Goal: Task Accomplishment & Management: Complete application form

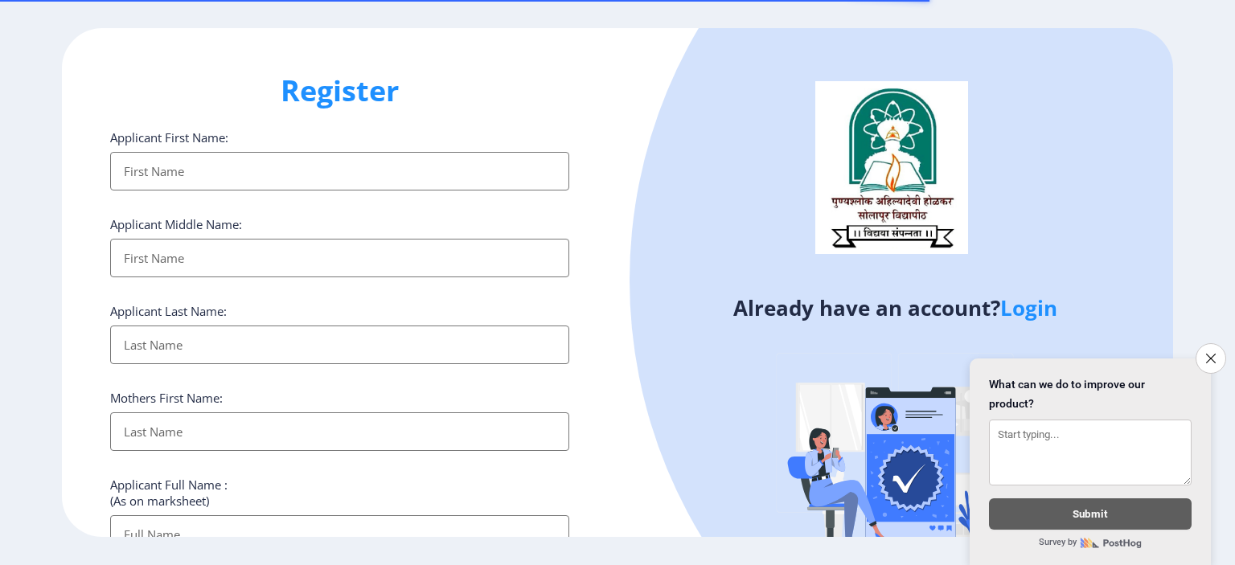
select select
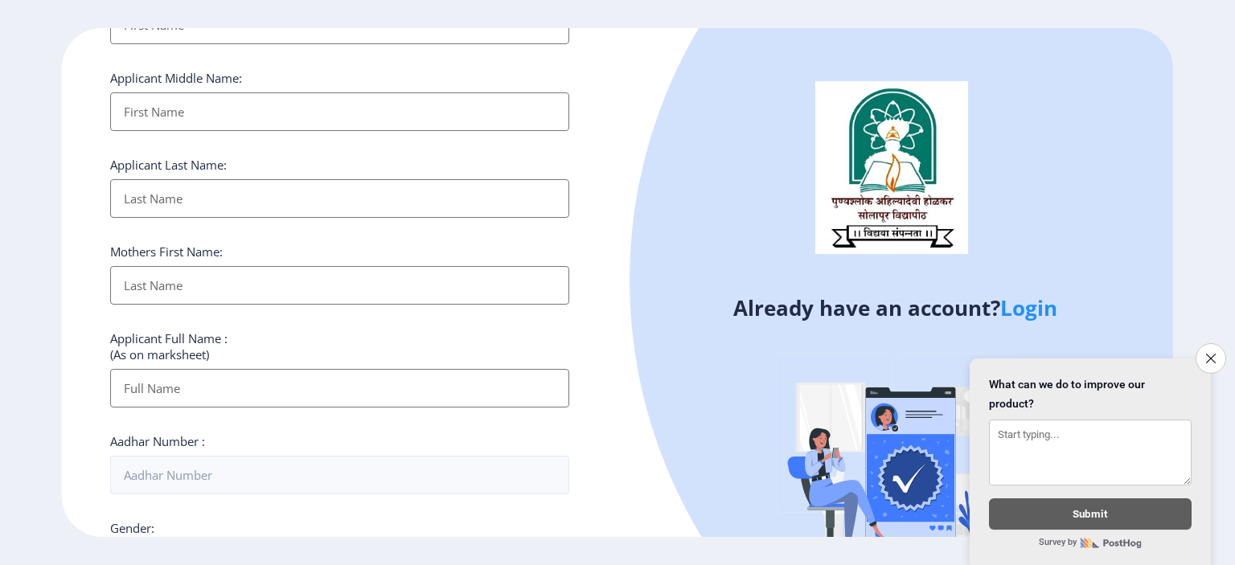
scroll to position [402, 0]
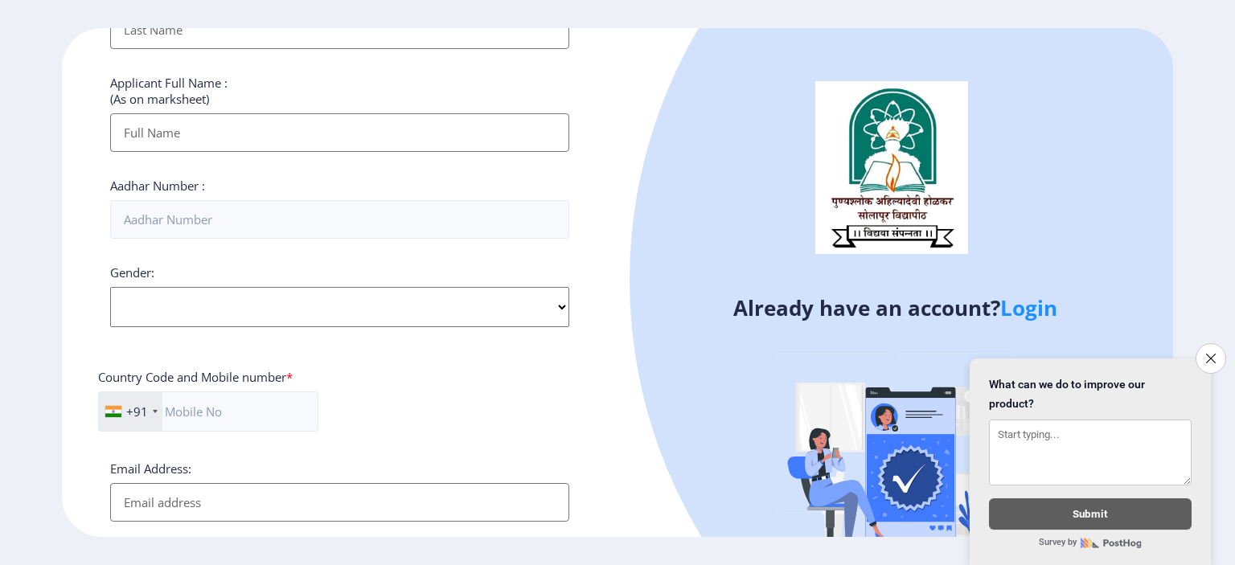
click at [1029, 312] on link "Login" at bounding box center [1028, 308] width 57 height 29
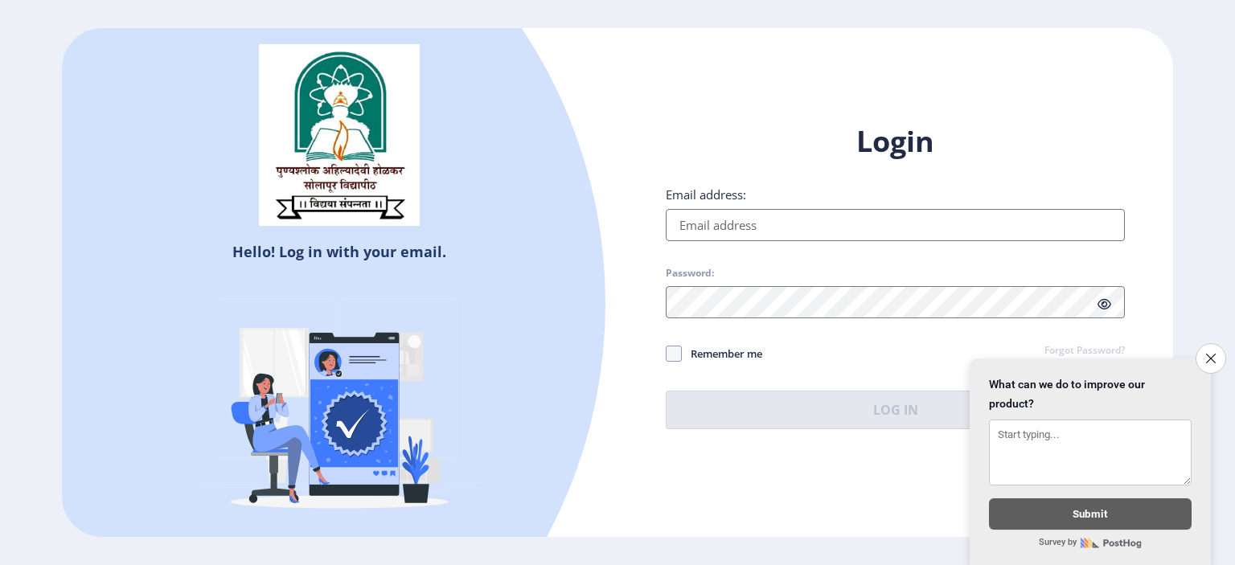
click at [710, 230] on input "Email address:" at bounding box center [895, 225] width 459 height 32
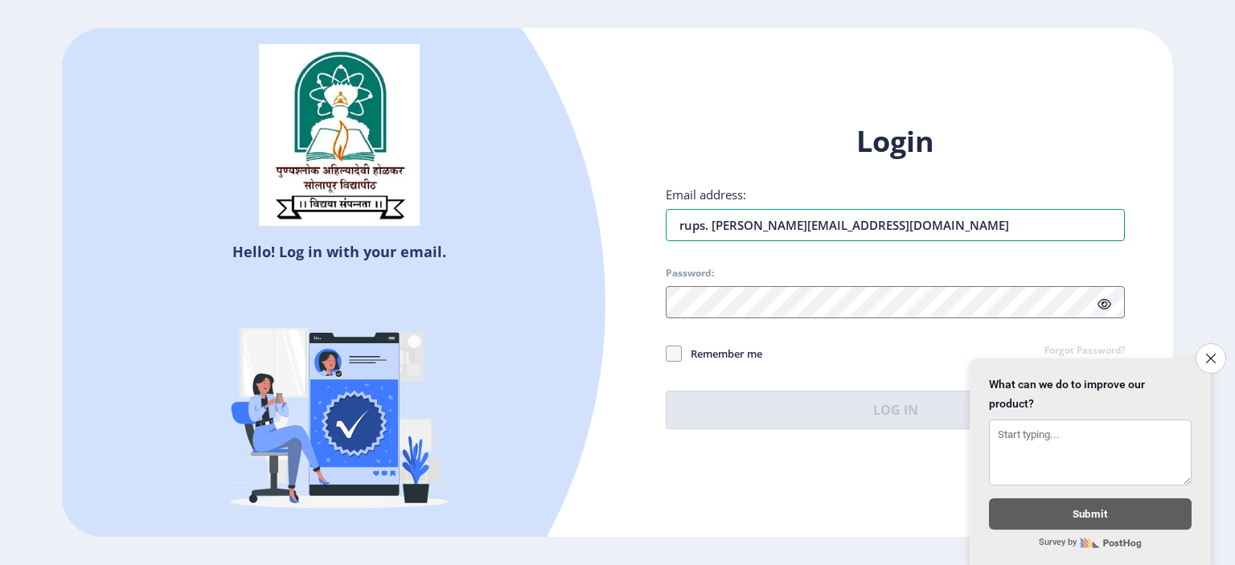
type input "rups. [PERSON_NAME][EMAIL_ADDRESS][DOMAIN_NAME]"
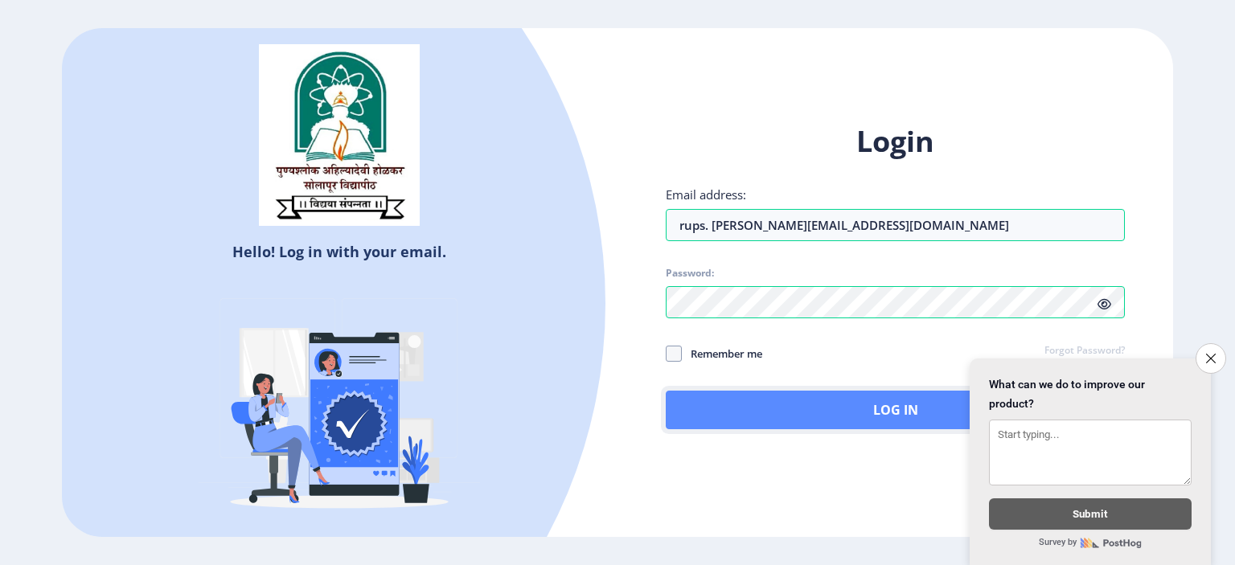
click at [823, 421] on button "Log In" at bounding box center [895, 410] width 459 height 39
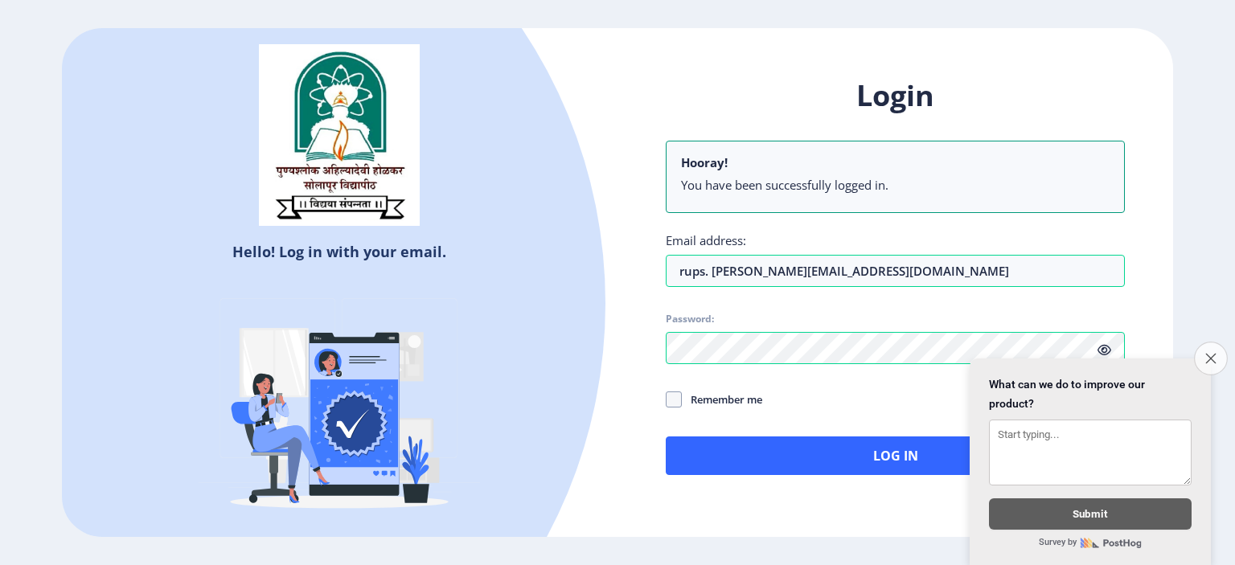
click at [1218, 350] on button "Close survey" at bounding box center [1211, 359] width 34 height 34
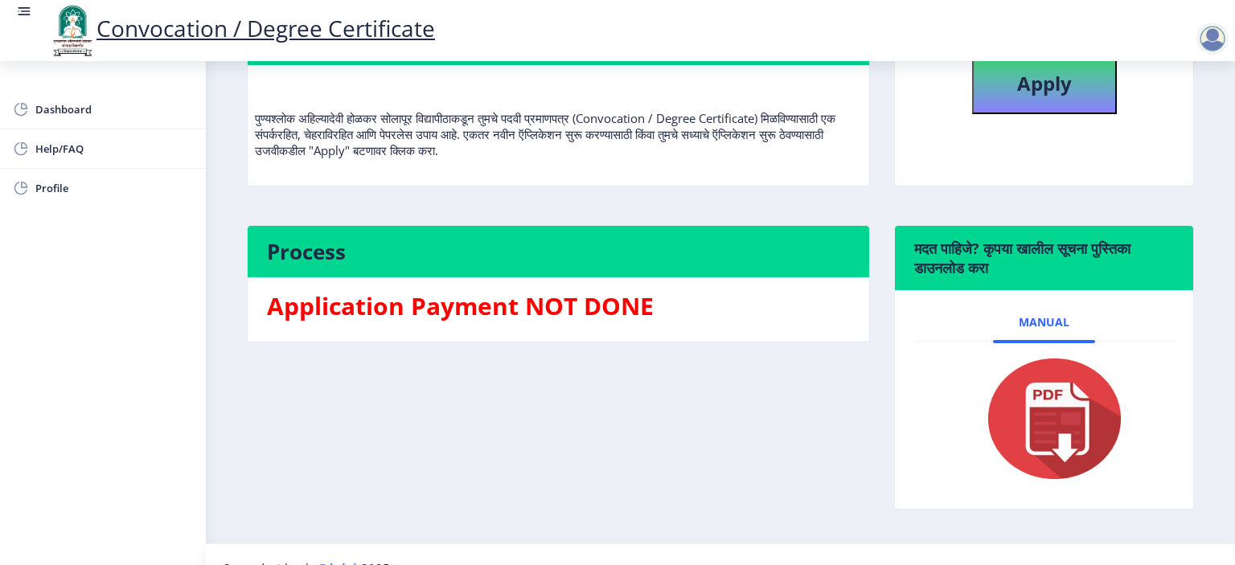
scroll to position [212, 0]
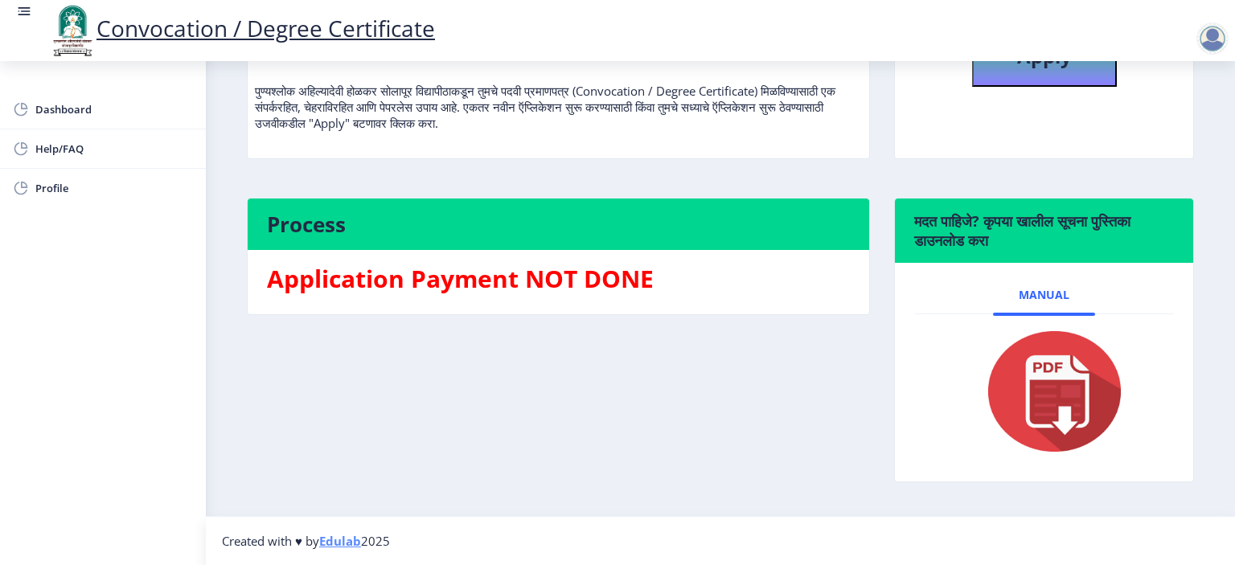
click at [1052, 384] on img at bounding box center [1044, 391] width 161 height 129
drag, startPoint x: 1007, startPoint y: 251, endPoint x: 1030, endPoint y: 269, distance: 29.8
click at [1007, 250] on nb-card-header "मदत पाहिजे? कृपया खालील सूचना पुस्तिका डाउनलोड करा" at bounding box center [1044, 231] width 298 height 64
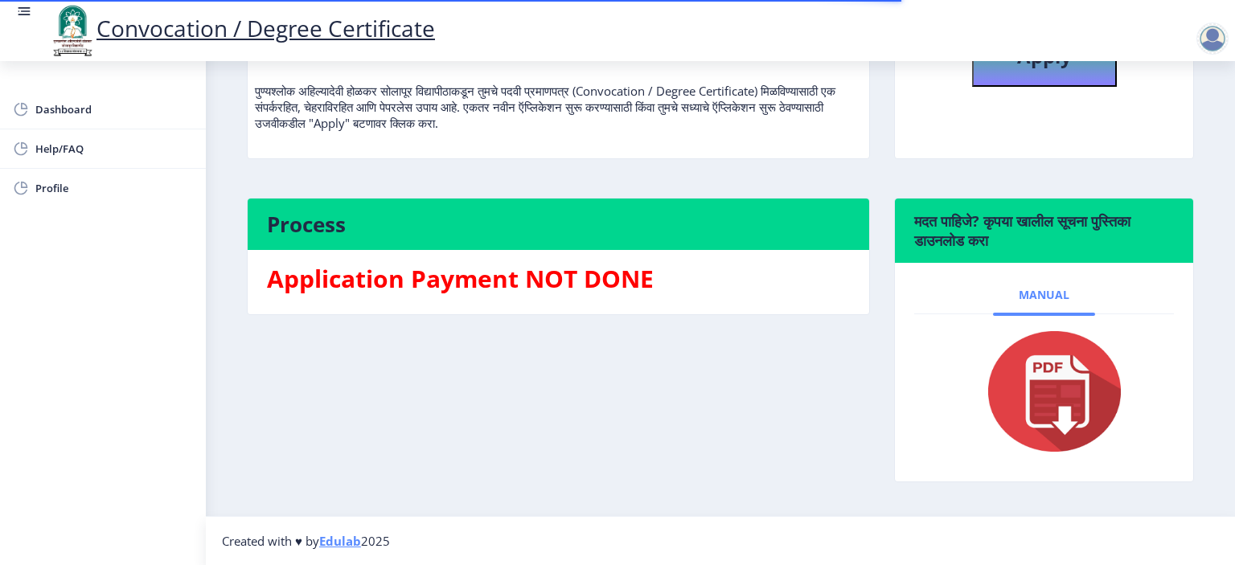
click at [1052, 294] on span "Manual" at bounding box center [1044, 295] width 51 height 13
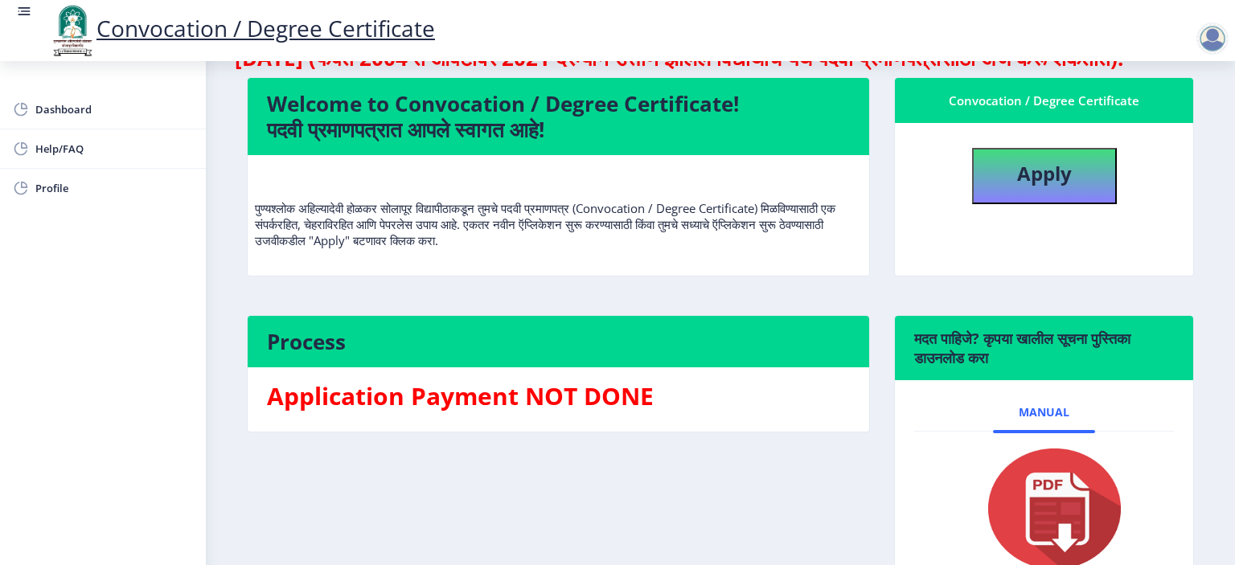
scroll to position [0, 0]
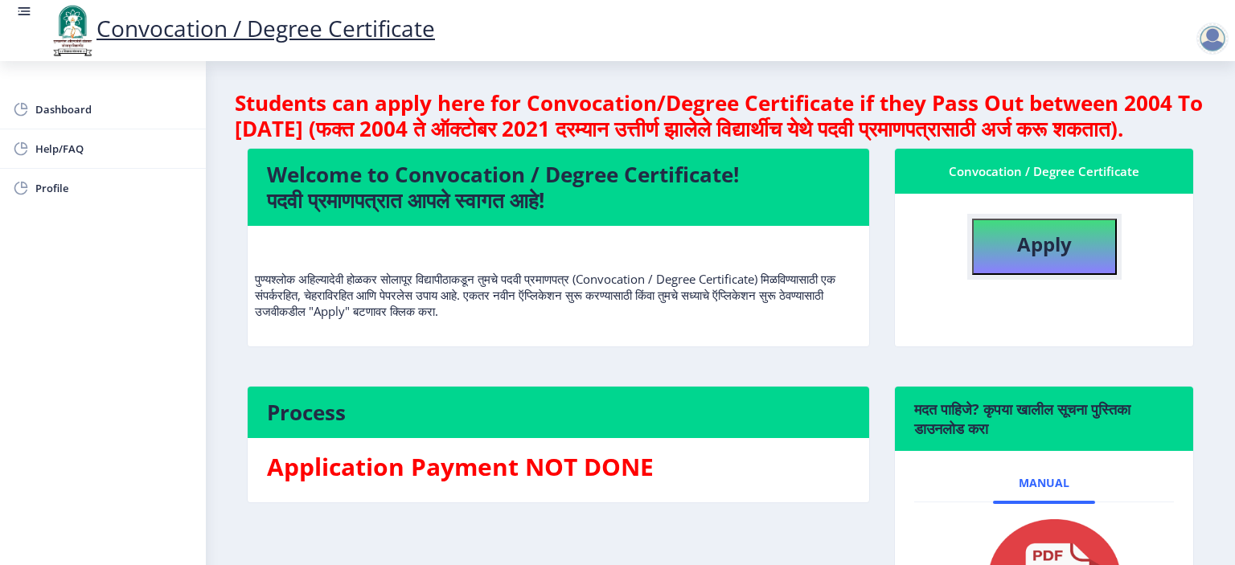
click at [1065, 275] on button "Apply" at bounding box center [1044, 247] width 145 height 56
select select
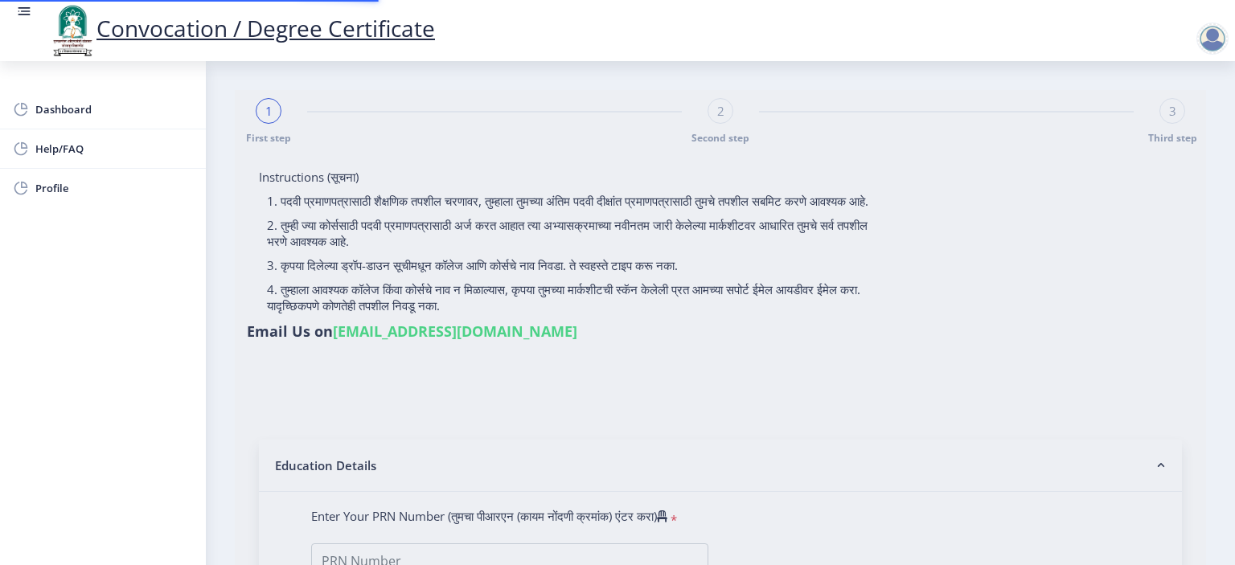
type input "Rupai Pandurang Karande"
type input "Ranjana"
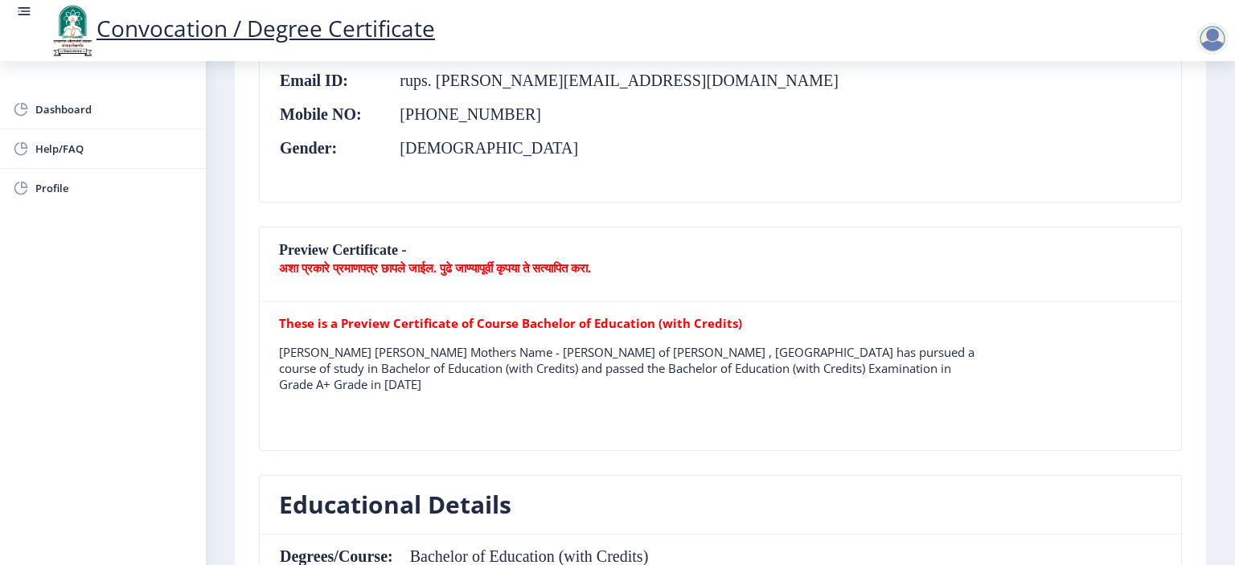
scroll to position [154, 0]
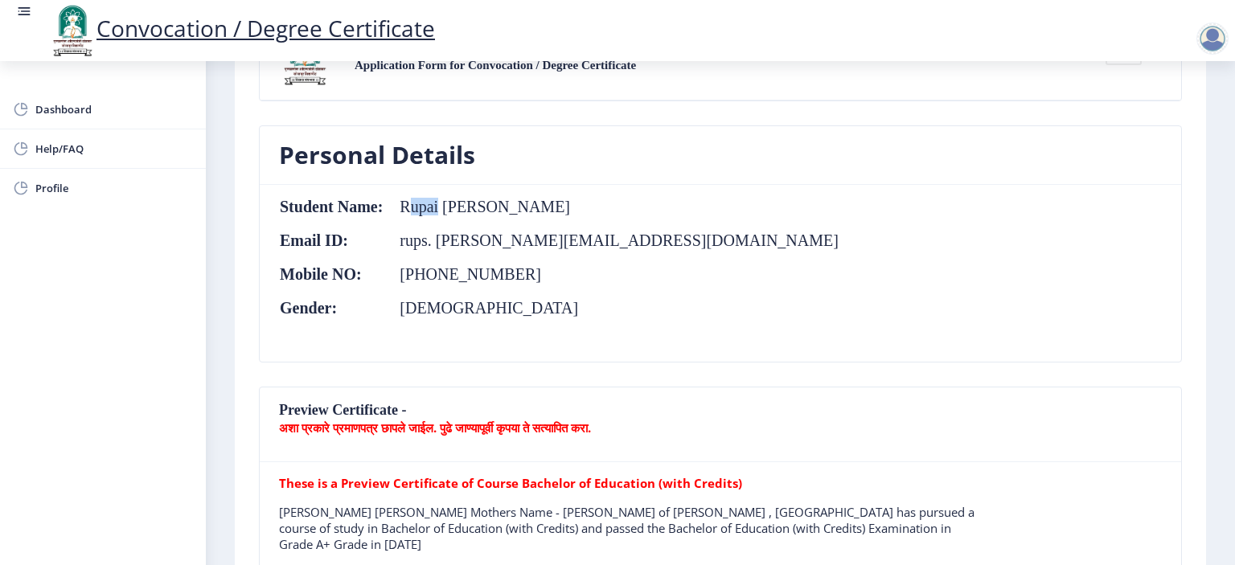
drag, startPoint x: 408, startPoint y: 205, endPoint x: 579, endPoint y: 212, distance: 170.6
click at [441, 211] on td "Rupai Pandurang Karande" at bounding box center [612, 207] width 456 height 18
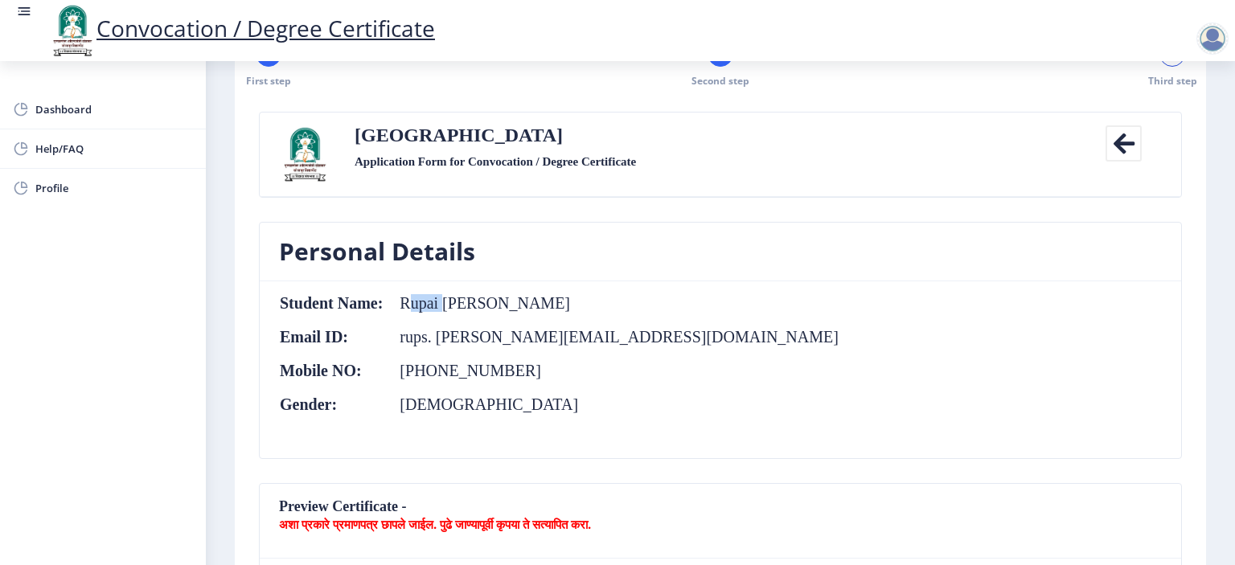
scroll to position [0, 0]
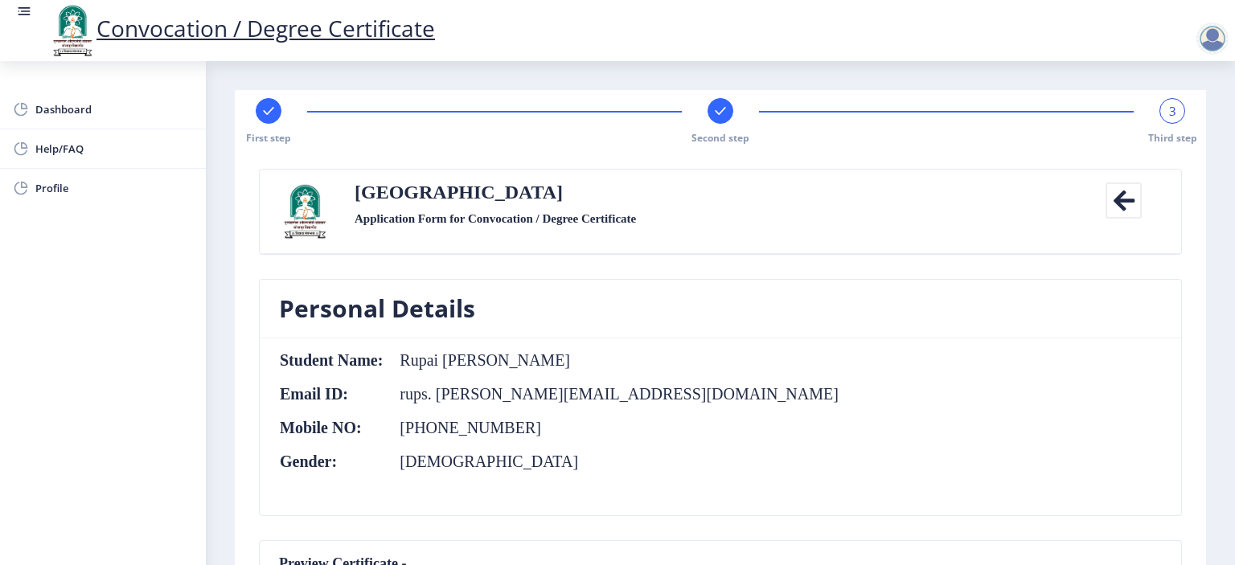
click at [1115, 207] on icon at bounding box center [1124, 201] width 36 height 36
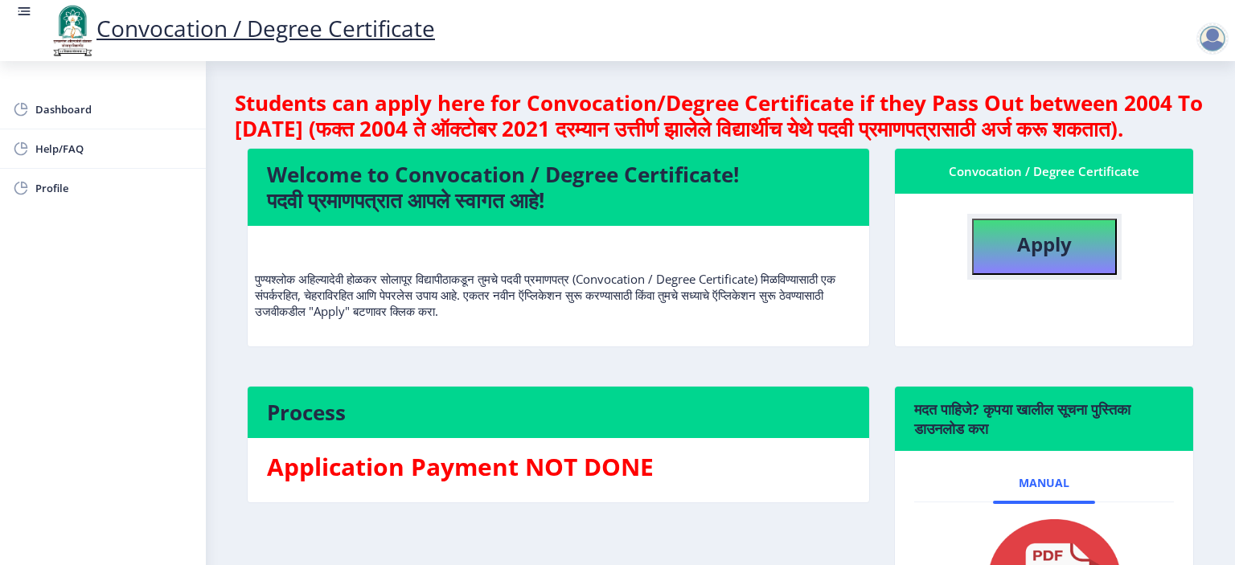
click at [1012, 275] on button "Apply" at bounding box center [1044, 247] width 145 height 56
select select
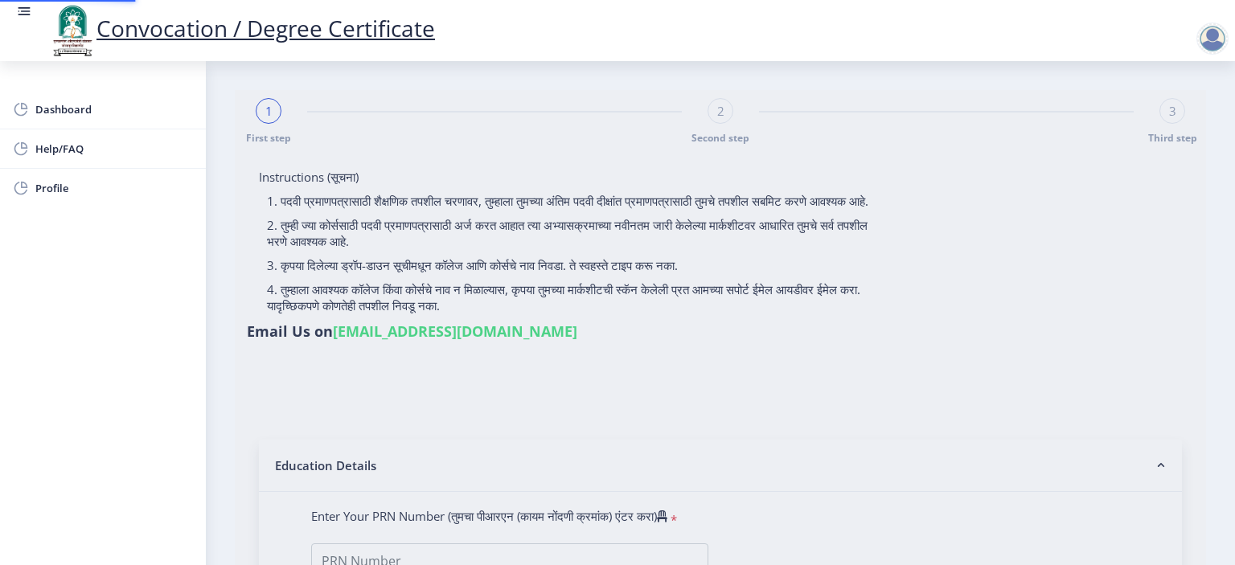
type input "Rupai Pandurang Karande"
type input "Ranjana"
type input "2016032500299344"
select select "Regular"
select select "2018"
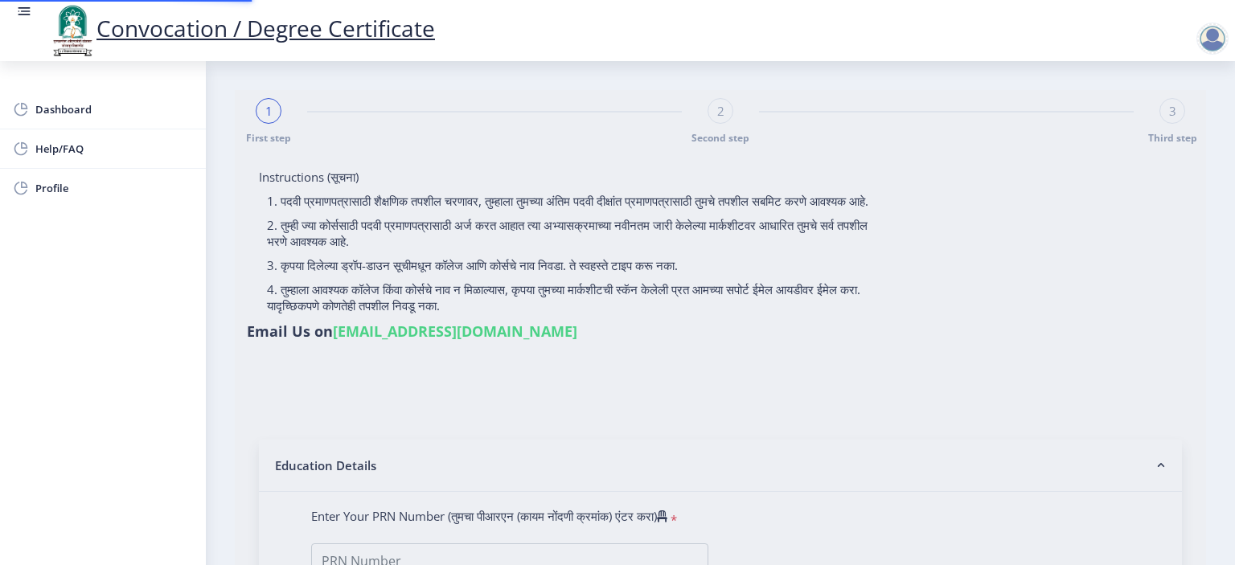
select select "October"
select select "Grade A+"
type input "601513"
type input "Rupali pandurang Karande"
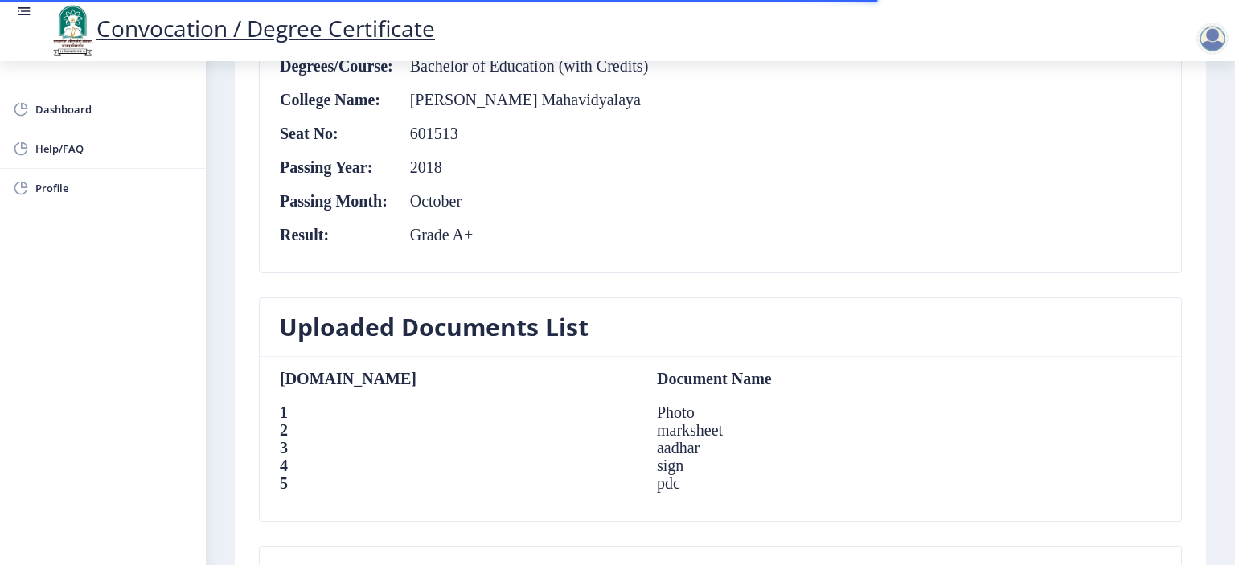
scroll to position [1360, 0]
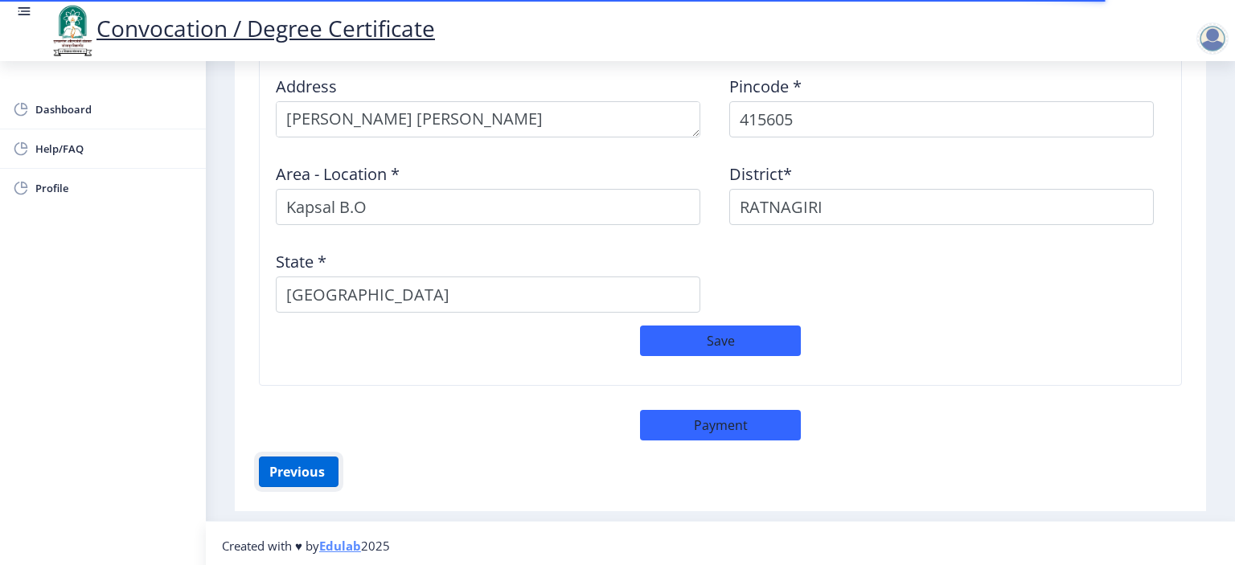
click at [309, 474] on button "Previous ‍" at bounding box center [299, 472] width 80 height 31
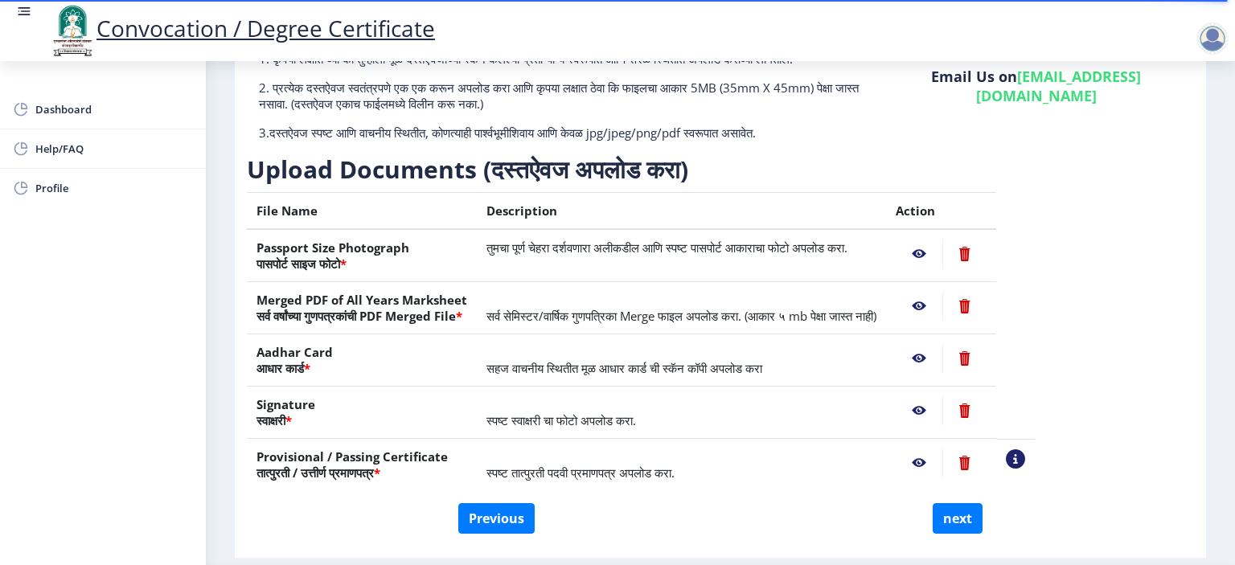
scroll to position [196, 0]
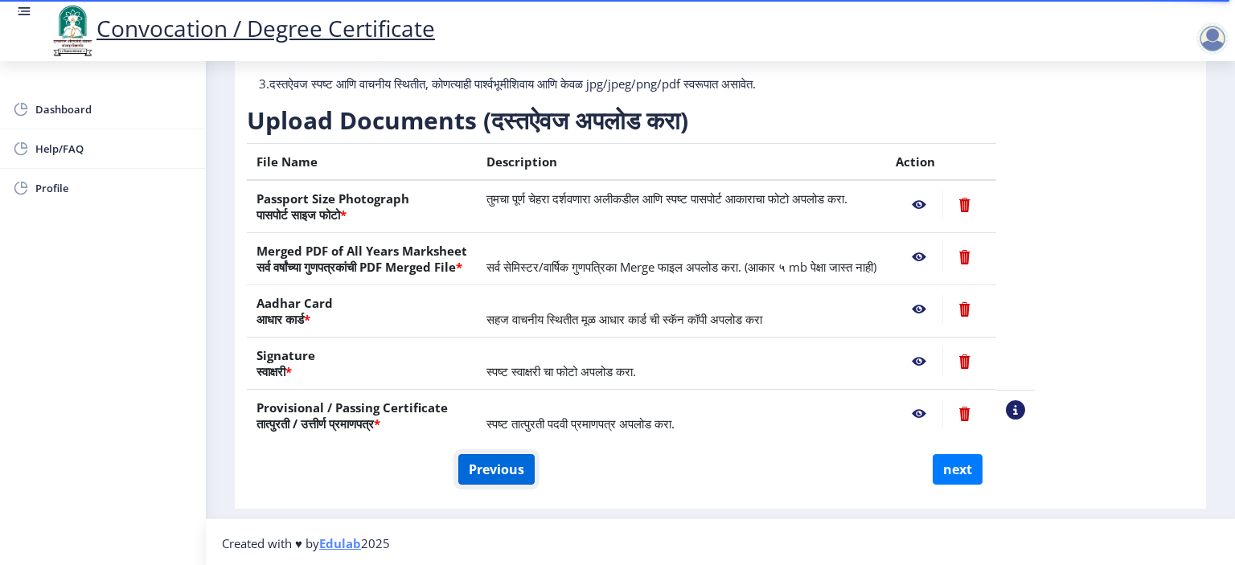
click at [521, 469] on button "Previous" at bounding box center [496, 469] width 76 height 31
select select "Regular"
select select "2018"
select select "October"
select select "Grade A+"
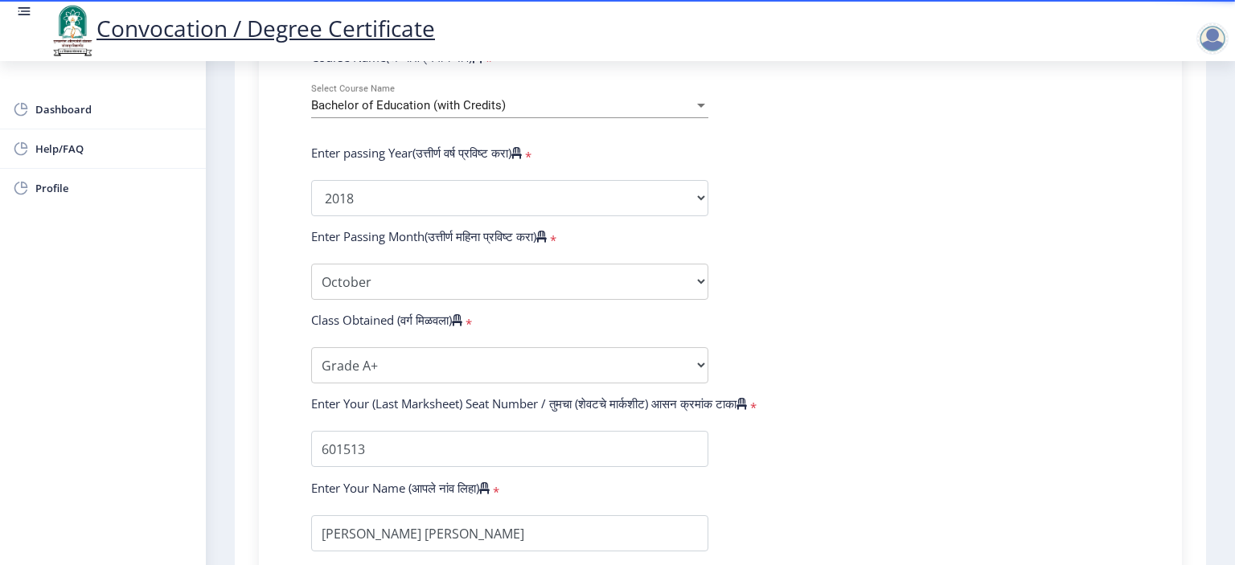
scroll to position [965, 0]
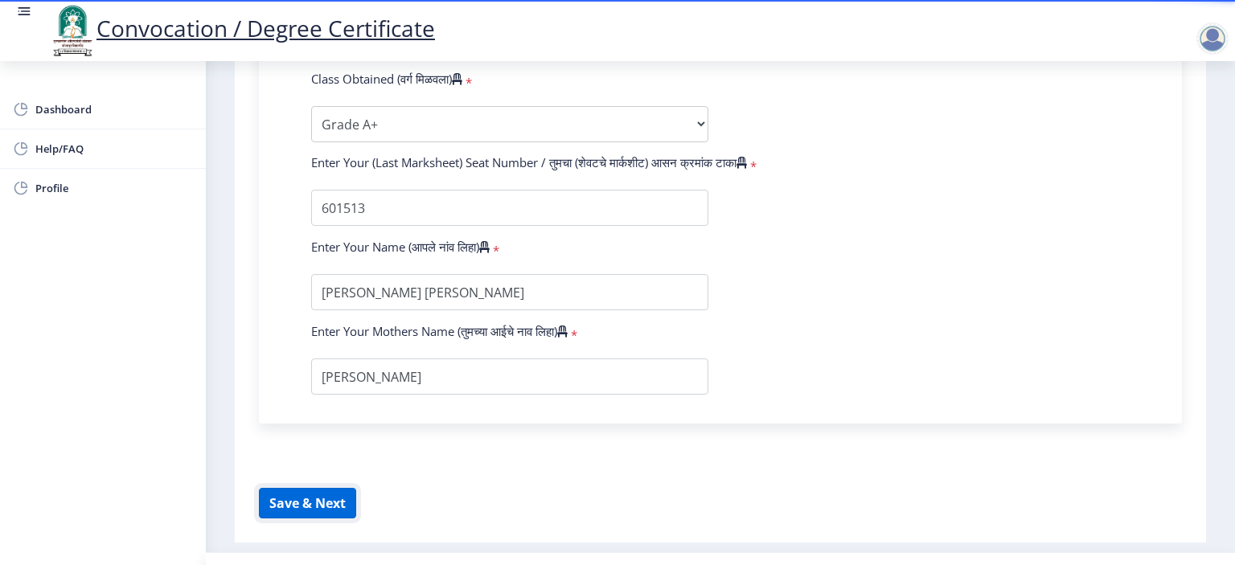
click at [341, 499] on button "Save & Next" at bounding box center [307, 503] width 97 height 31
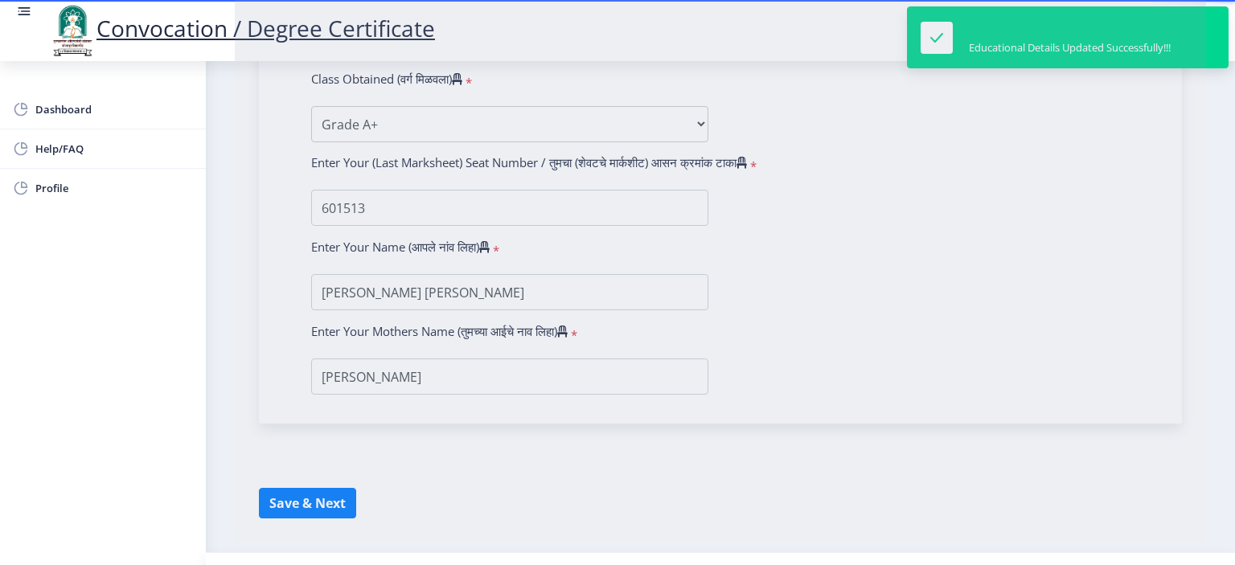
select select
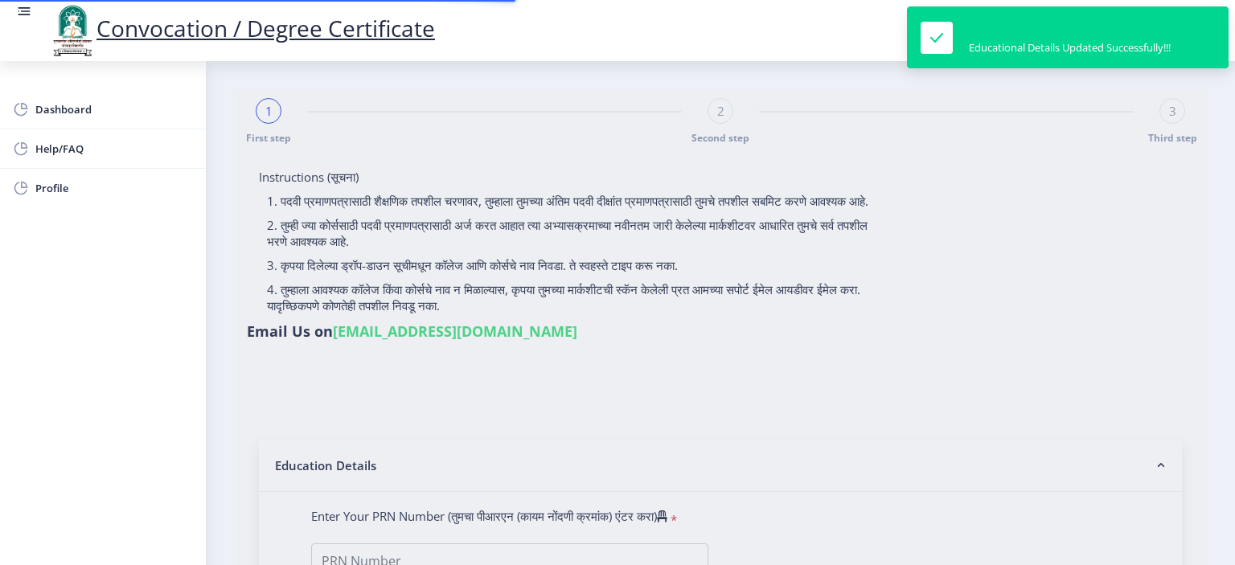
type input "2016032500299344"
select select "Regular"
select select "2018"
select select "October"
select select "Grade A+"
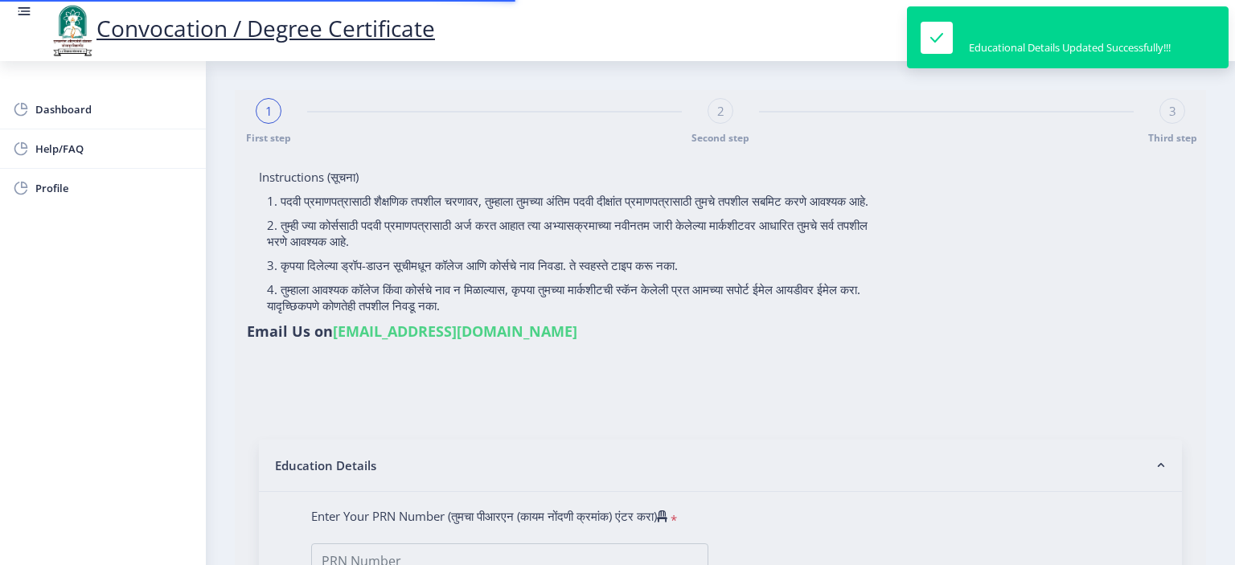
type input "601513"
type input "Rupali pandurang Karande"
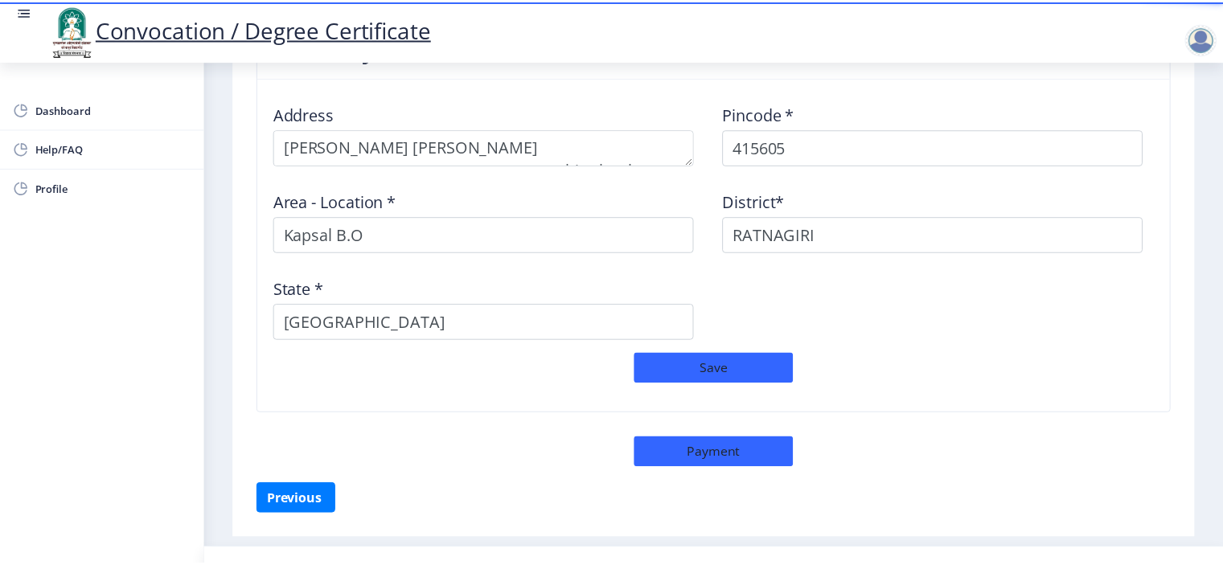
scroll to position [1360, 0]
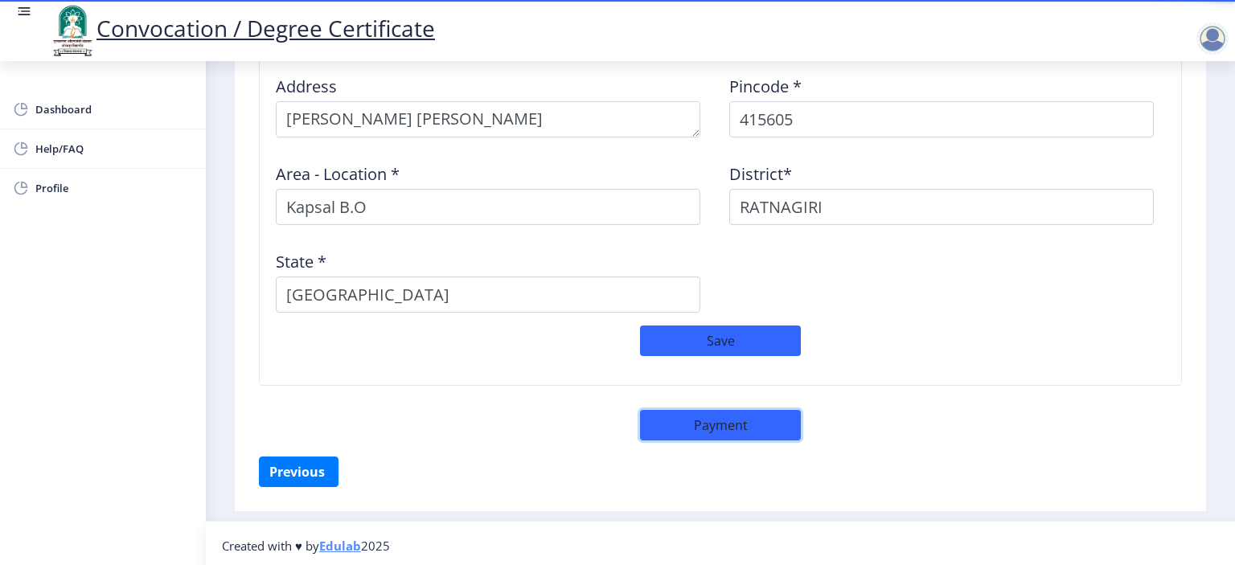
click at [746, 424] on button "Payment" at bounding box center [720, 425] width 161 height 31
select select "sealed"
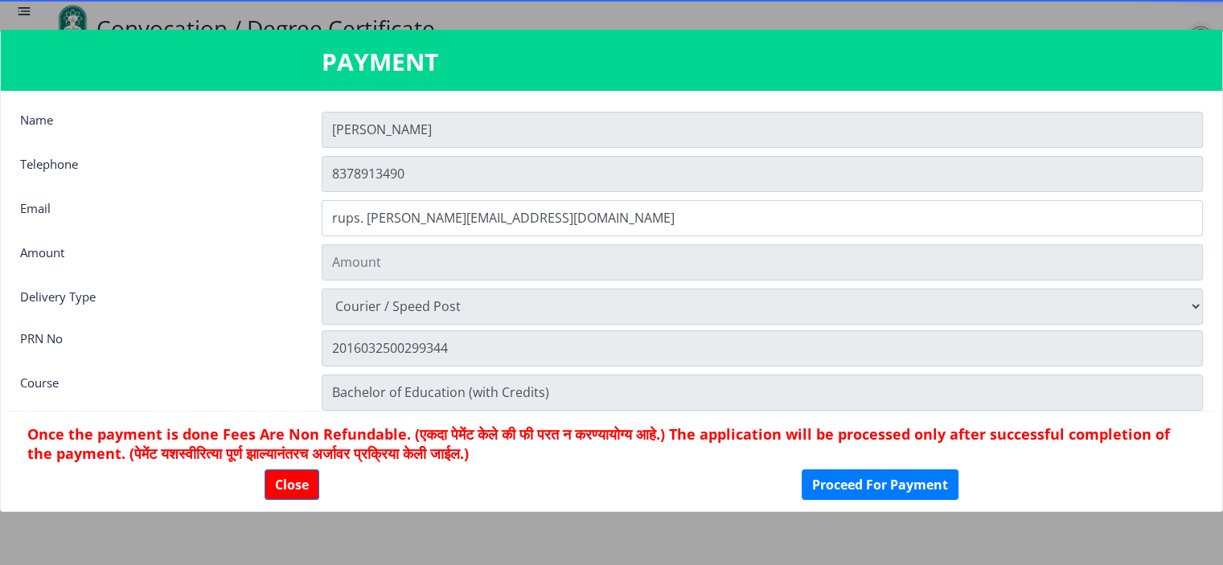
scroll to position [1359, 0]
type input "2885"
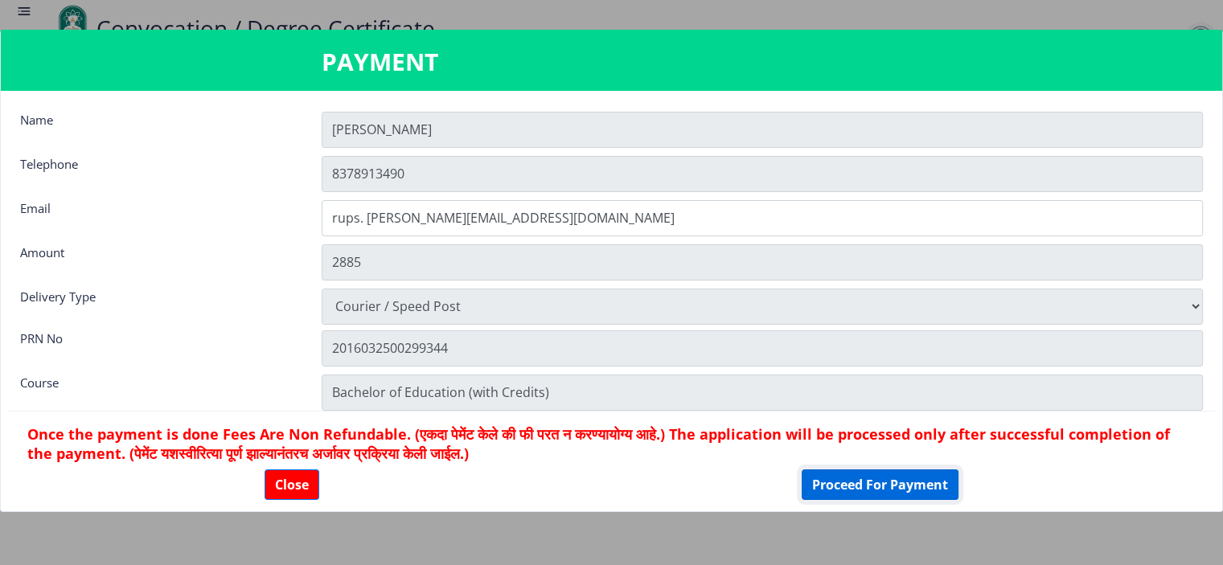
click at [832, 488] on button "Proceed For Payment" at bounding box center [880, 485] width 157 height 31
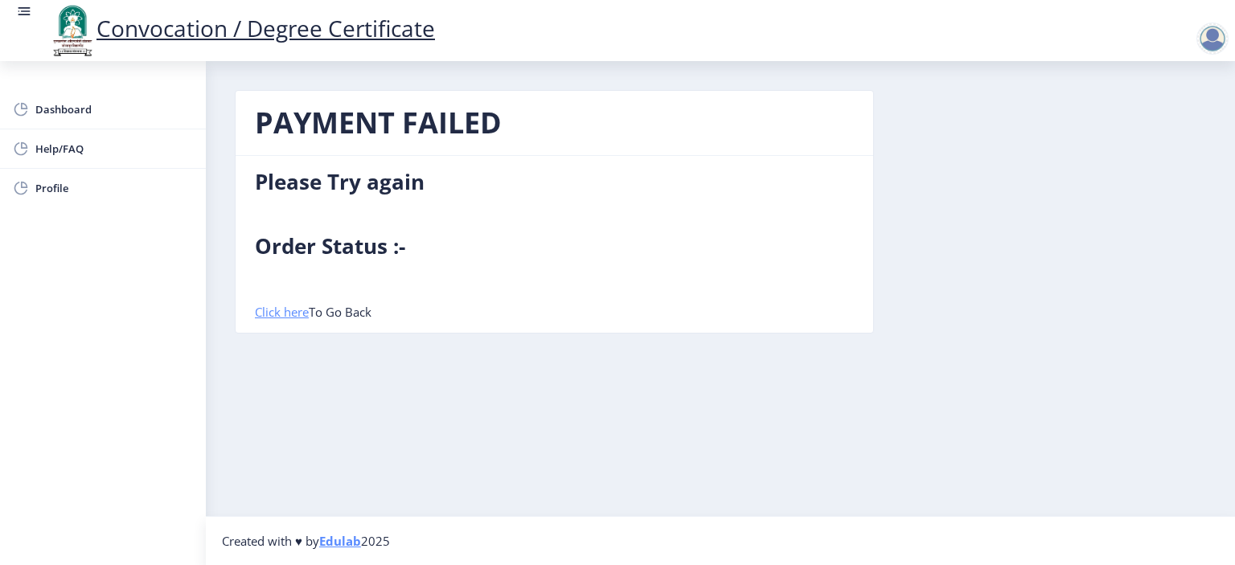
click at [277, 312] on link "Click here" at bounding box center [282, 312] width 54 height 16
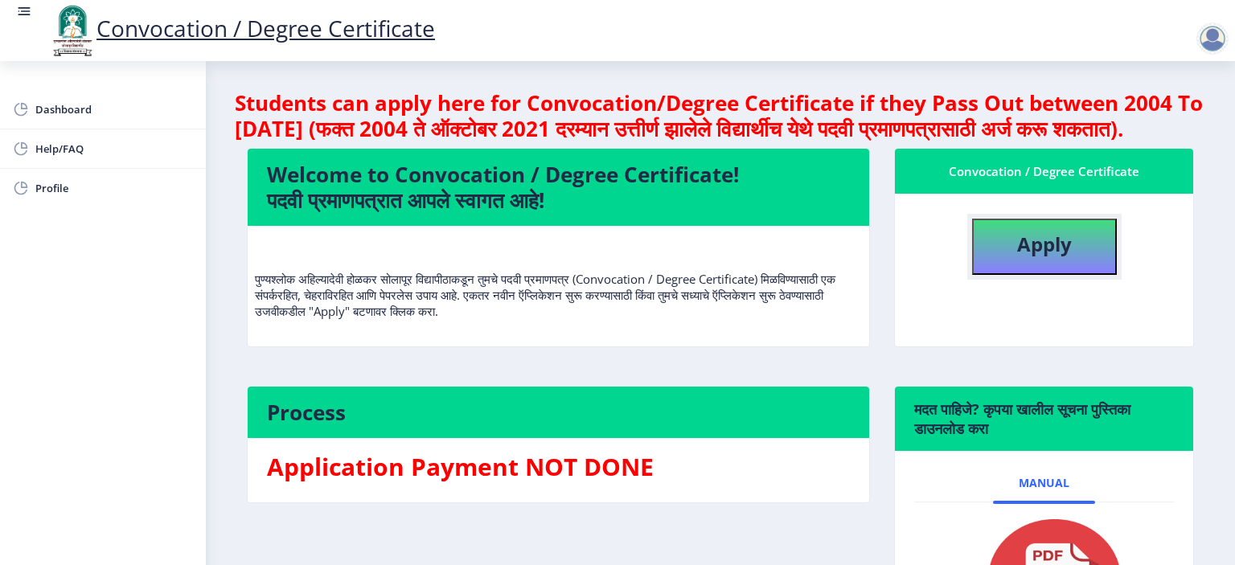
click at [1057, 257] on b "Apply" at bounding box center [1044, 244] width 55 height 27
select select
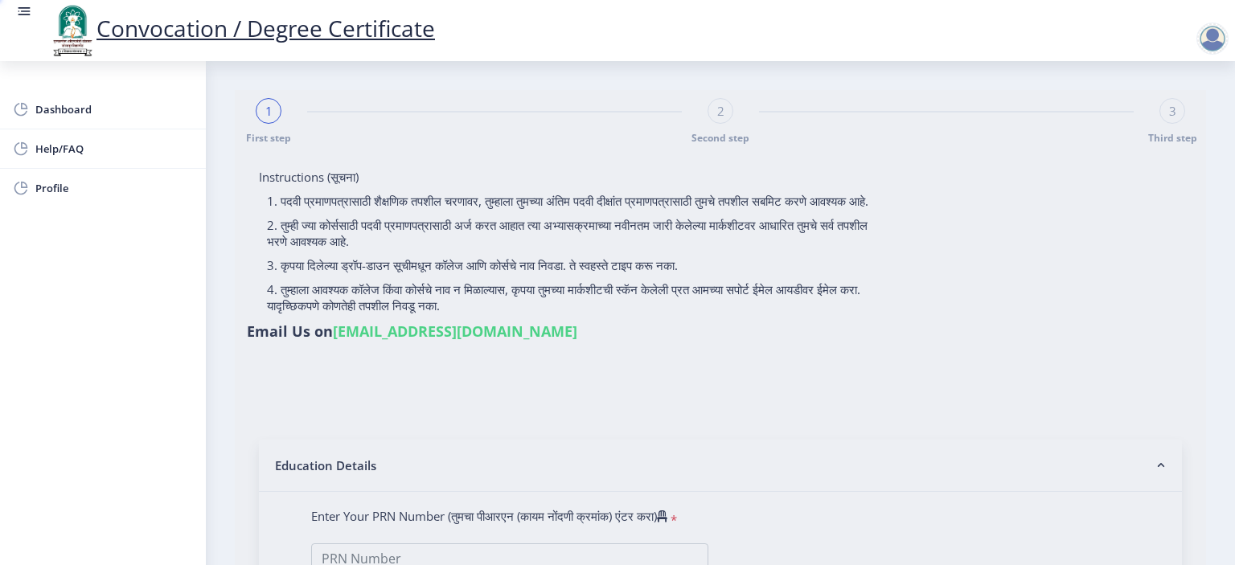
type input "Rupai [PERSON_NAME]"
type input "[PERSON_NAME]"
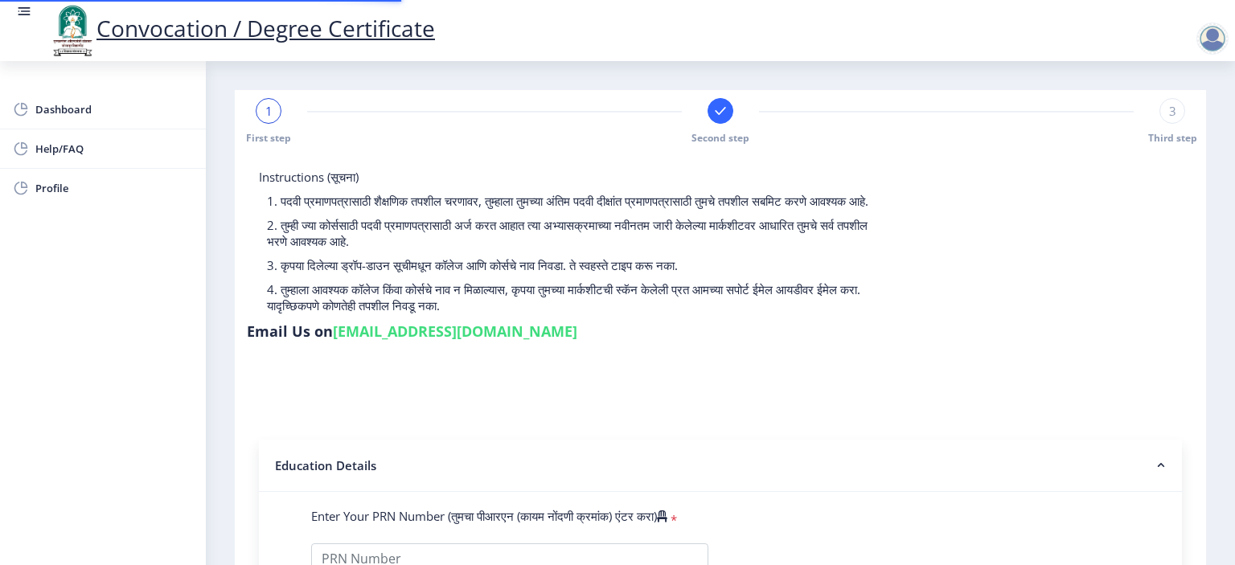
type input "2016032500299344"
select select "Regular"
select select "2018"
select select "October"
select select "Grade A+"
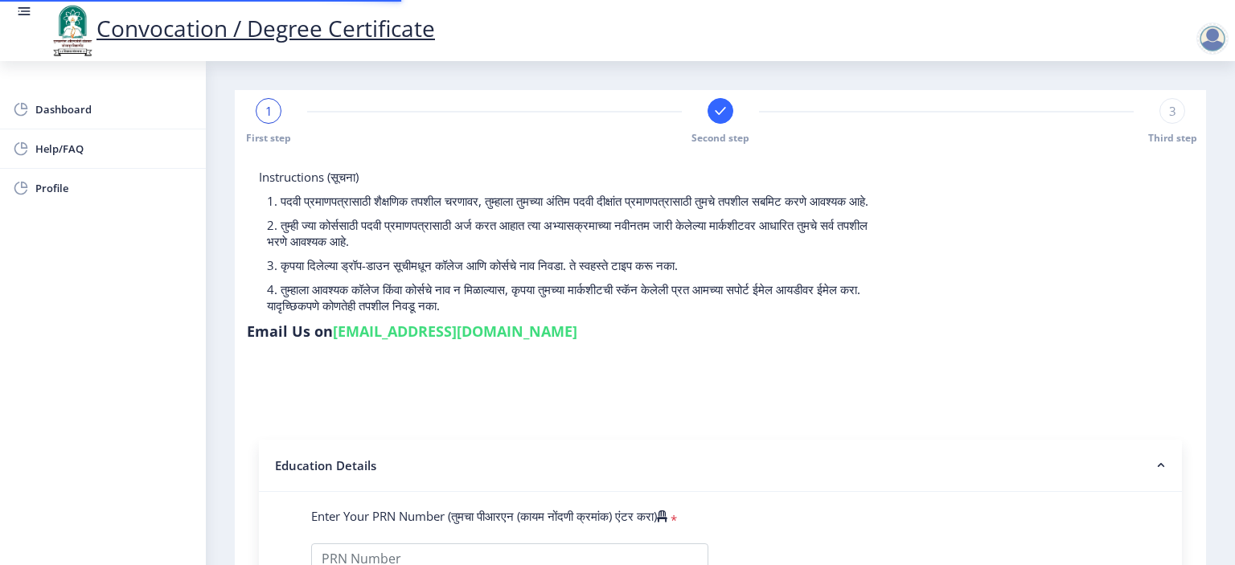
type input "601513"
type input "[PERSON_NAME] [PERSON_NAME]"
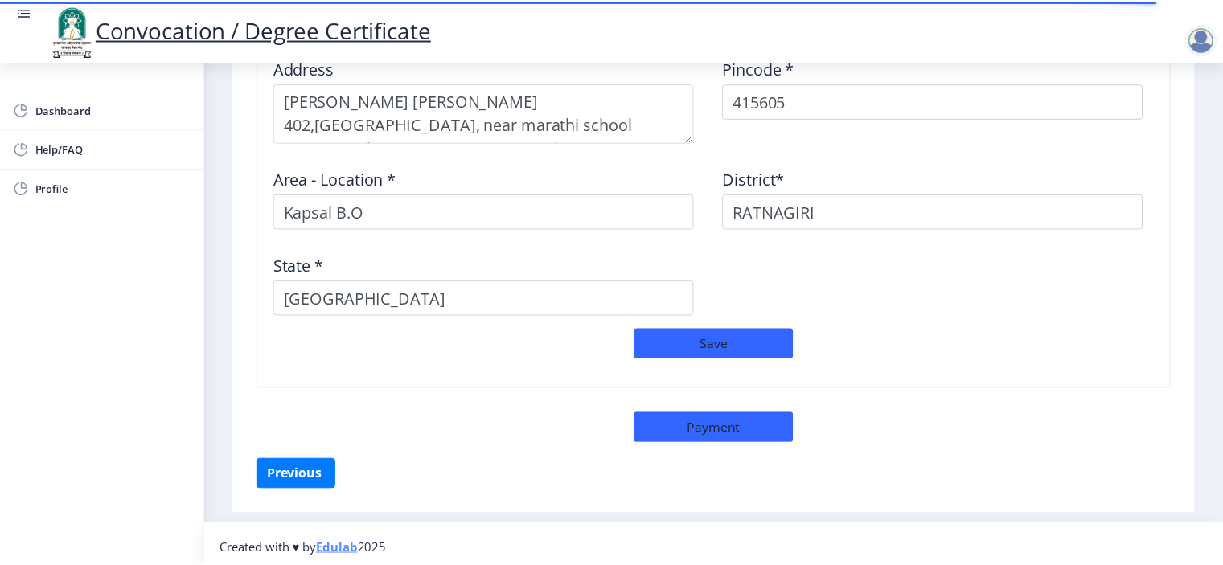
scroll to position [1381, 0]
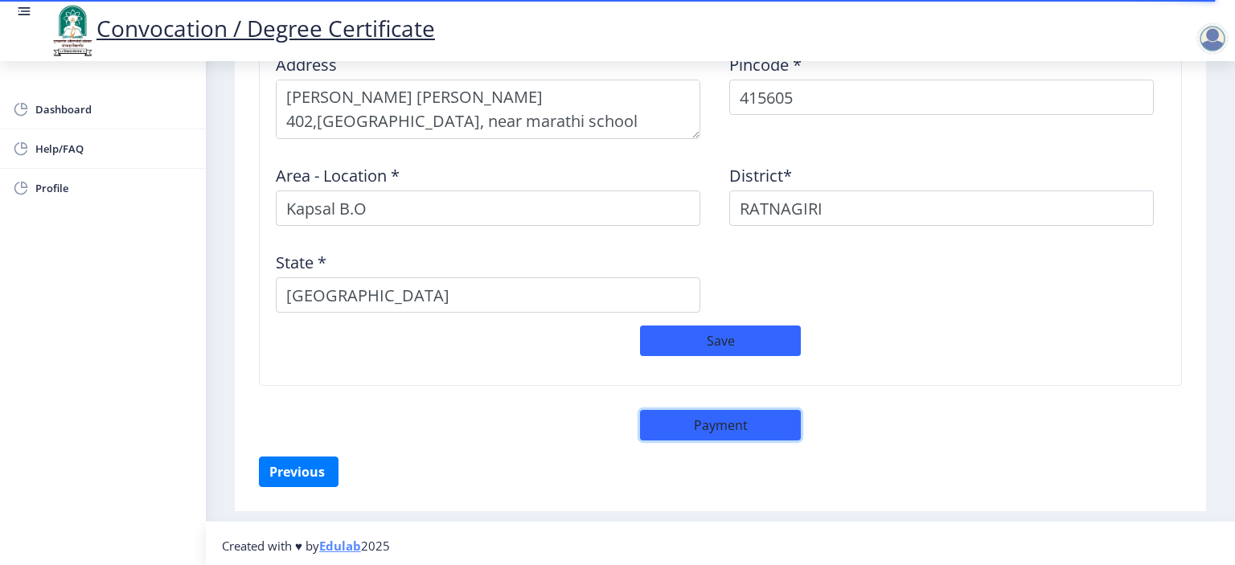
click at [738, 427] on button "Payment" at bounding box center [720, 425] width 161 height 31
select select "sealed"
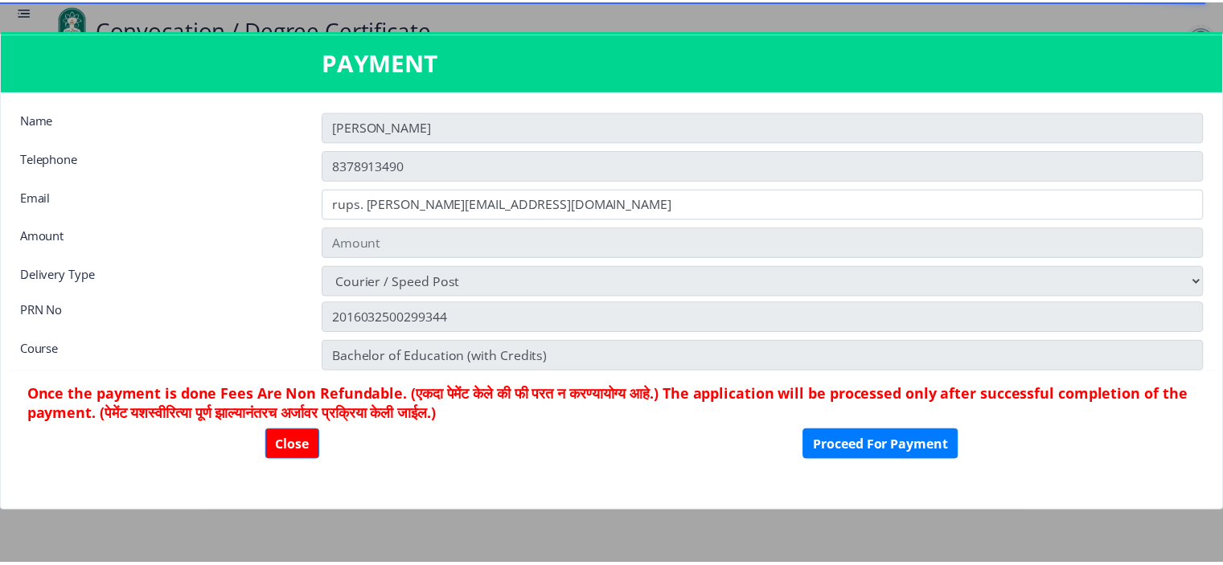
scroll to position [1380, 0]
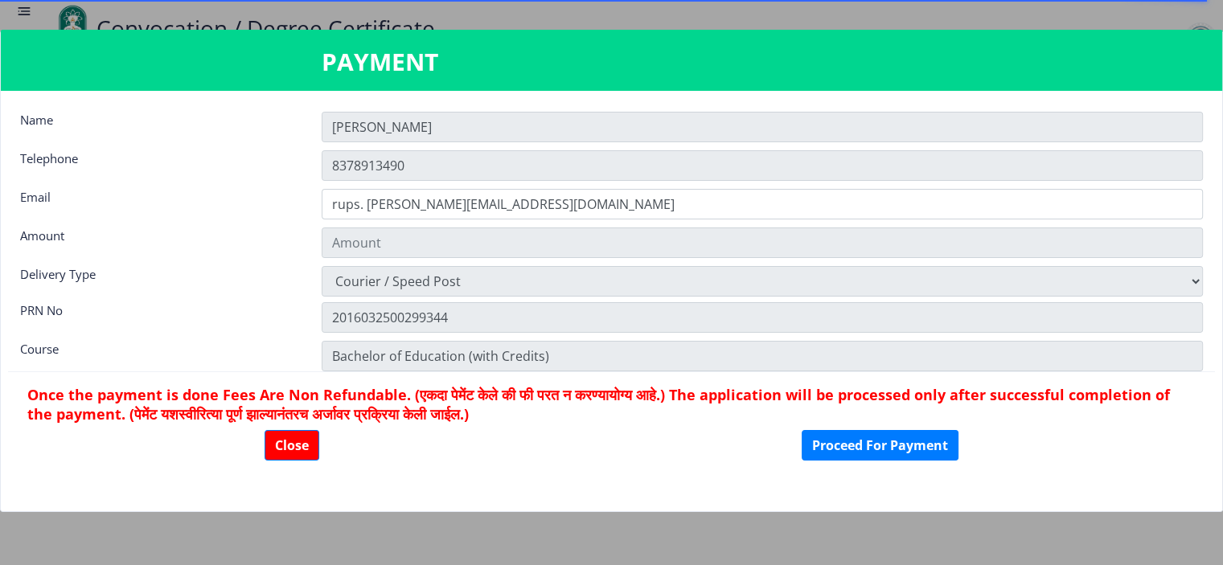
type input "2885"
click at [882, 450] on button "Proceed For Payment" at bounding box center [880, 445] width 157 height 31
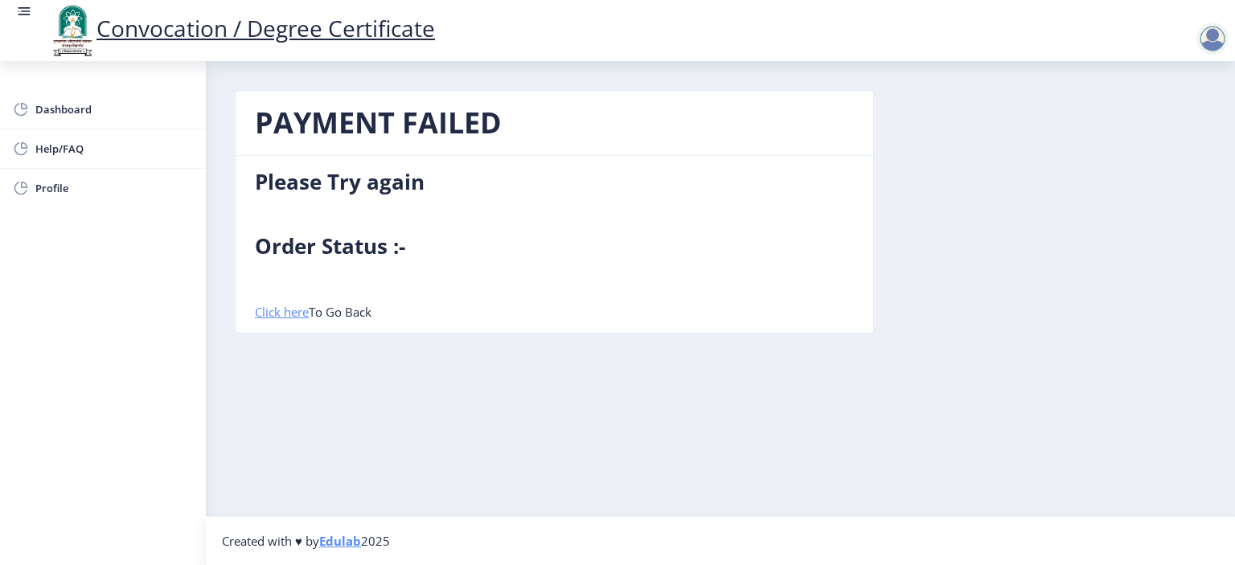
click at [264, 313] on link "Click here" at bounding box center [282, 312] width 54 height 16
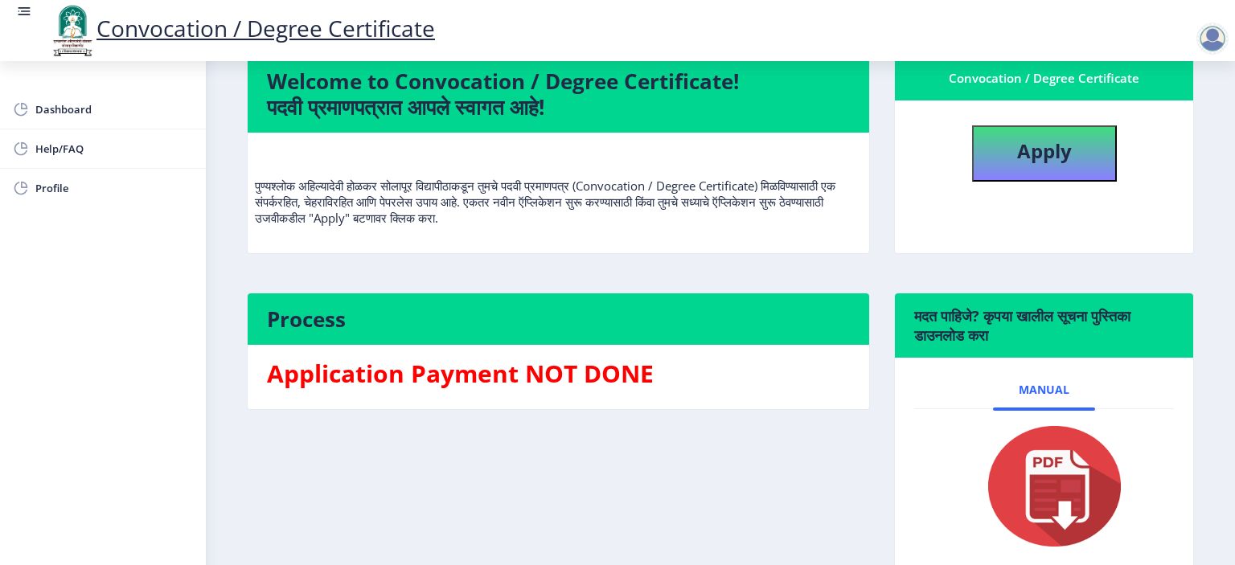
scroll to position [161, 0]
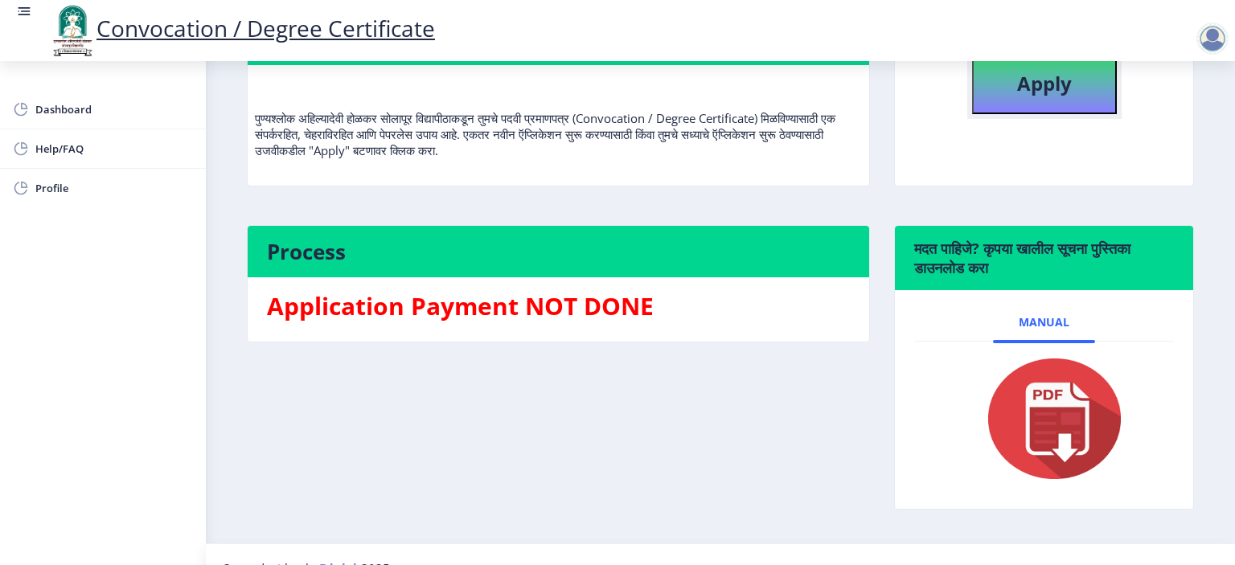
click at [1063, 96] on b "Apply" at bounding box center [1044, 83] width 55 height 27
select select
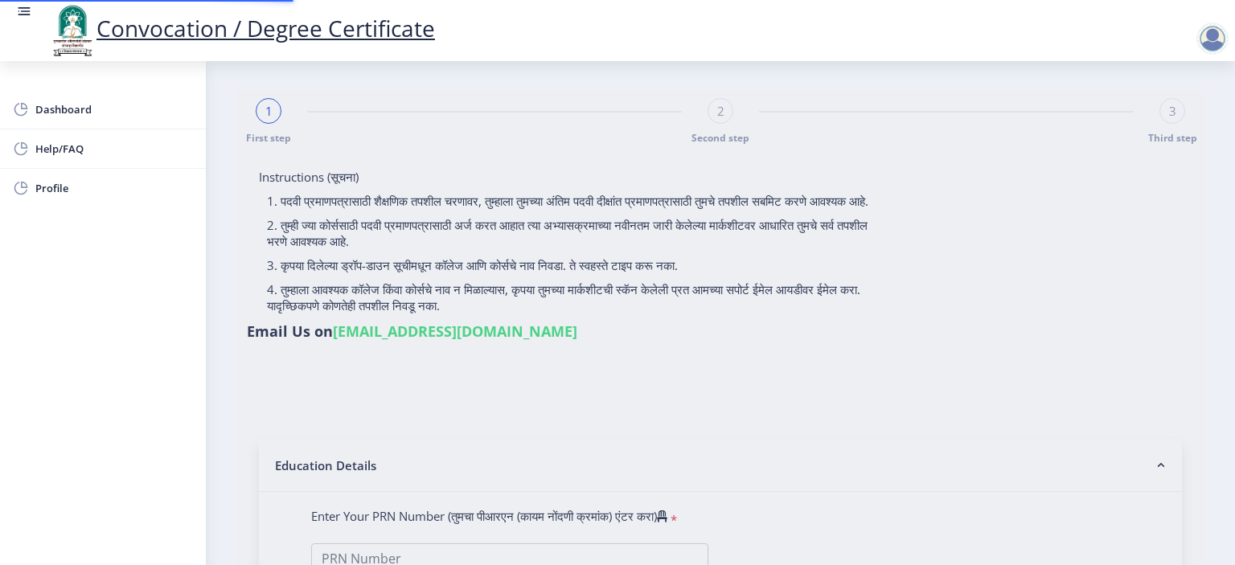
type input "Rupai [PERSON_NAME]"
type input "[PERSON_NAME]"
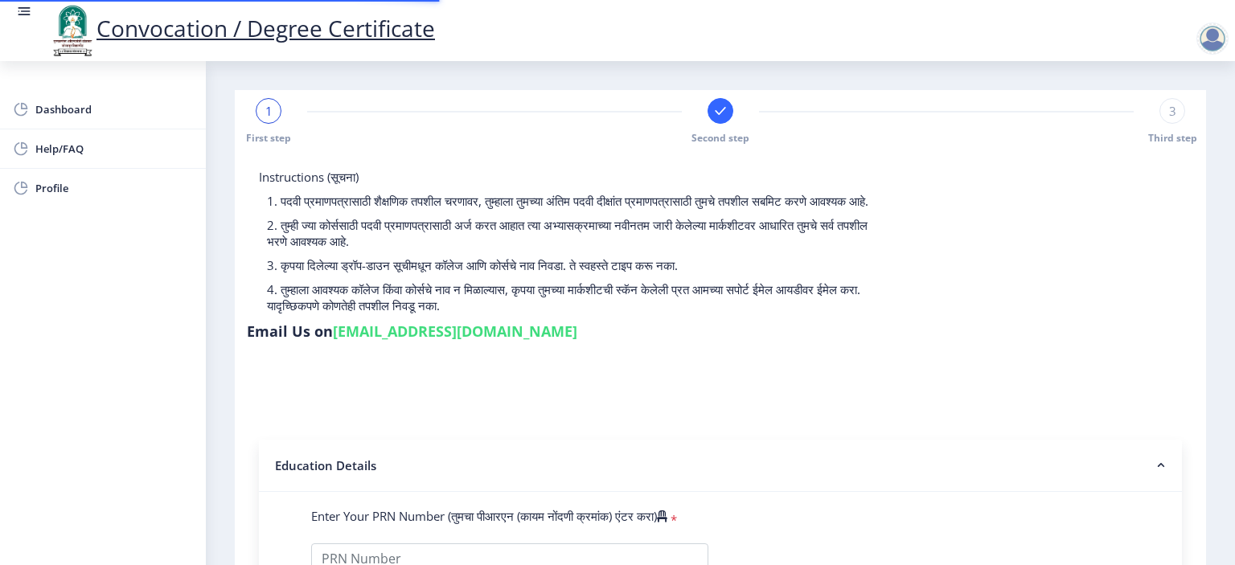
type input "2016032500299344"
select select "Regular"
select select "2018"
select select "October"
select select "Grade A+"
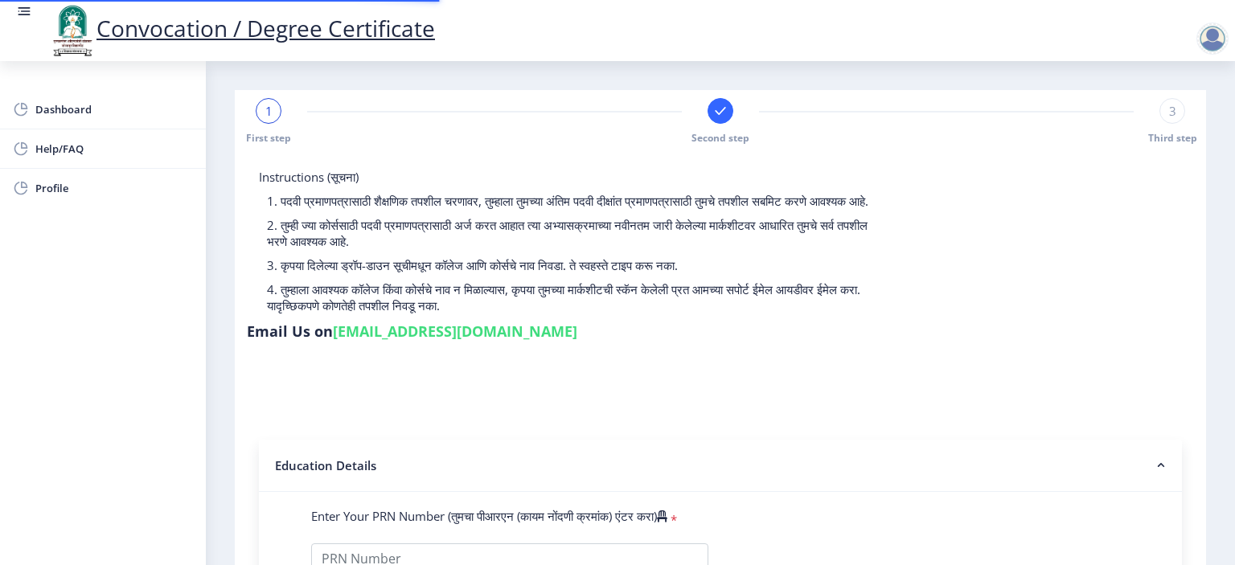
type input "601513"
type input "[PERSON_NAME] [PERSON_NAME]"
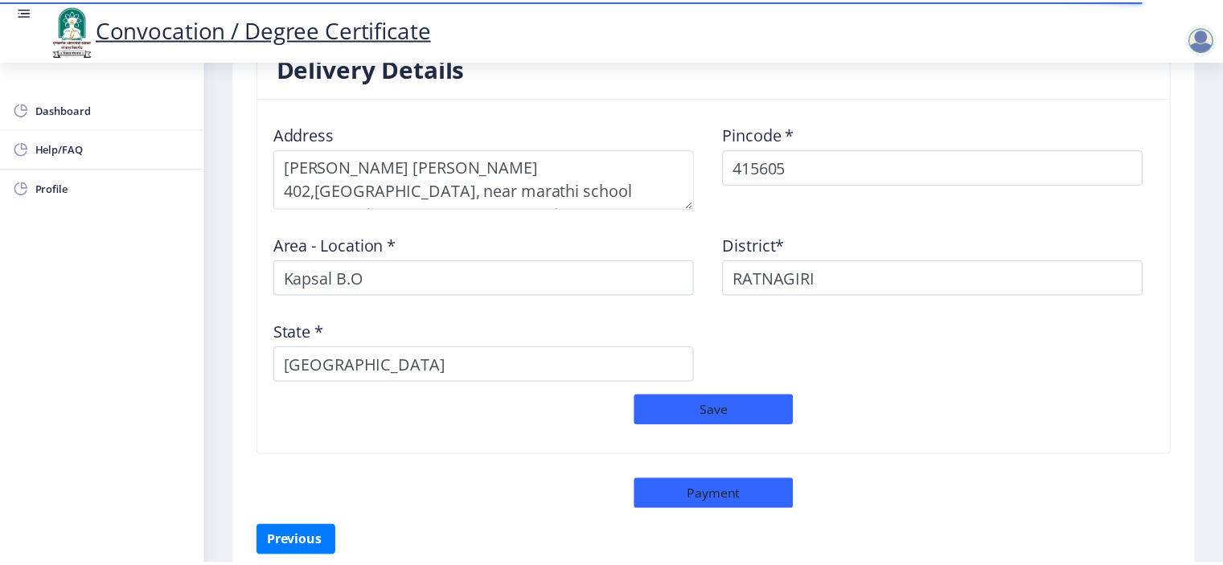
scroll to position [1381, 0]
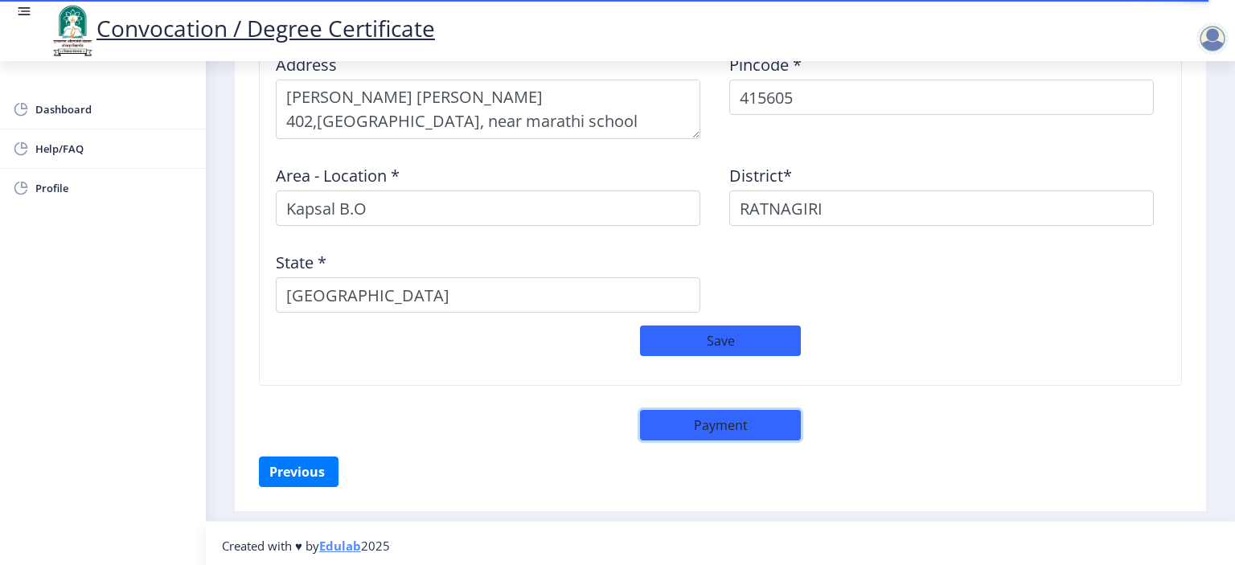
click at [730, 426] on button "Payment" at bounding box center [720, 425] width 161 height 31
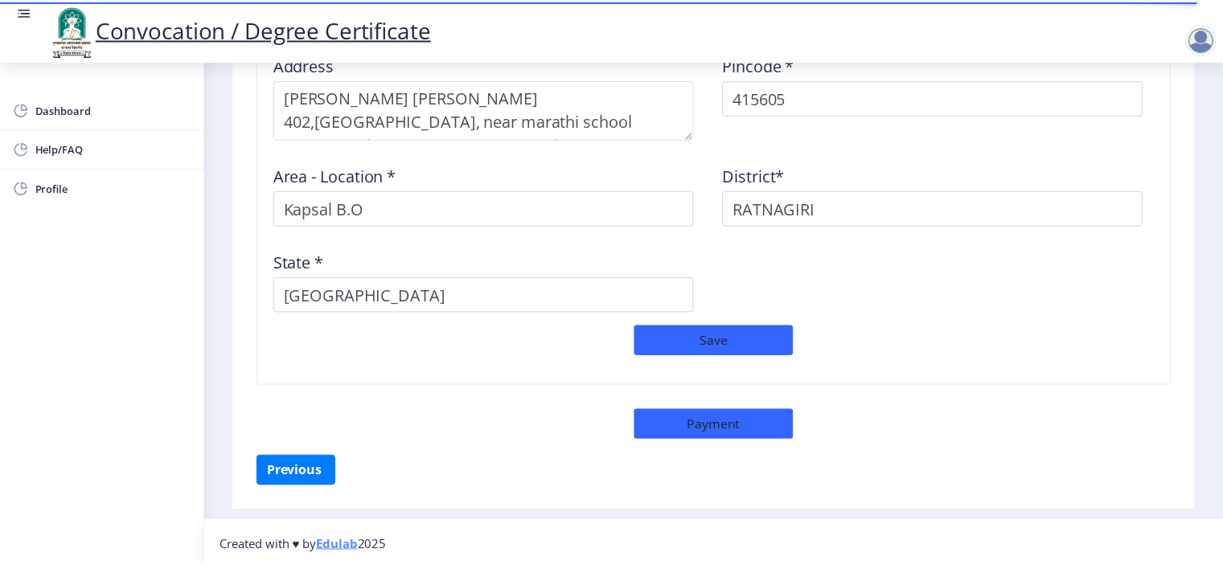
scroll to position [1380, 0]
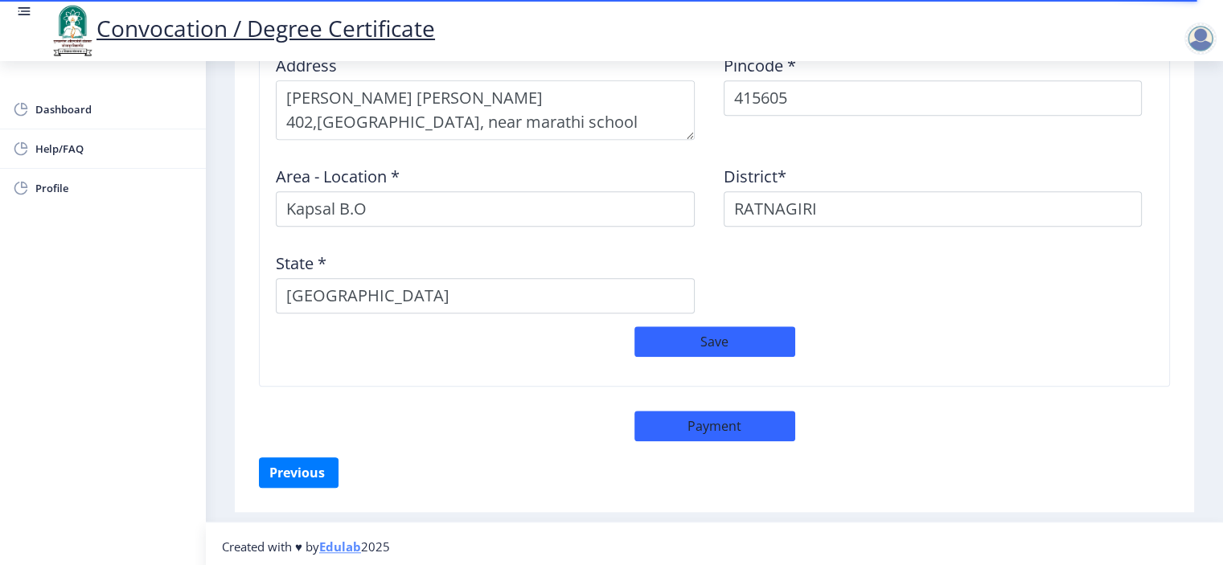
select select "sealed"
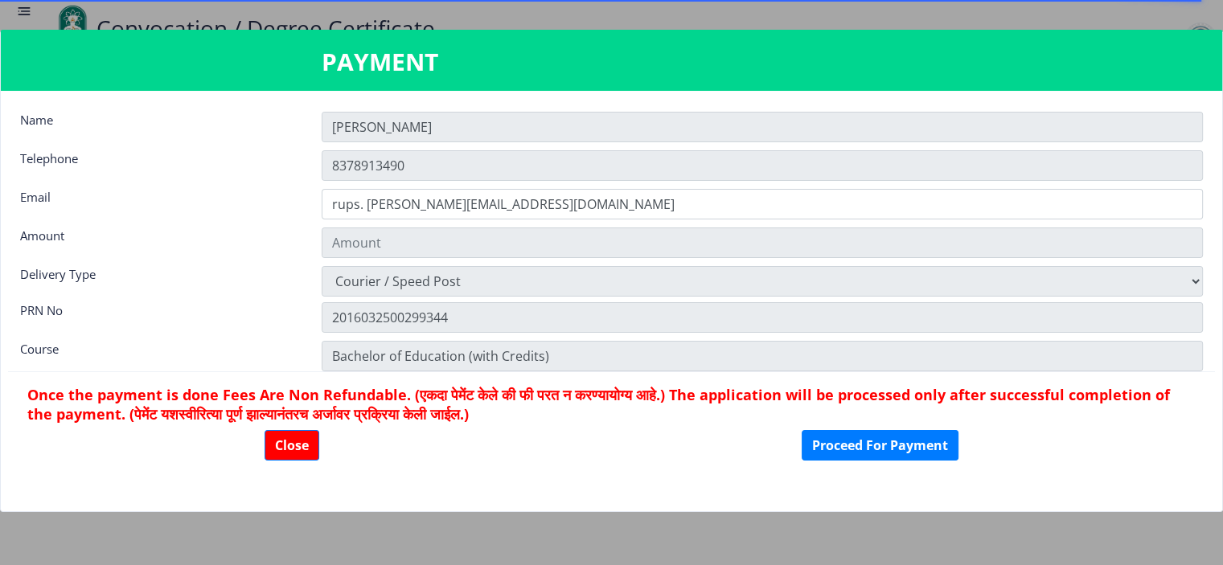
type input "2885"
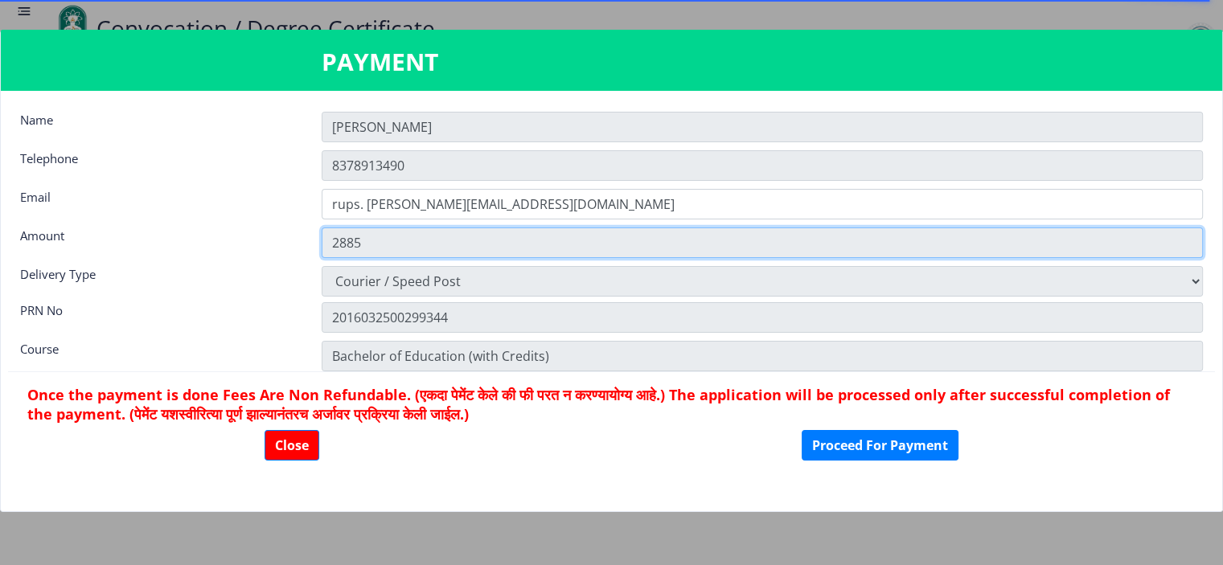
click at [369, 243] on input "2885" at bounding box center [762, 243] width 881 height 31
click at [1123, 246] on input "2885" at bounding box center [762, 243] width 881 height 31
click at [684, 281] on nb-card-body "Name Rupali Telephone 8378913490 Email rups. karande@gmail.com Amount 2885 Deli…" at bounding box center [611, 301] width 1221 height 421
drag, startPoint x: 445, startPoint y: 243, endPoint x: 408, endPoint y: 251, distance: 37.1
click at [444, 244] on input "2885" at bounding box center [762, 243] width 881 height 31
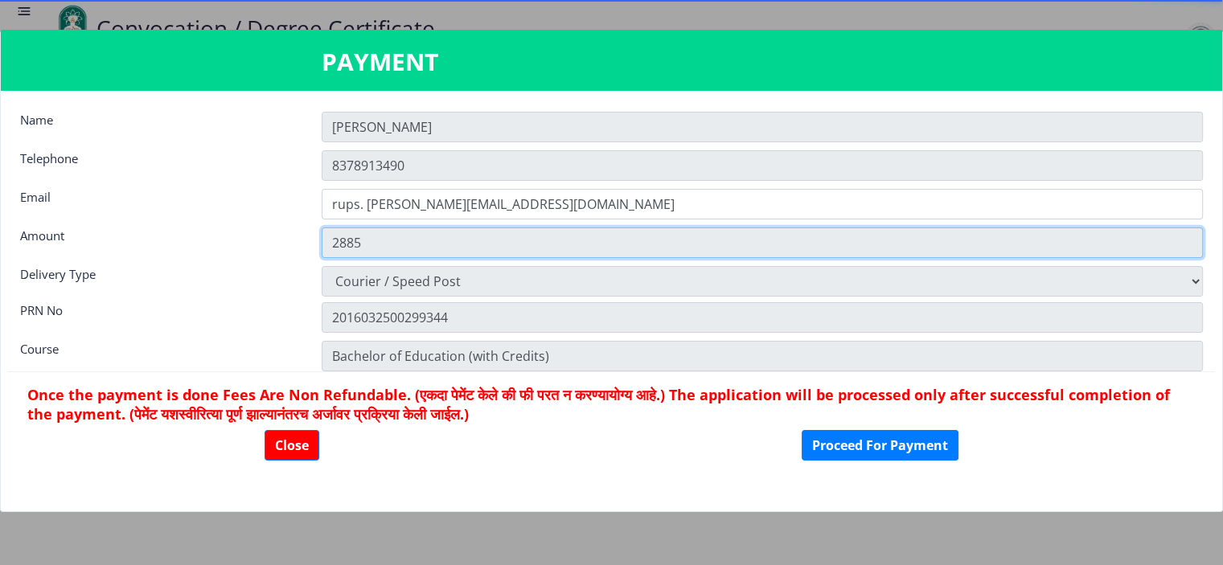
drag, startPoint x: 337, startPoint y: 242, endPoint x: 343, endPoint y: 250, distance: 10.3
click at [337, 243] on input "2885" at bounding box center [762, 243] width 881 height 31
click at [373, 253] on input "2885" at bounding box center [762, 243] width 881 height 31
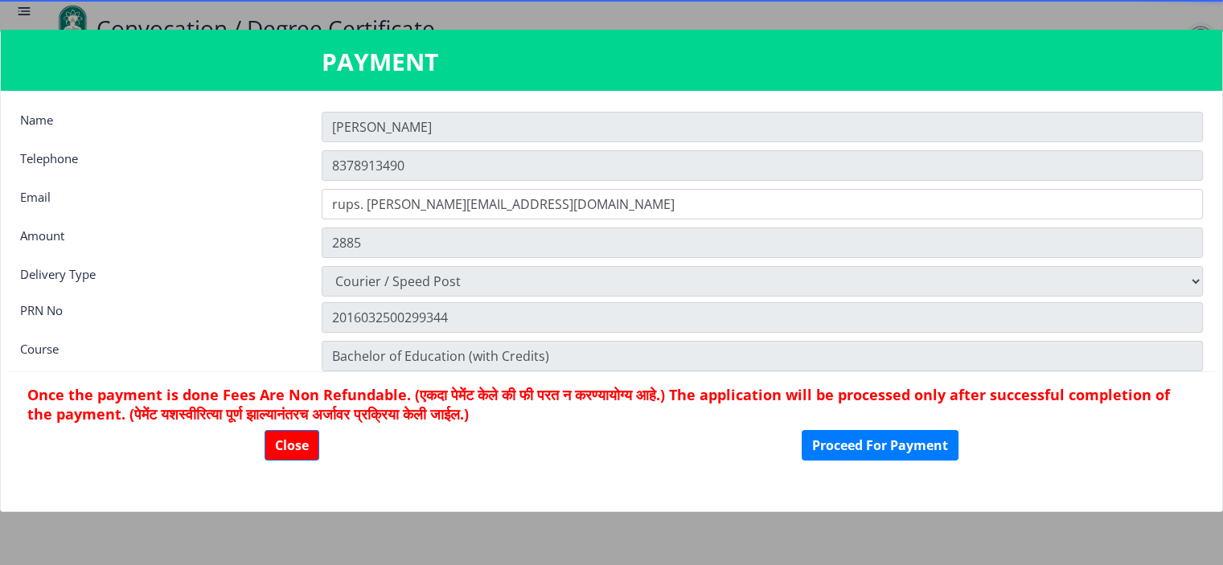
click at [593, 462] on nb-card-footer "Once the payment is done Fees Are Non Refundable. (एकदा पेमेंट केले की फी परत न…" at bounding box center [611, 423] width 1207 height 102
click at [872, 449] on button "Proceed For Payment" at bounding box center [880, 445] width 157 height 31
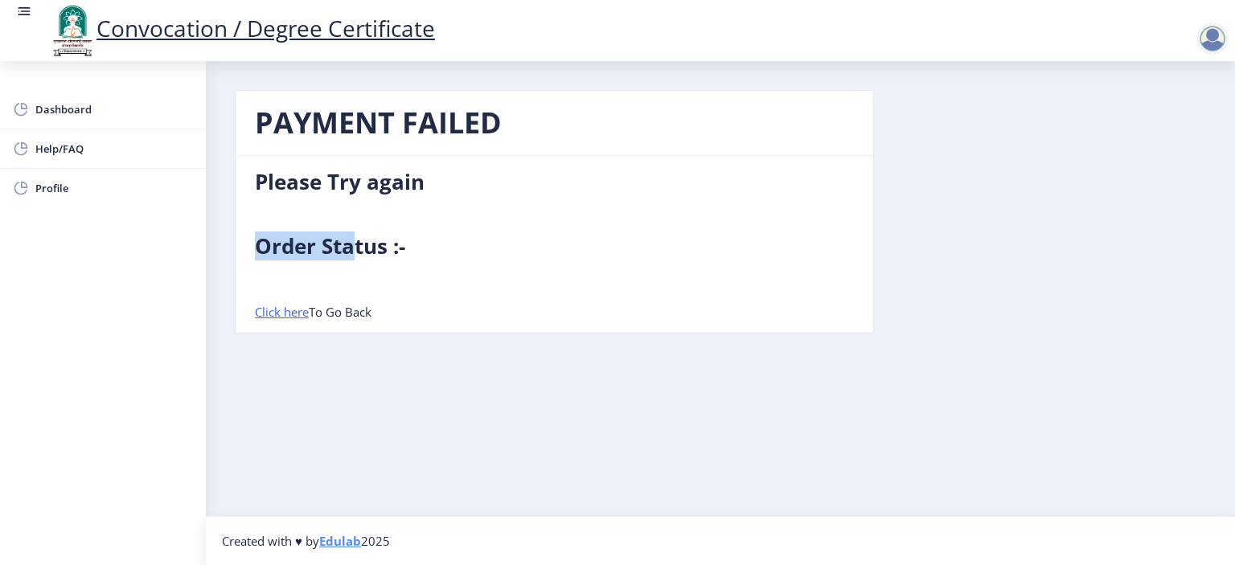
drag, startPoint x: 359, startPoint y: 250, endPoint x: 393, endPoint y: 263, distance: 36.9
click at [393, 263] on nb-card-body "Please Try again Order Status :- Click here To Go Back" at bounding box center [555, 244] width 638 height 177
click at [298, 314] on link "Click here" at bounding box center [282, 312] width 54 height 16
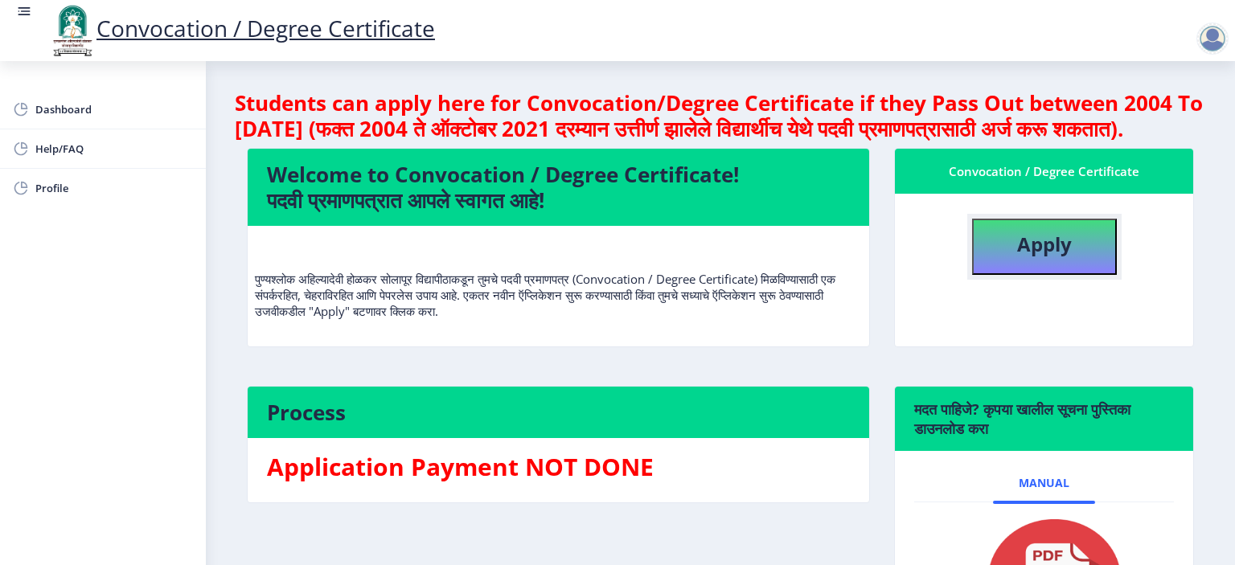
click at [1084, 269] on button "Apply" at bounding box center [1044, 247] width 145 height 56
select select
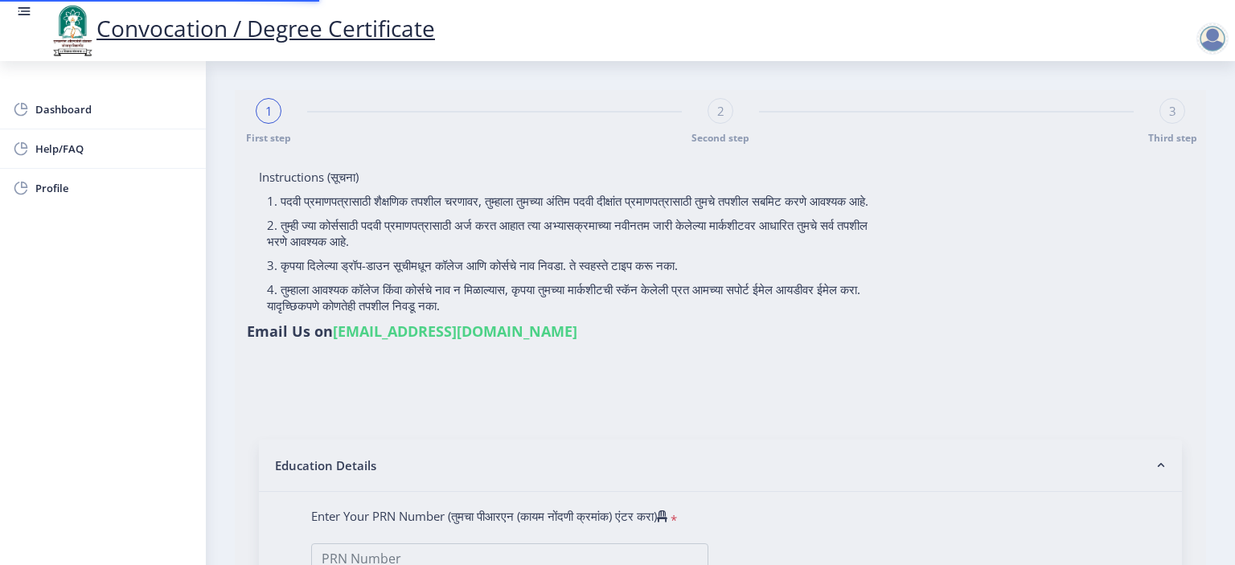
type input "Rupai [PERSON_NAME]"
type input "[PERSON_NAME]"
type input "2016032500299344"
select select "Regular"
select select "2018"
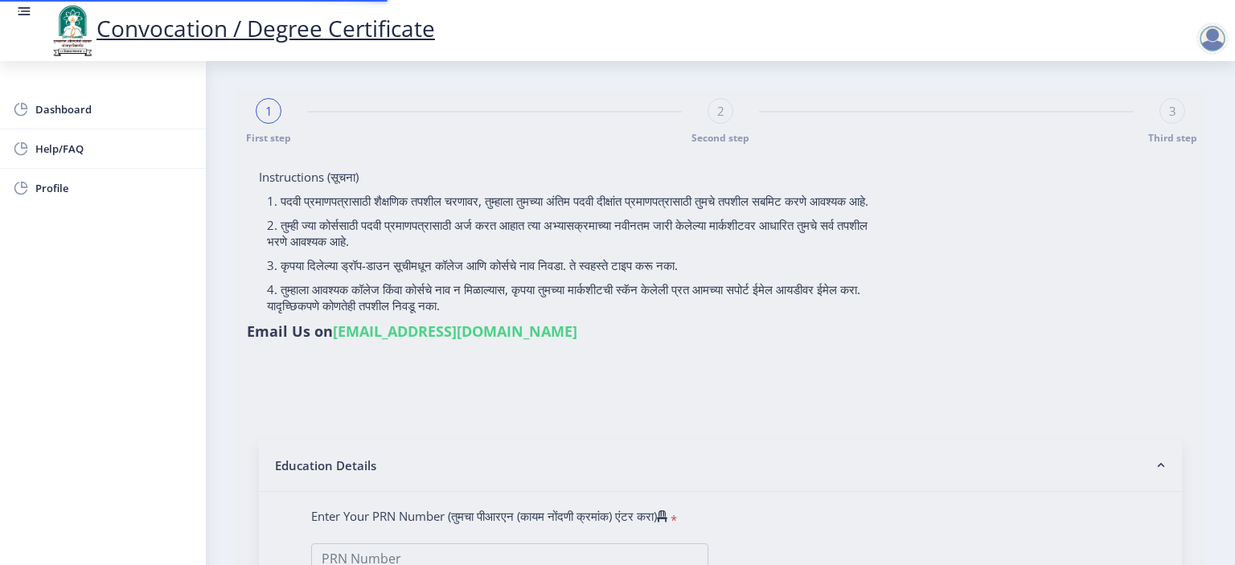
select select "October"
select select "Grade A+"
type input "601513"
type input "[PERSON_NAME] [PERSON_NAME]"
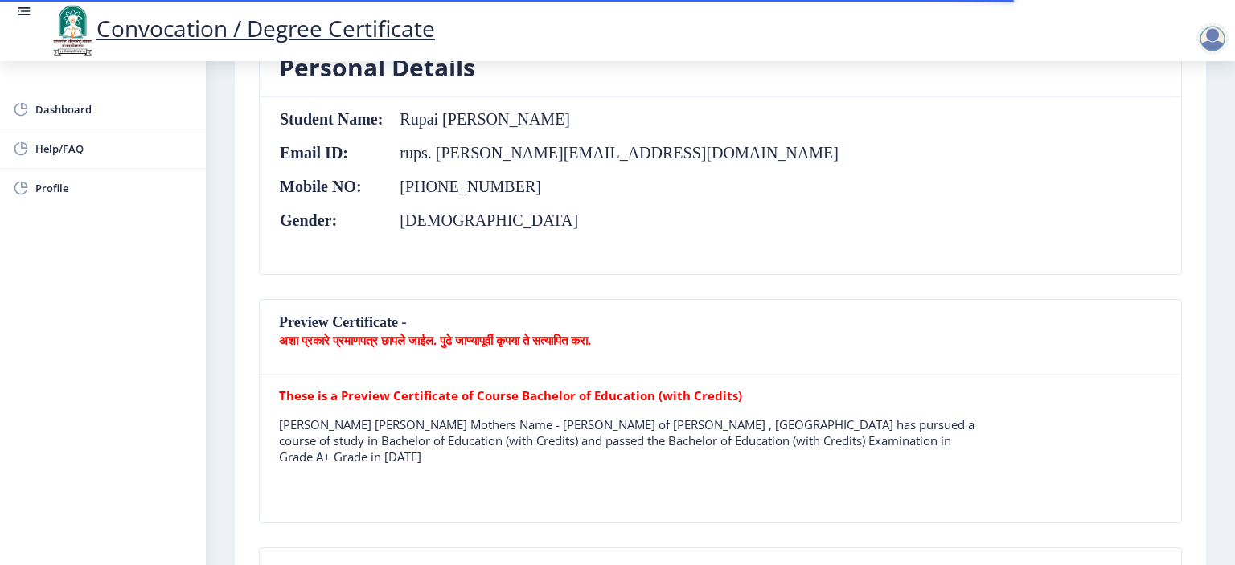
scroll to position [482, 0]
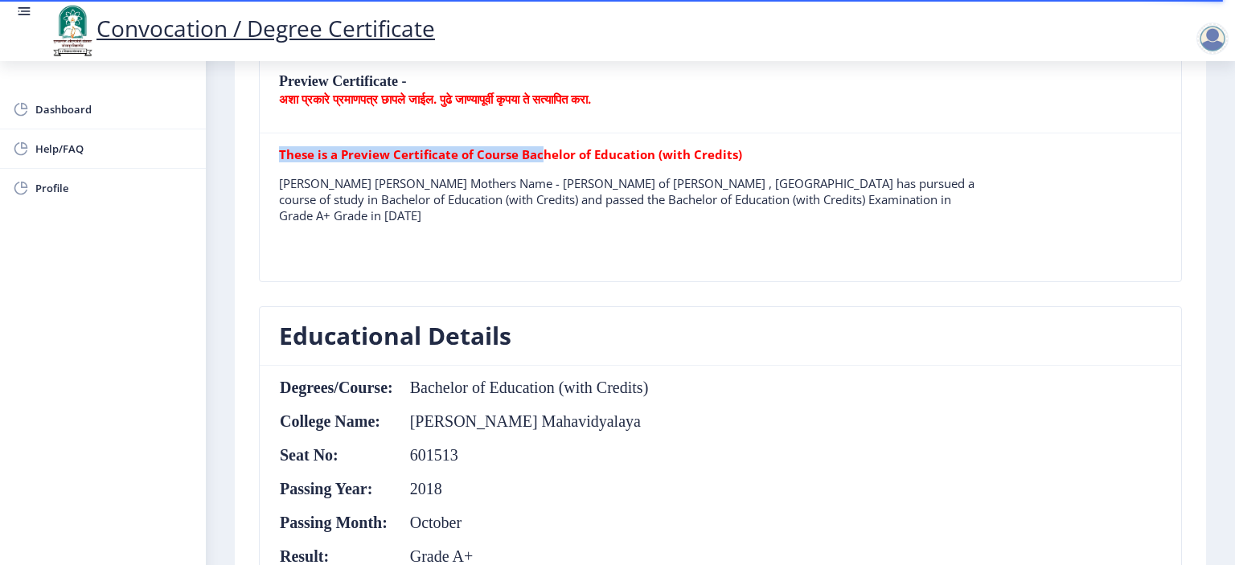
drag, startPoint x: 537, startPoint y: 155, endPoint x: 733, endPoint y: 166, distance: 195.7
click at [733, 166] on tr "These is a Preview Certificate of Course Bachelor of Education (with Credits) R…" at bounding box center [632, 191] width 706 height 90
click at [643, 199] on p "[PERSON_NAME] [PERSON_NAME] Mothers Name - [PERSON_NAME] of [PERSON_NAME] , [GE…" at bounding box center [632, 199] width 706 height 48
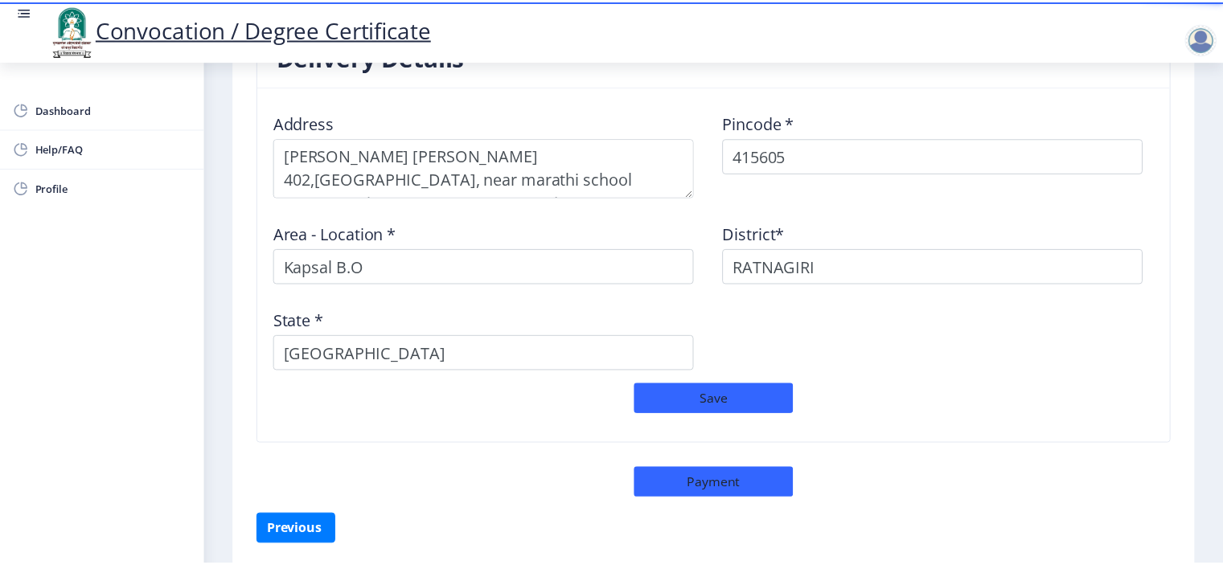
scroll to position [1367, 0]
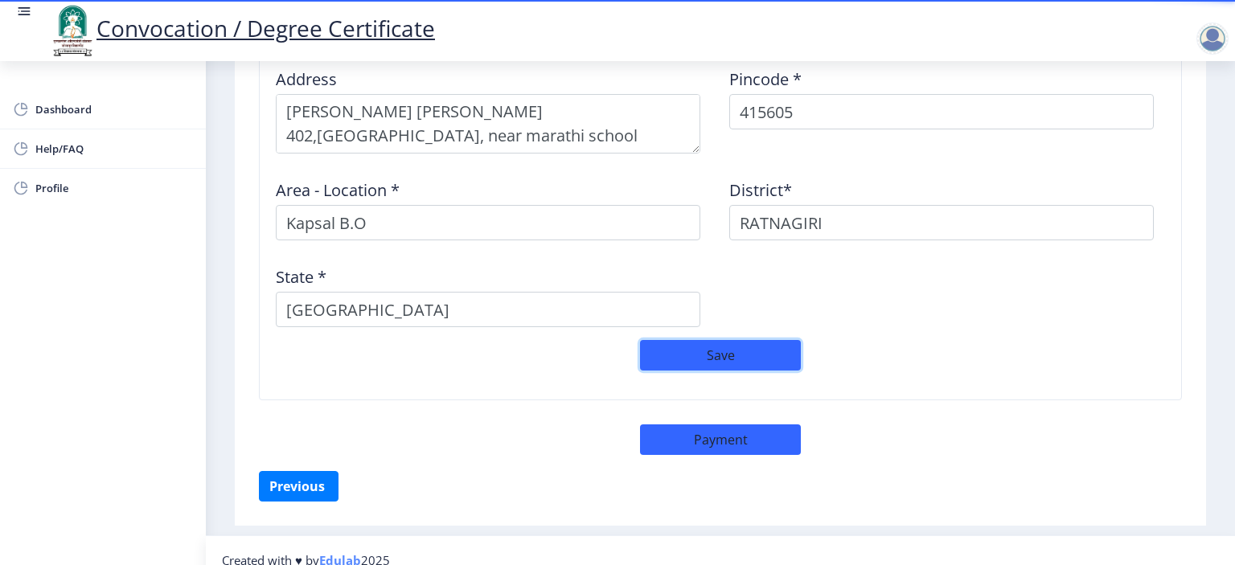
click at [701, 356] on button "Save" at bounding box center [720, 355] width 161 height 31
click at [766, 433] on button "Payment" at bounding box center [720, 440] width 161 height 31
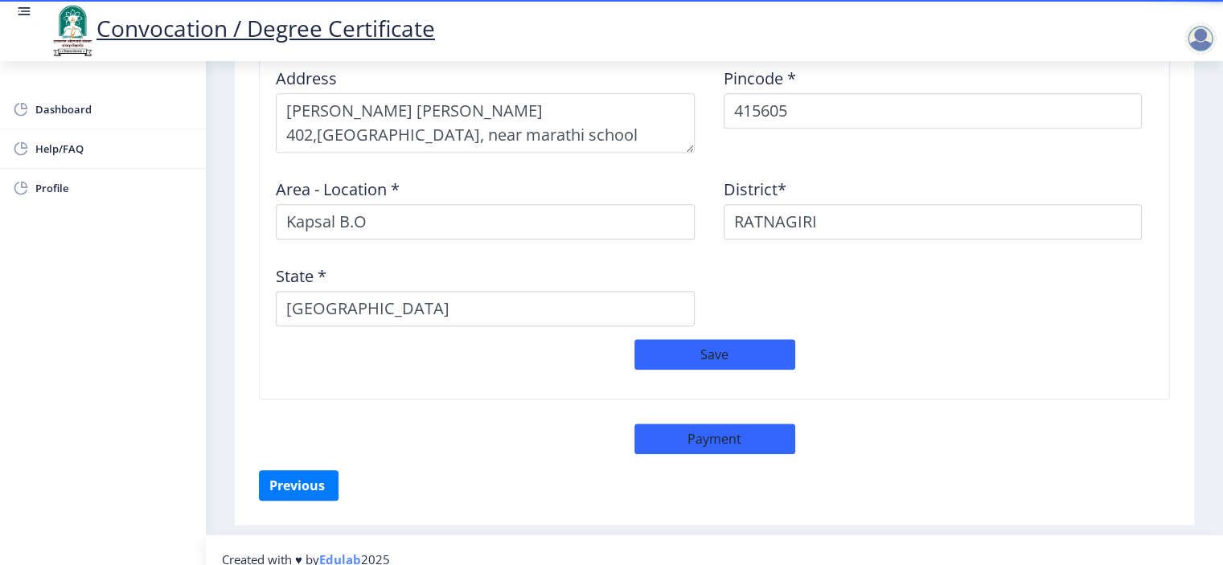
select select "sealed"
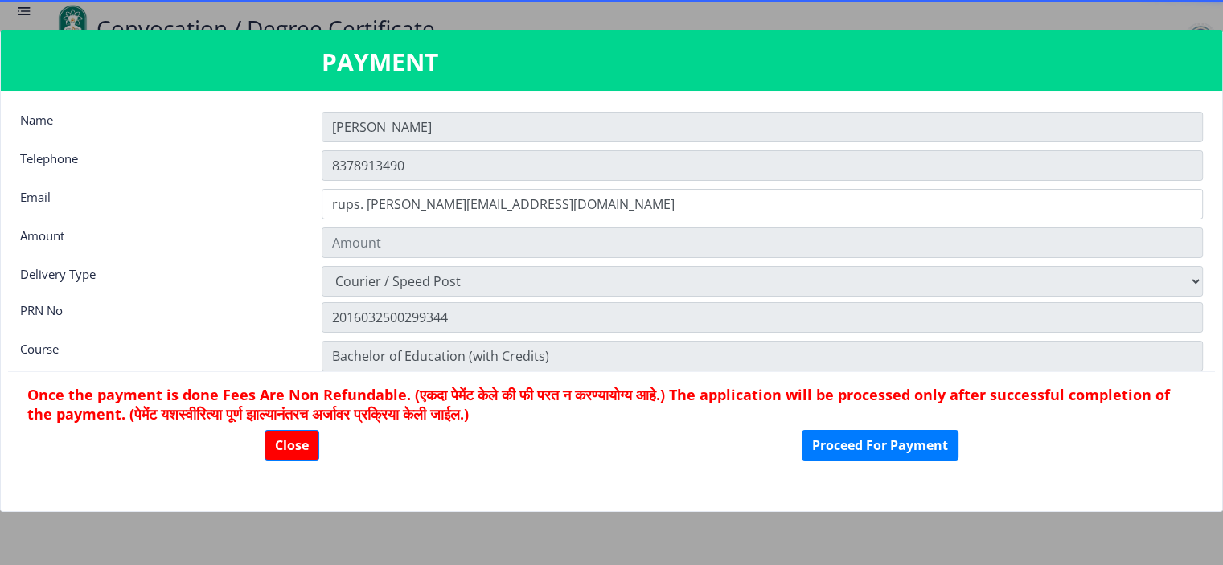
type input "2885"
click at [852, 453] on button "Proceed For Payment" at bounding box center [880, 445] width 157 height 31
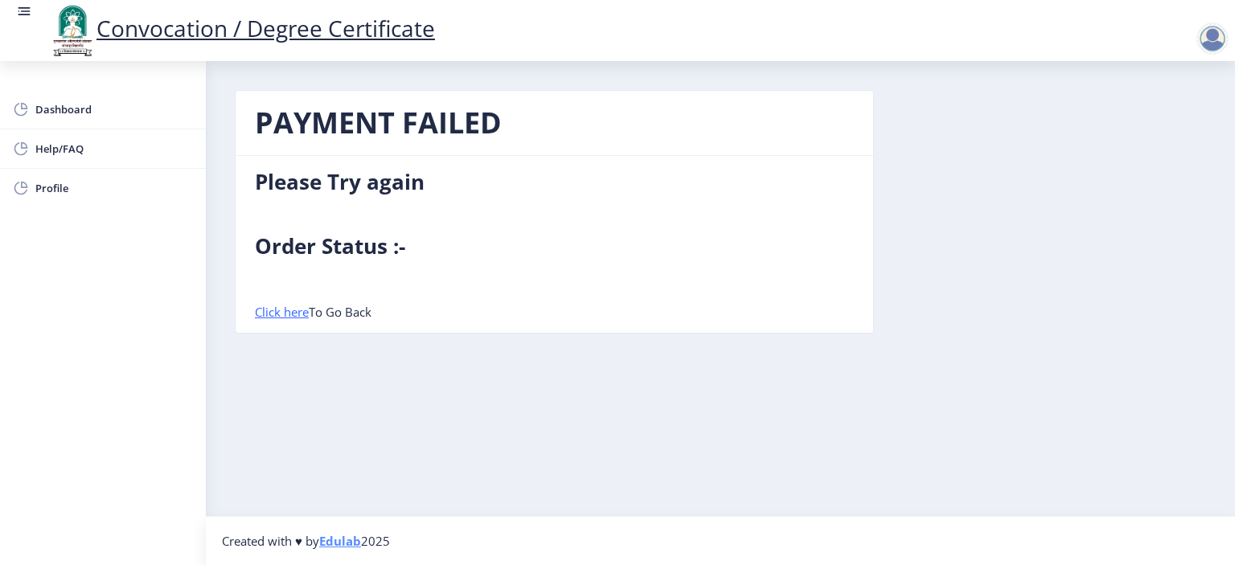
click at [351, 544] on link "Edulab" at bounding box center [340, 541] width 42 height 16
click at [360, 35] on link "Convocation / Degree Certificate" at bounding box center [241, 28] width 387 height 31
click at [380, 35] on link "Convocation / Degree Certificate" at bounding box center [241, 28] width 387 height 31
click at [1211, 35] on div at bounding box center [1213, 39] width 32 height 32
click at [984, 143] on div "PAYMENT FAILED Please Try again Order Status :- Click here To Go Back" at bounding box center [721, 224] width 996 height 268
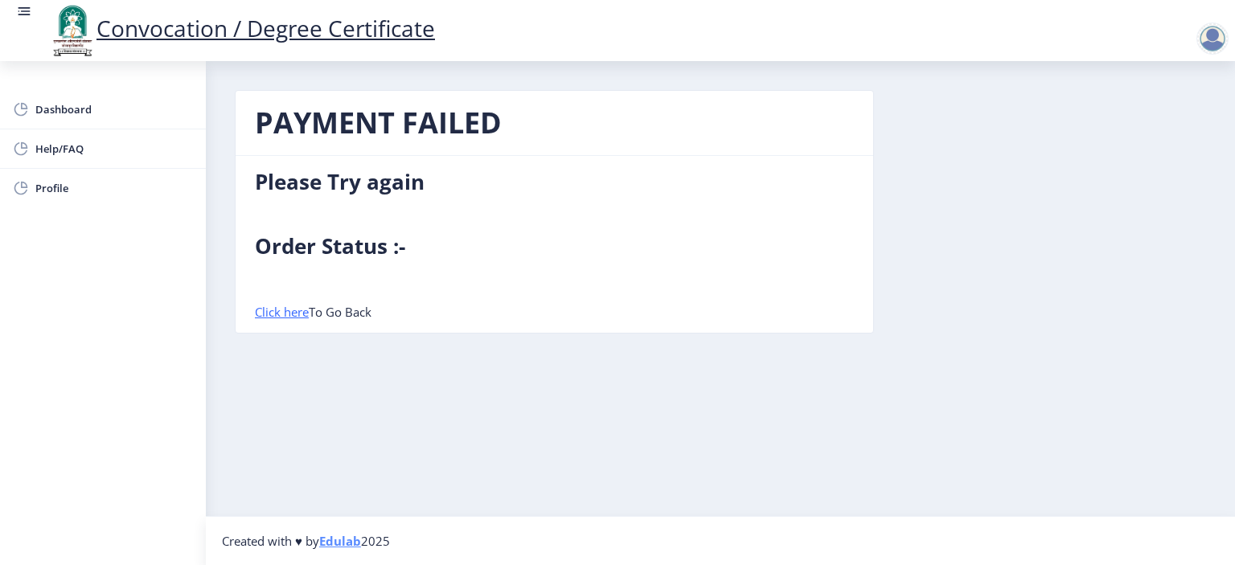
click at [299, 242] on b "Order Status :-" at bounding box center [330, 246] width 150 height 29
click at [318, 195] on h4 "Please Try again" at bounding box center [554, 182] width 599 height 26
click at [285, 310] on link "Click here" at bounding box center [282, 312] width 54 height 16
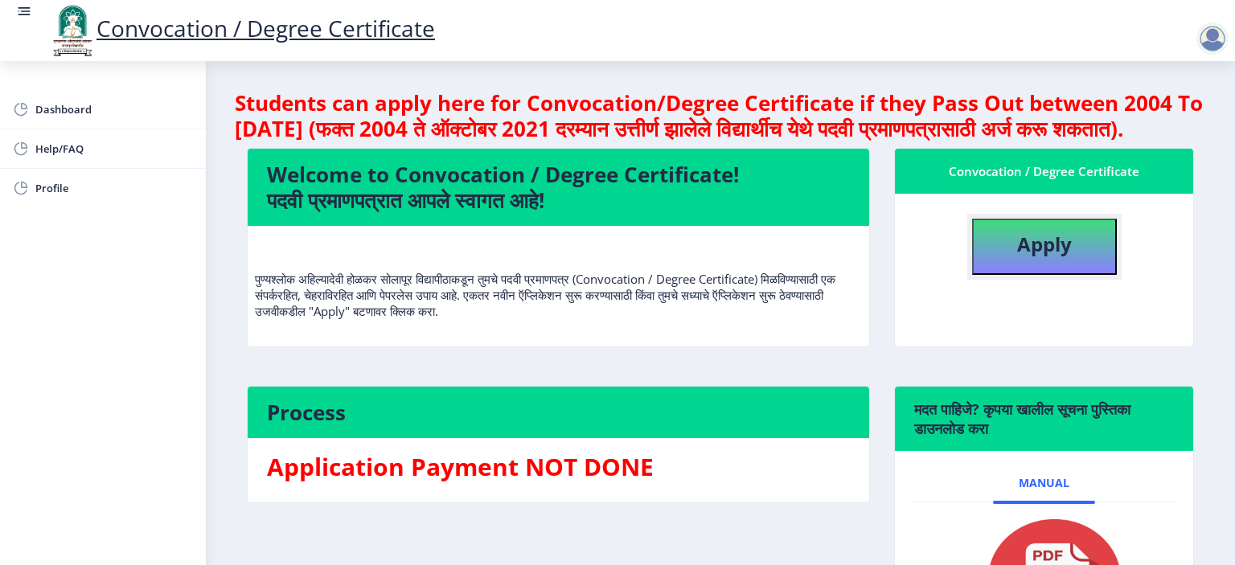
click at [1037, 257] on b "Apply" at bounding box center [1044, 244] width 55 height 27
select select
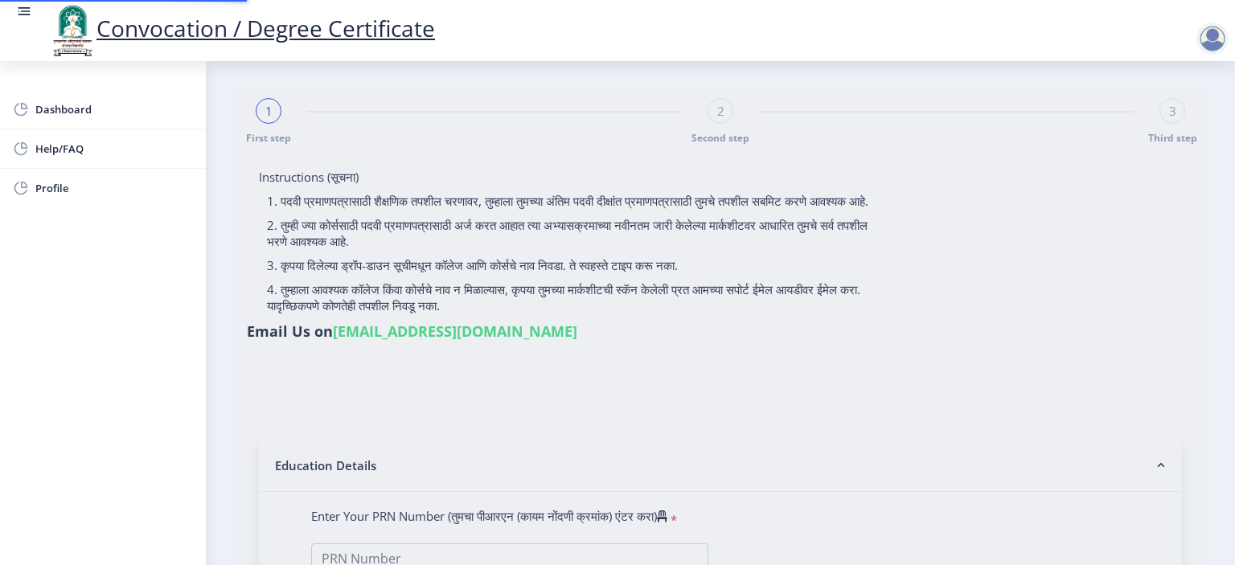
type input "Rupai Pandurang Karande"
type input "Ranjana"
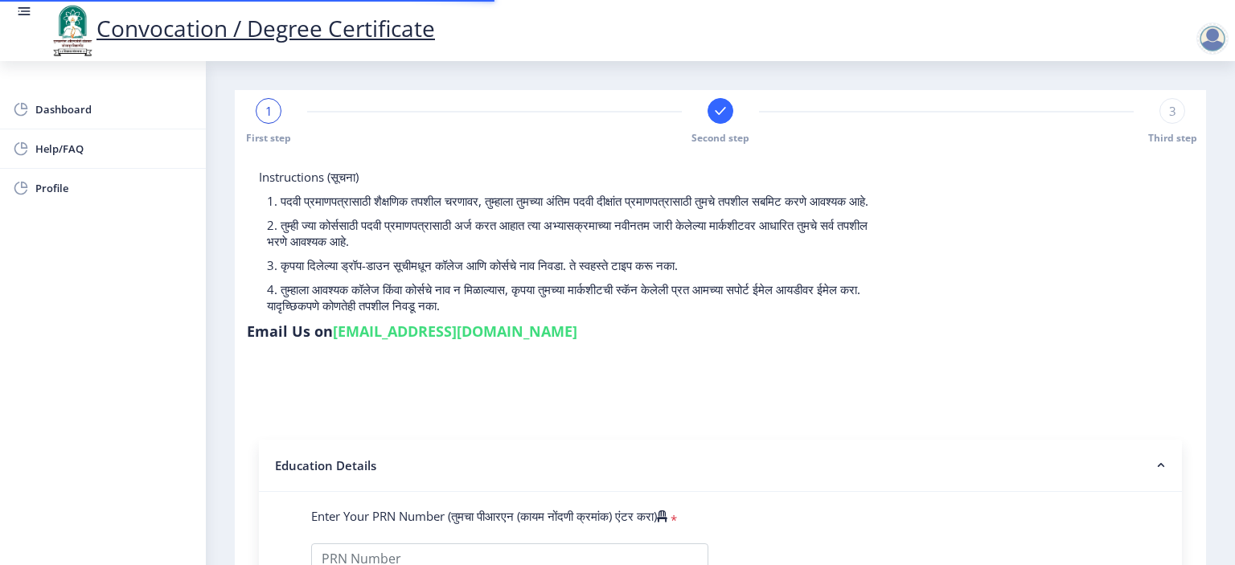
type input "2016032500299344"
select select "Regular"
select select "2018"
select select "October"
select select "Grade A+"
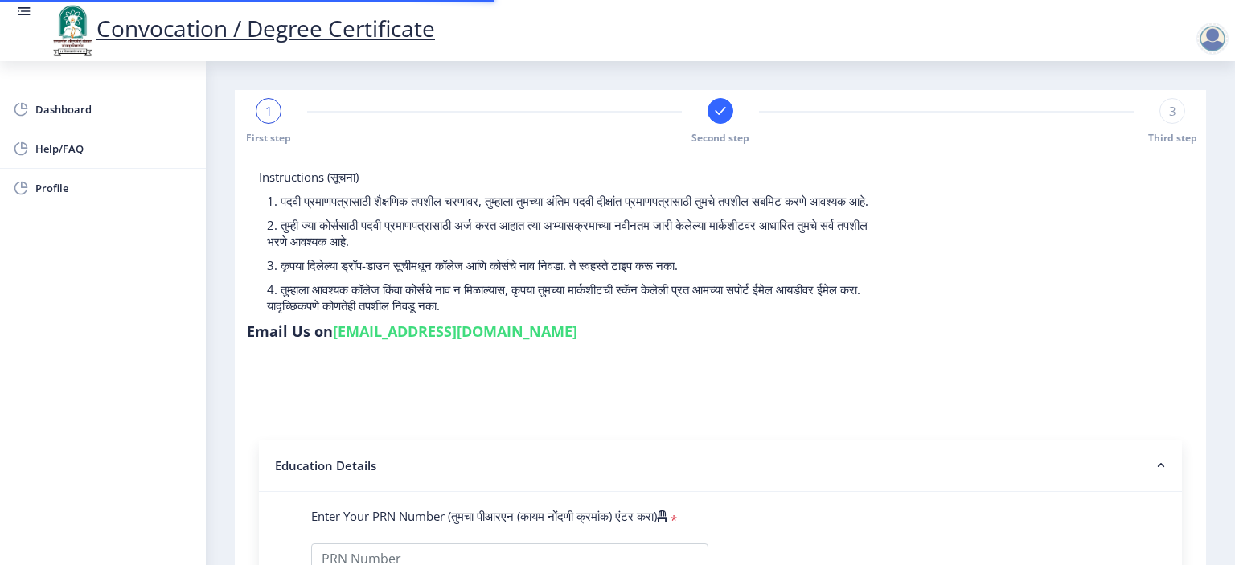
type input "601513"
type input "Rupali pandurang Karande"
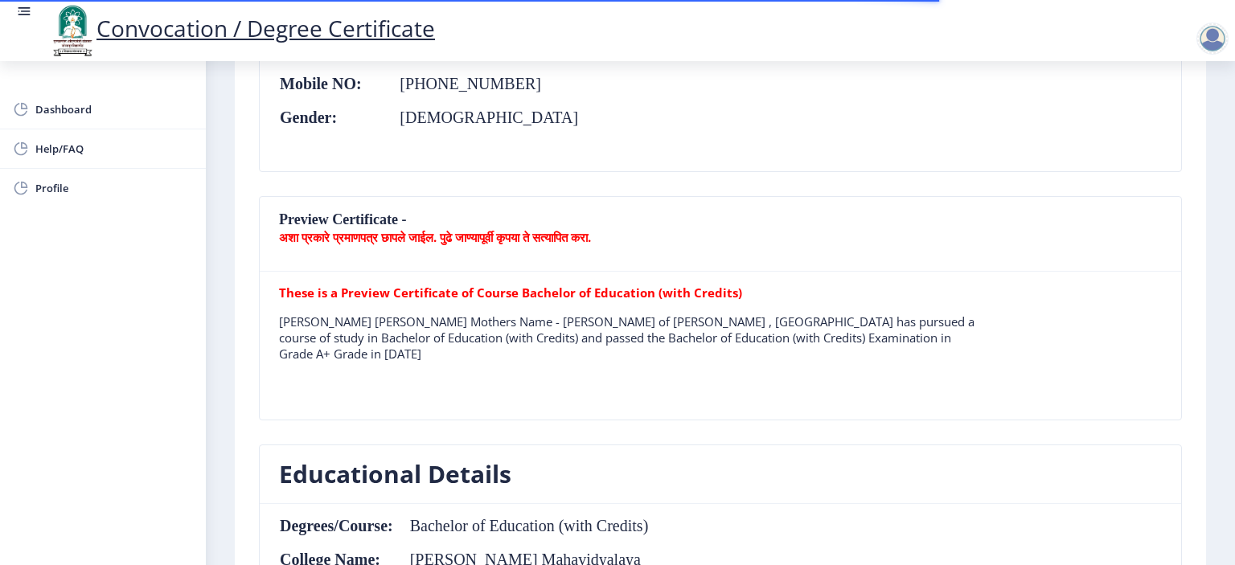
scroll to position [402, 0]
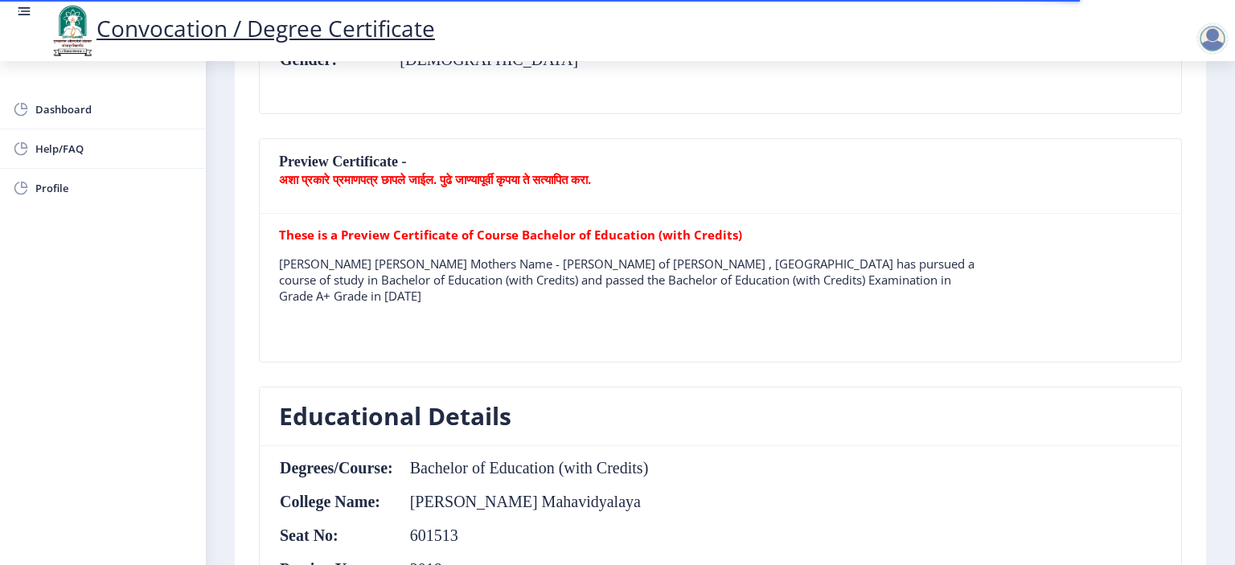
click at [579, 175] on b "अशा प्रकारे प्रमाणपत्र छापले जाईल. पुढे जाण्यापूर्वी कृपया ते सत्यापित करा." at bounding box center [435, 179] width 312 height 16
click at [579, 173] on b "अशा प्रकारे प्रमाणपत्र छापले जाईल. पुढे जाण्यापूर्वी कृपया ते सत्यापित करा." at bounding box center [435, 179] width 312 height 16
click at [573, 233] on b "These is a Preview Certificate of Course Bachelor of Education (with Credits)" at bounding box center [510, 235] width 463 height 16
drag, startPoint x: 318, startPoint y: 233, endPoint x: 893, endPoint y: 284, distance: 577.2
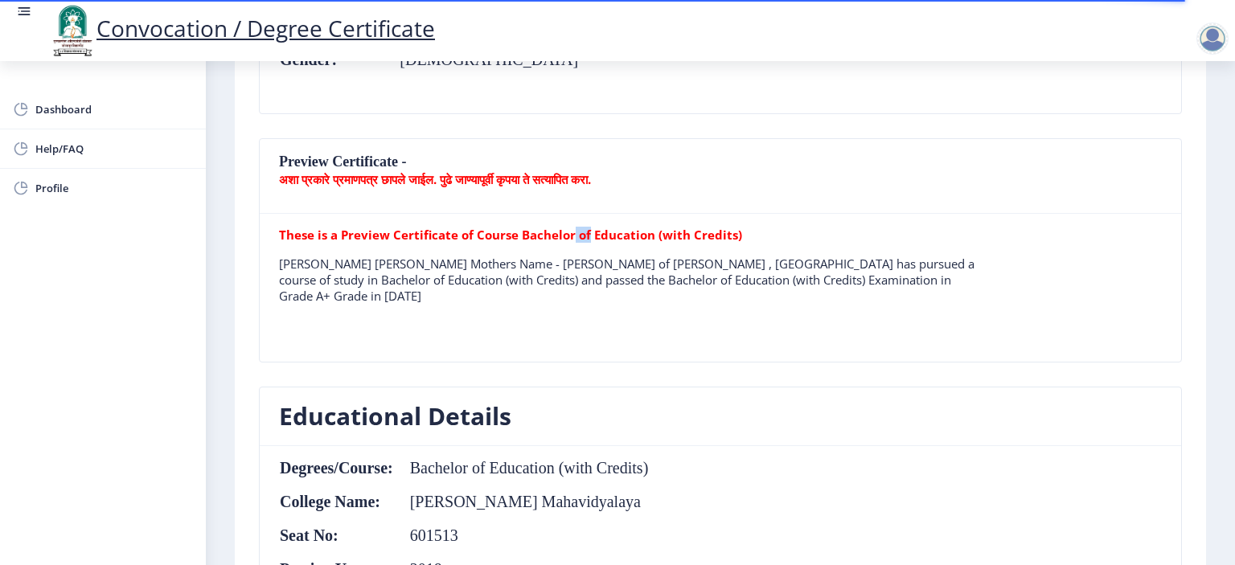
click at [872, 289] on tr "These is a Preview Certificate of Course Bachelor of Education (with Credits) R…" at bounding box center [632, 272] width 706 height 90
click at [1062, 249] on div "These is a Preview Certificate of Course Bachelor of Education (with Credits) R…" at bounding box center [720, 288] width 907 height 122
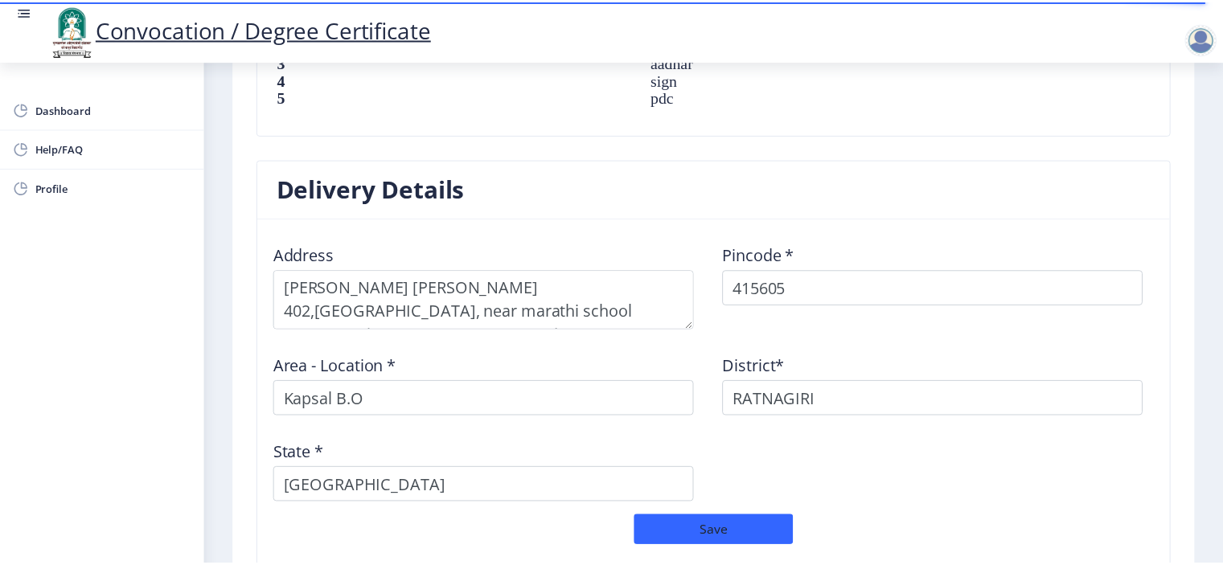
scroll to position [1381, 0]
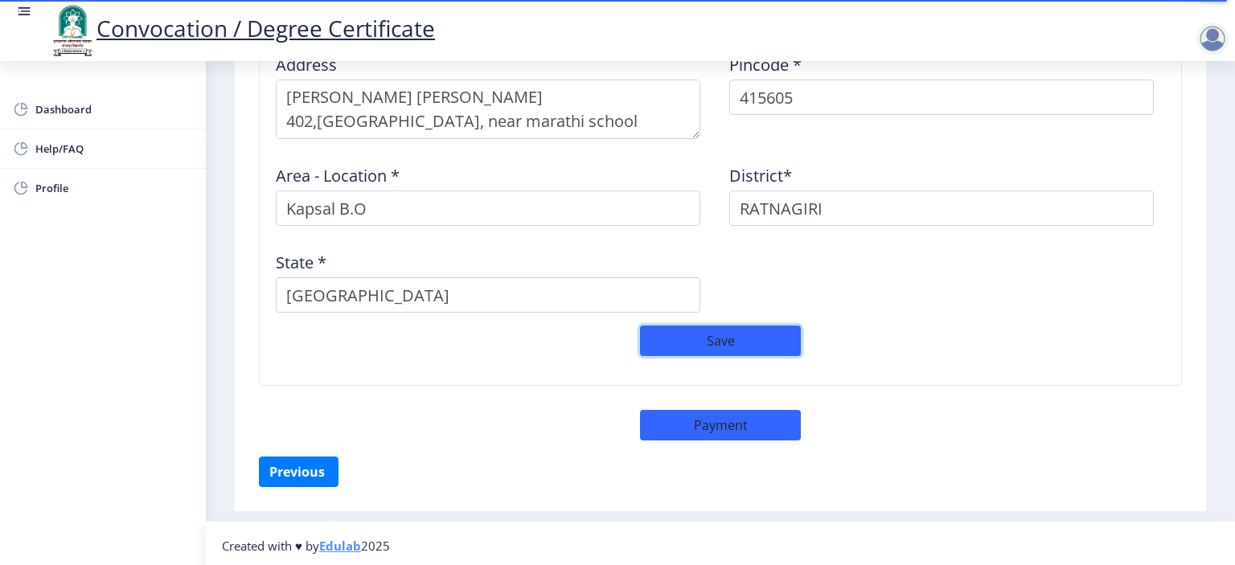
click at [717, 330] on button "Save" at bounding box center [720, 341] width 161 height 31
click at [741, 425] on button "Payment" at bounding box center [720, 425] width 161 height 31
select select "sealed"
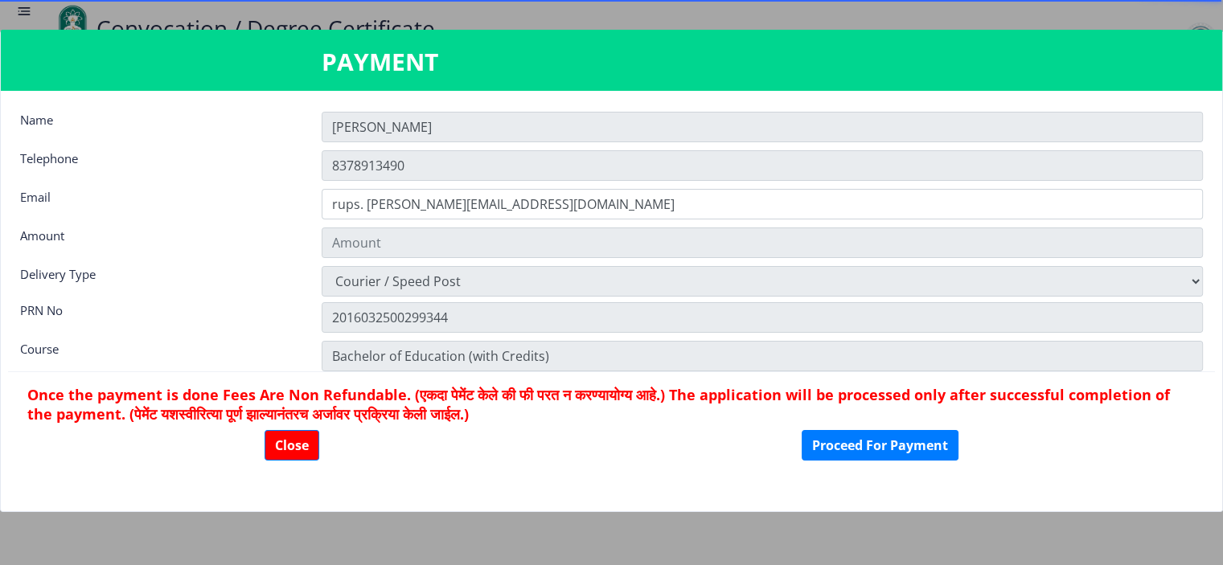
scroll to position [1380, 0]
type input "2885"
click at [893, 451] on button "Proceed For Payment" at bounding box center [880, 445] width 157 height 31
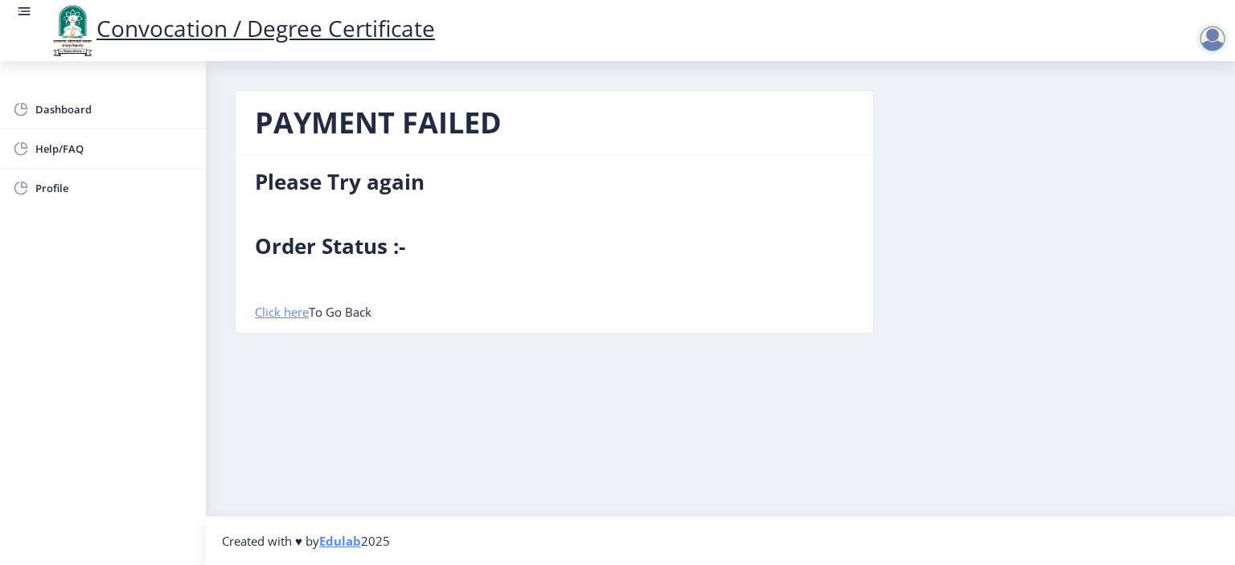
click at [289, 311] on link "Click here" at bounding box center [282, 312] width 54 height 16
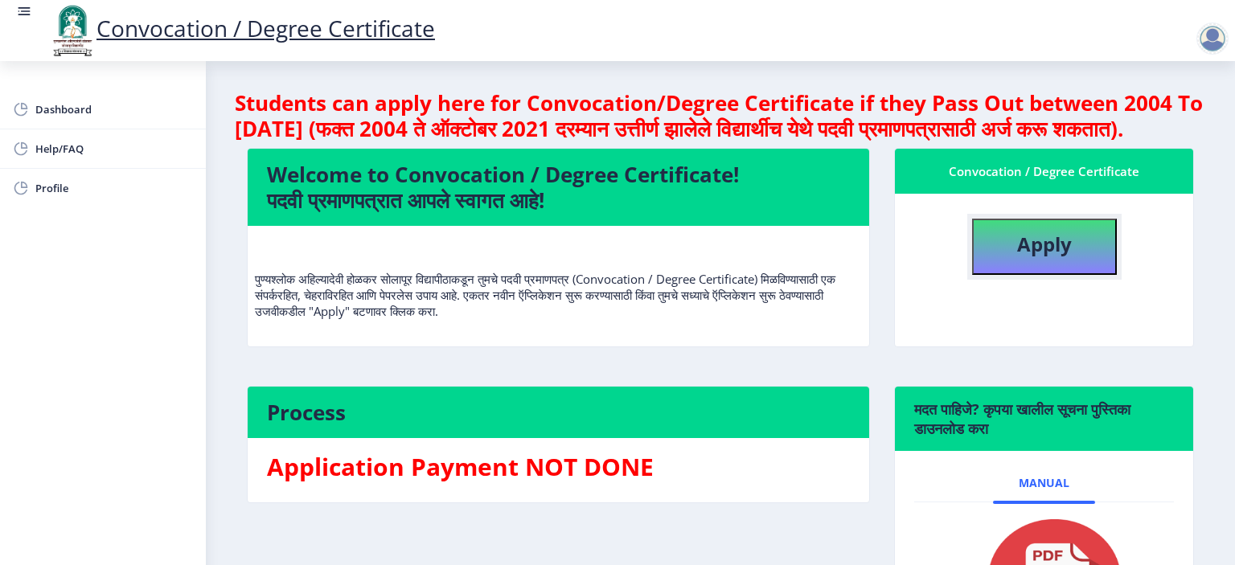
click at [1026, 257] on b "Apply" at bounding box center [1044, 244] width 55 height 27
select select
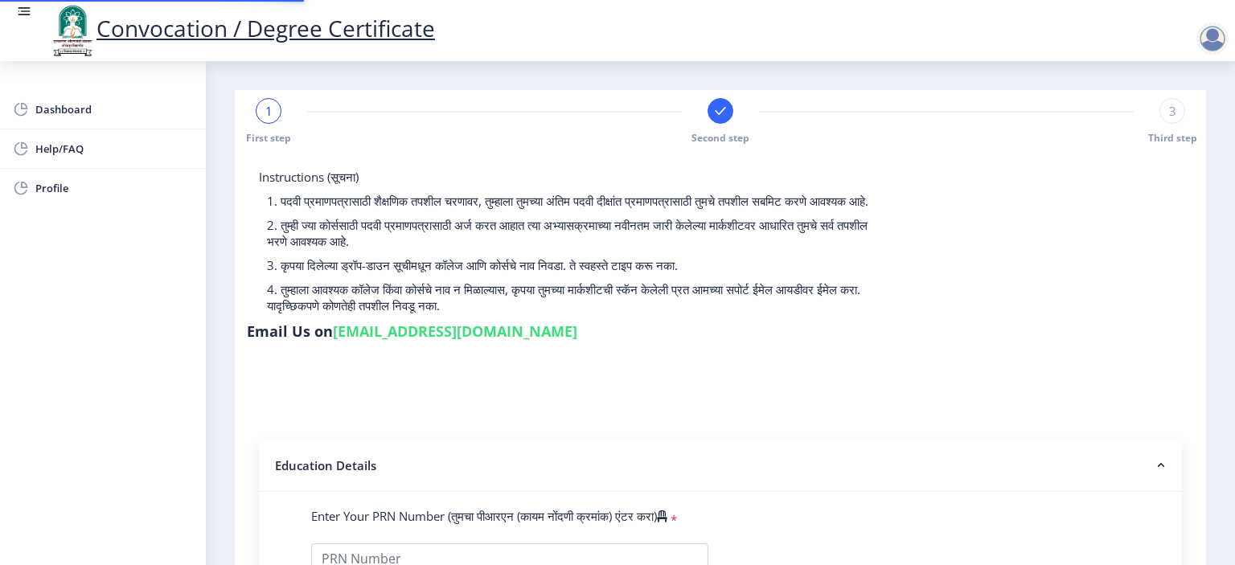
type input "2016032500299344"
select select "Regular"
select select "2018"
select select "October"
select select "Grade A+"
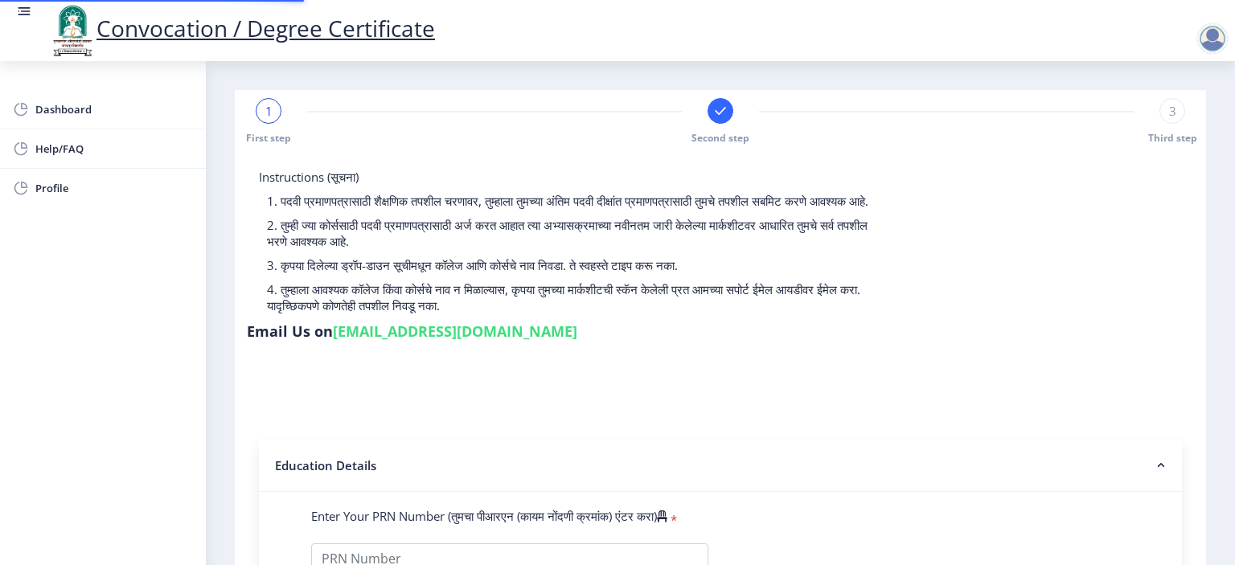
type input "601513"
type input "[PERSON_NAME] [PERSON_NAME]"
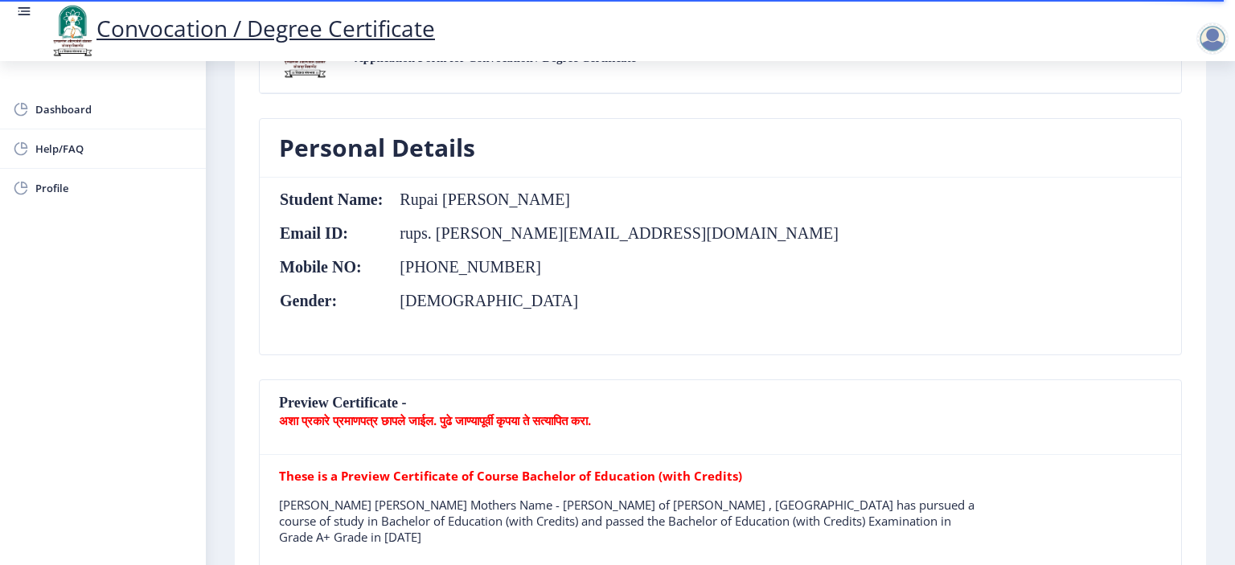
scroll to position [322, 0]
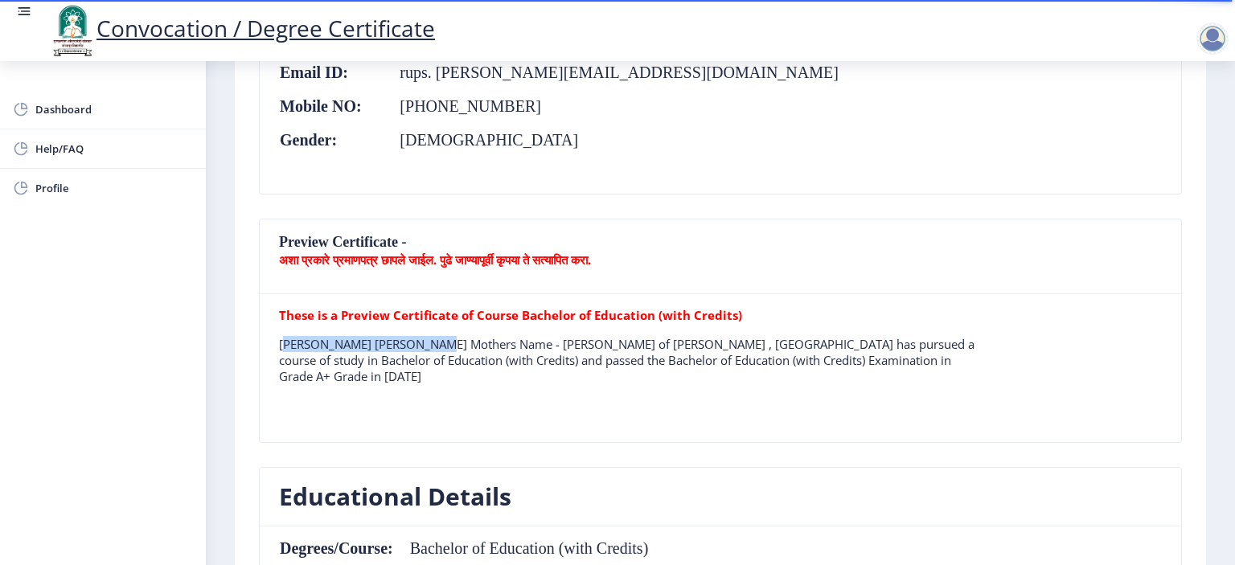
drag, startPoint x: 280, startPoint y: 339, endPoint x: 428, endPoint y: 341, distance: 148.0
click at [428, 341] on p "[PERSON_NAME] [PERSON_NAME] Mothers Name - [PERSON_NAME] of [PERSON_NAME] , [GE…" at bounding box center [632, 360] width 706 height 48
click at [415, 376] on p "[PERSON_NAME] [PERSON_NAME] Mothers Name - [PERSON_NAME] of [PERSON_NAME] , [GE…" at bounding box center [632, 360] width 706 height 48
click at [483, 262] on b "अशा प्रकारे प्रमाणपत्र छापले जाईल. पुढे जाण्यापूर्वी कृपया ते सत्यापित करा." at bounding box center [435, 260] width 312 height 16
click at [482, 261] on b "अशा प्रकारे प्रमाणपत्र छापले जाईल. पुढे जाण्यापूर्वी कृपया ते सत्यापित करा." at bounding box center [435, 260] width 312 height 16
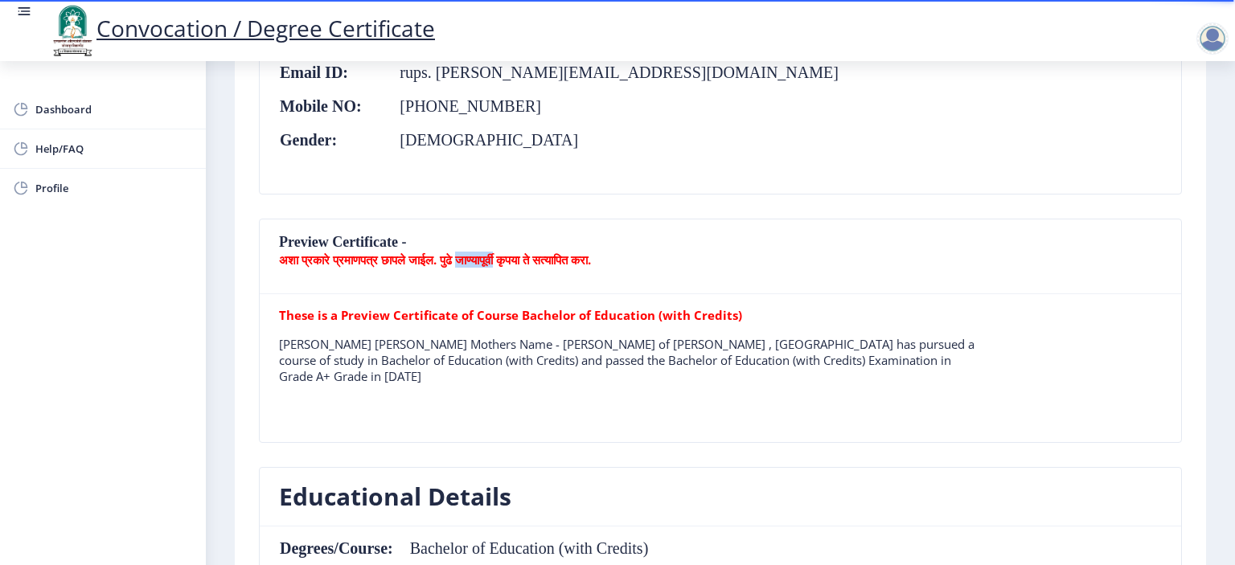
click at [482, 260] on b "अशा प्रकारे प्रमाणपत्र छापले जाईल. पुढे जाण्यापूर्वी कृपया ते सत्यापित करा." at bounding box center [435, 260] width 312 height 16
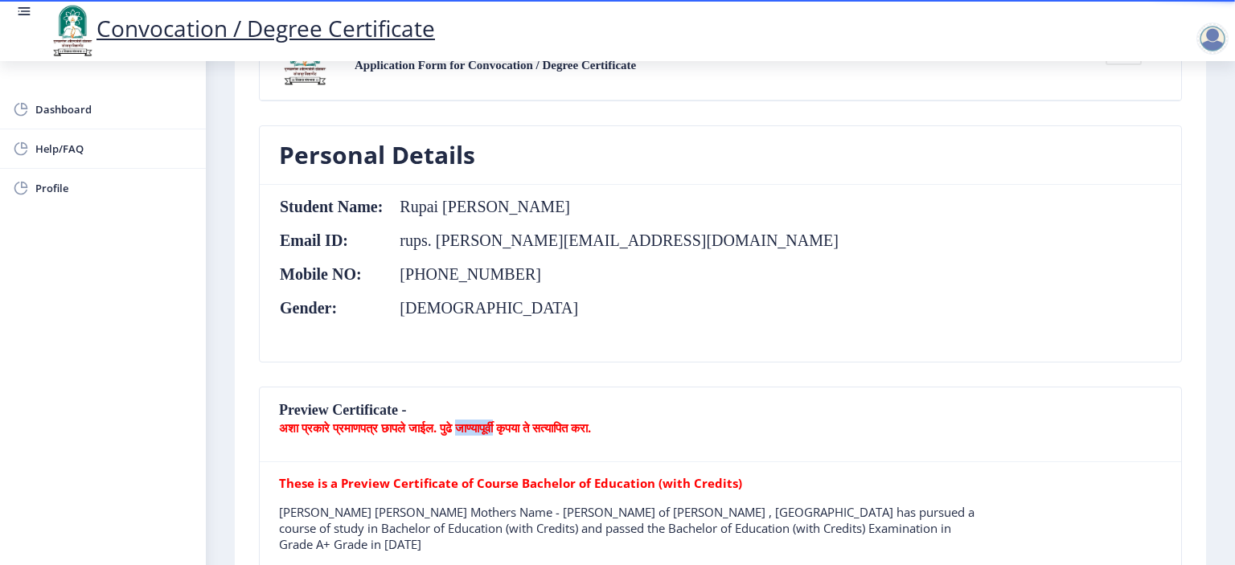
scroll to position [0, 0]
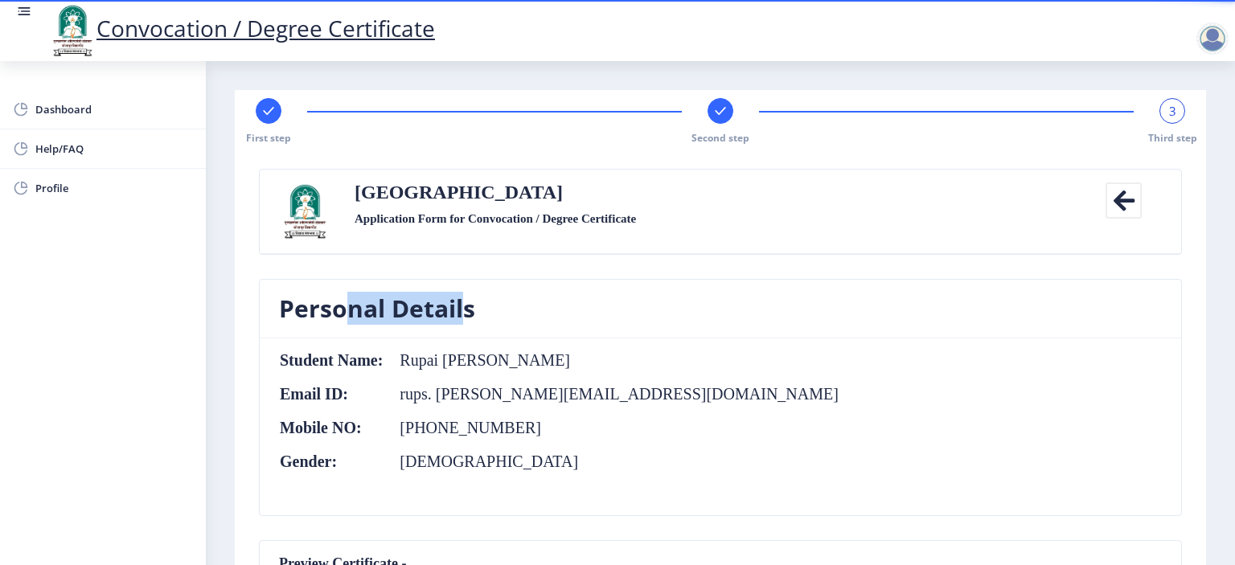
drag, startPoint x: 331, startPoint y: 294, endPoint x: 453, endPoint y: 319, distance: 124.0
click at [453, 319] on h3 "Personal Details" at bounding box center [377, 309] width 196 height 32
click at [444, 372] on table "Student Name: Rupai Pandurang Karande Email ID: rups. karande@gmail.com Mobile …" at bounding box center [559, 426] width 560 height 151
drag, startPoint x: 400, startPoint y: 356, endPoint x: 692, endPoint y: 372, distance: 292.3
click at [545, 347] on nb-card-body "Student Name: Rupai Pandurang Karande Email ID: rups. karande@gmail.com Mobile …" at bounding box center [721, 427] width 922 height 177
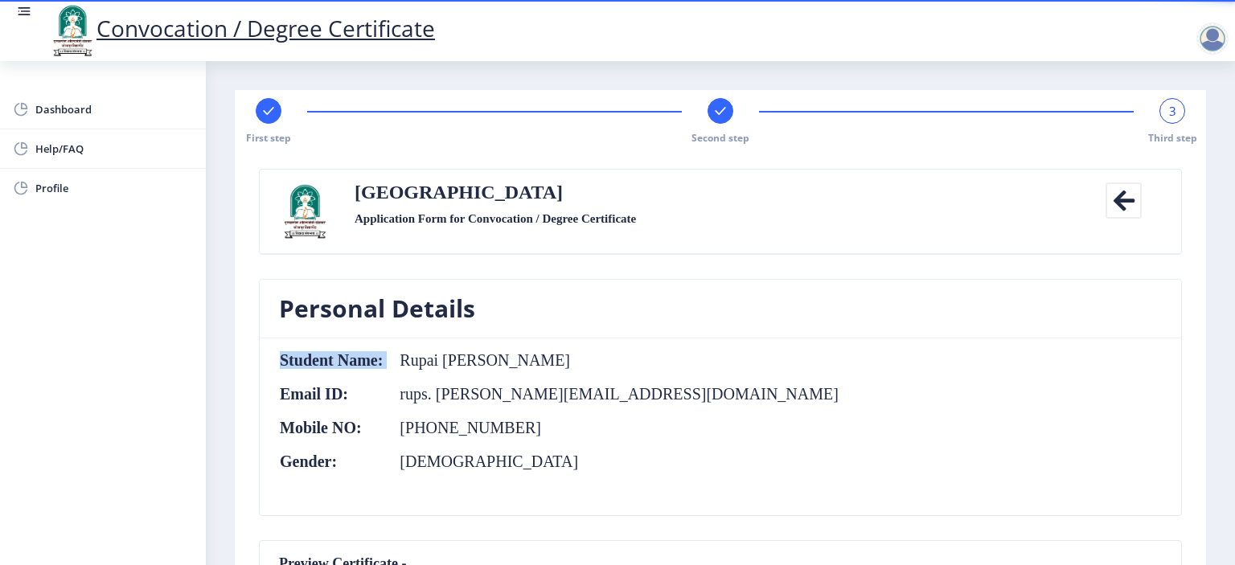
click at [682, 373] on nb-card-body "Student Name: Rupai Pandurang Karande Email ID: rups. karande@gmail.com Mobile …" at bounding box center [721, 427] width 922 height 177
click at [656, 398] on nb-card-body "Student Name: Rupai Pandurang Karande Email ID: rups. karande@gmail.com Mobile …" at bounding box center [721, 427] width 922 height 177
drag, startPoint x: 545, startPoint y: 433, endPoint x: 530, endPoint y: 429, distance: 15.8
click at [544, 433] on td "+91 8378913490" at bounding box center [612, 428] width 456 height 18
click at [505, 317] on nb-card-header "Personal Details" at bounding box center [721, 309] width 922 height 59
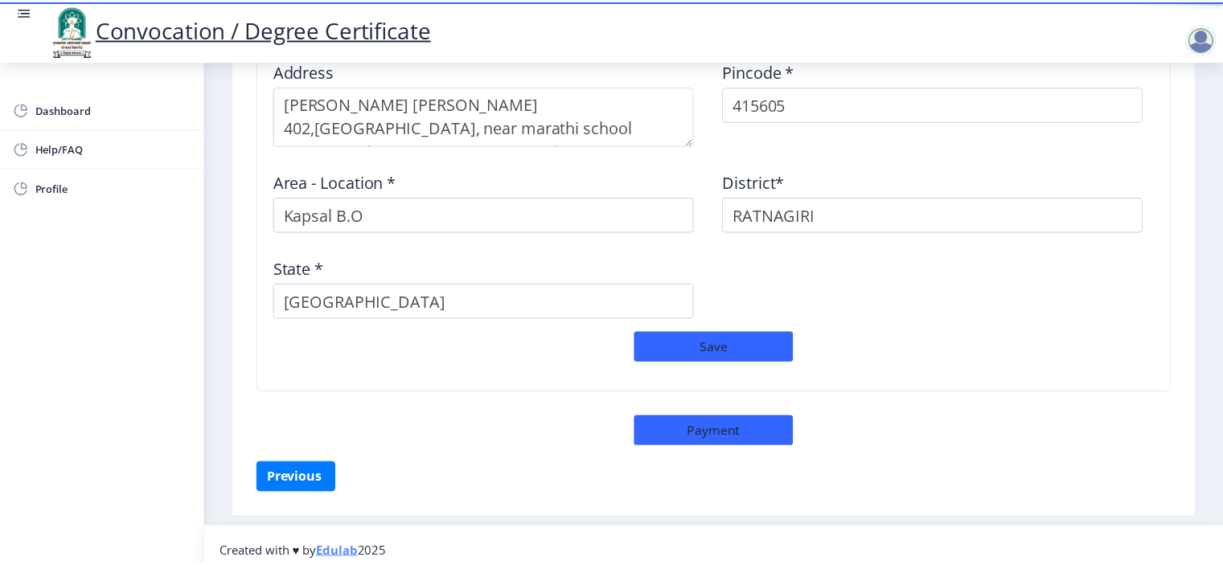
scroll to position [1381, 0]
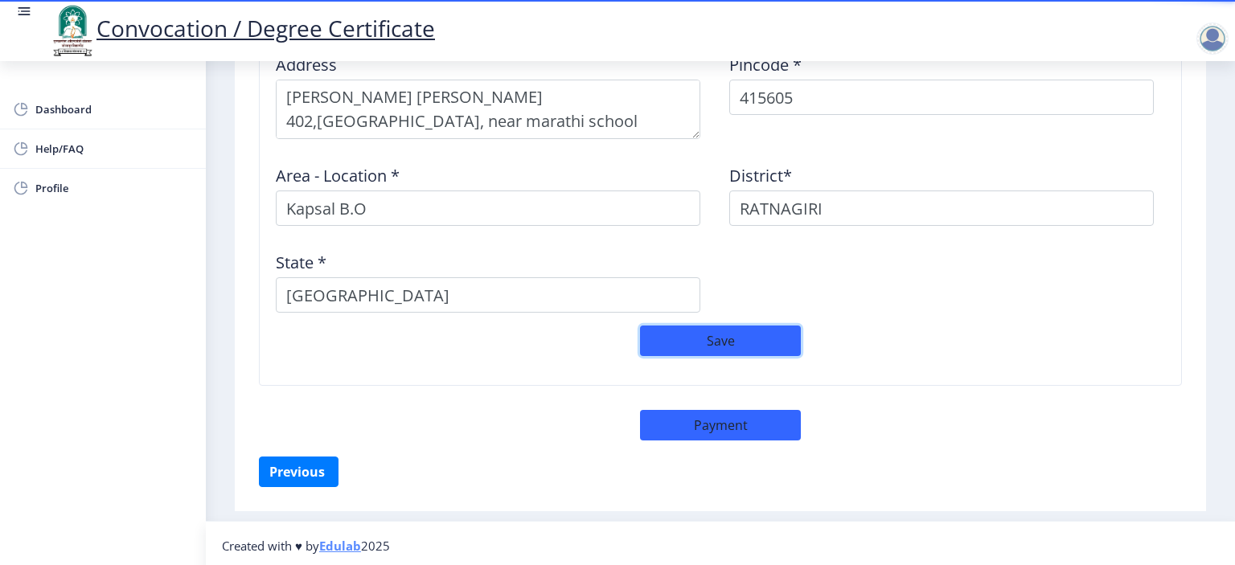
click at [709, 335] on button "Save" at bounding box center [720, 341] width 161 height 31
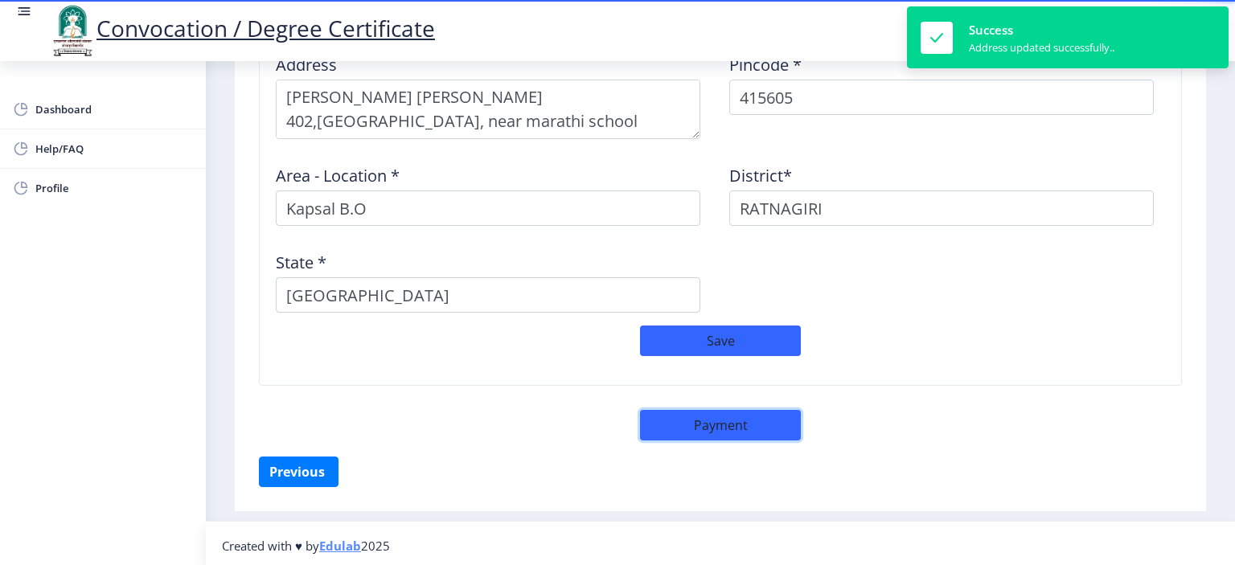
click at [755, 421] on button "Payment" at bounding box center [720, 425] width 161 height 31
select select "sealed"
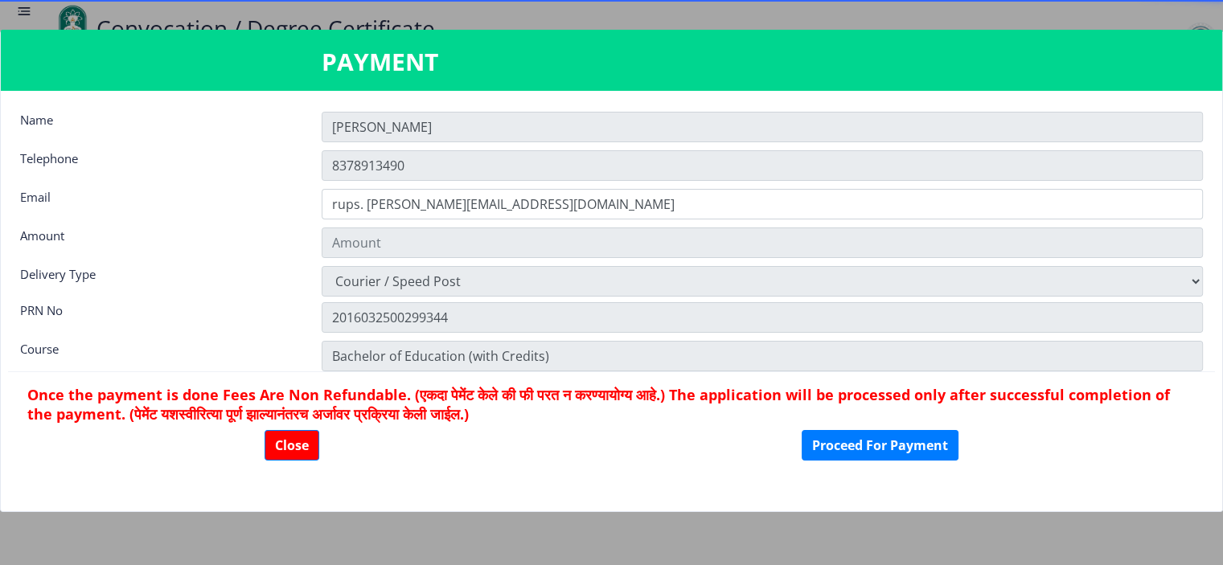
scroll to position [1380, 0]
type input "2885"
click at [452, 130] on input "Rupali" at bounding box center [762, 127] width 881 height 31
click at [448, 121] on input "Rupali" at bounding box center [762, 127] width 881 height 31
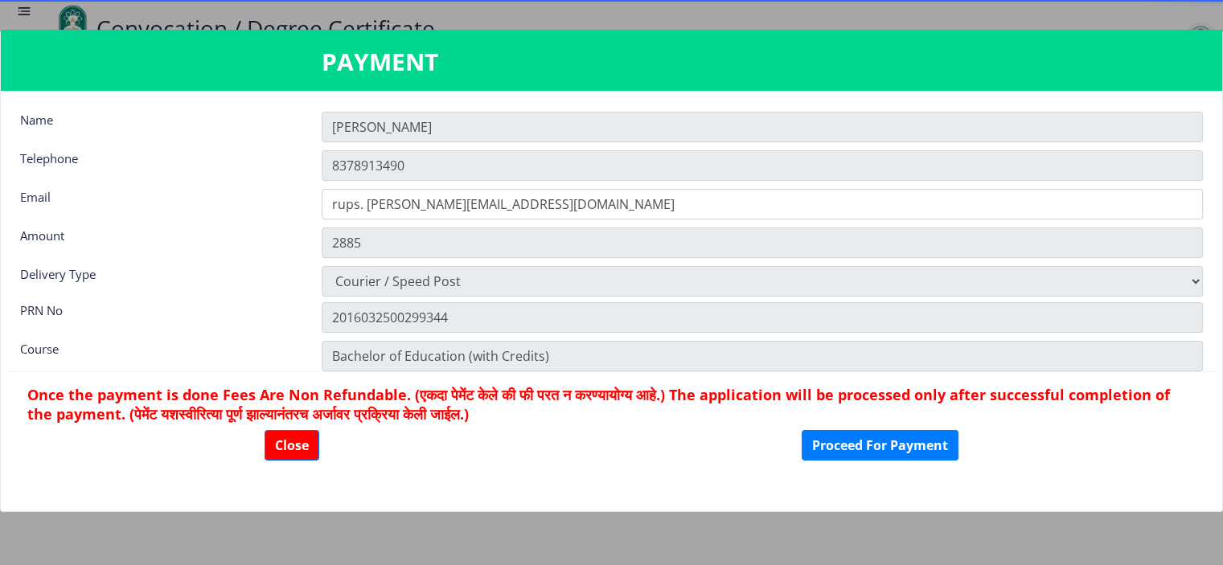
click at [448, 123] on input "Rupali" at bounding box center [762, 127] width 881 height 31
click at [876, 445] on button "Proceed For Payment" at bounding box center [880, 445] width 157 height 31
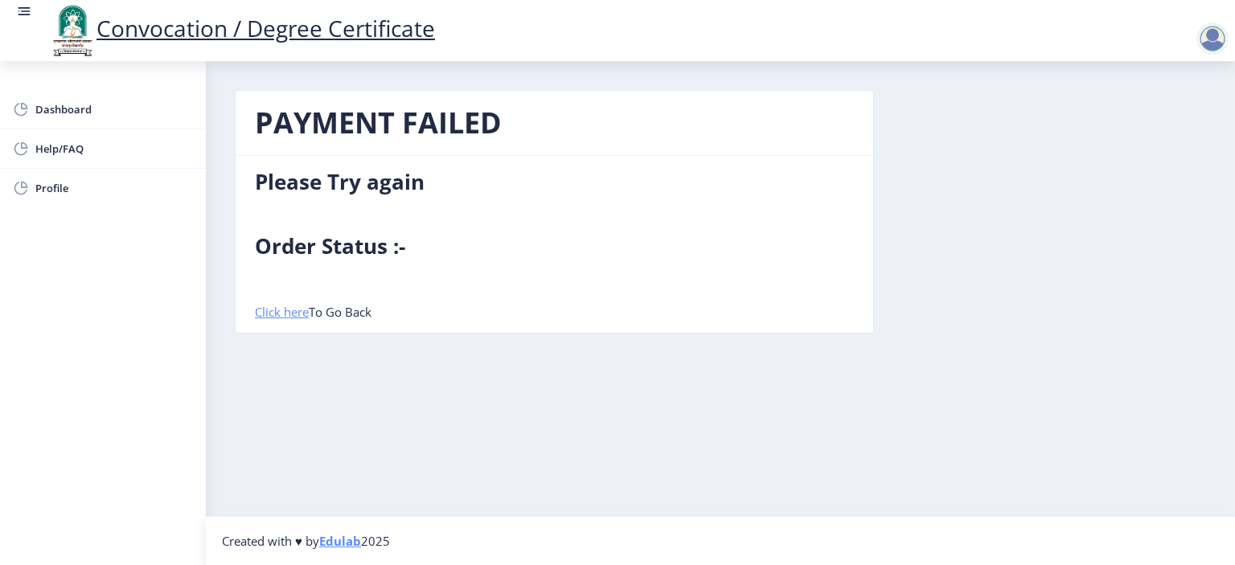
click at [281, 310] on link "Click here" at bounding box center [282, 312] width 54 height 16
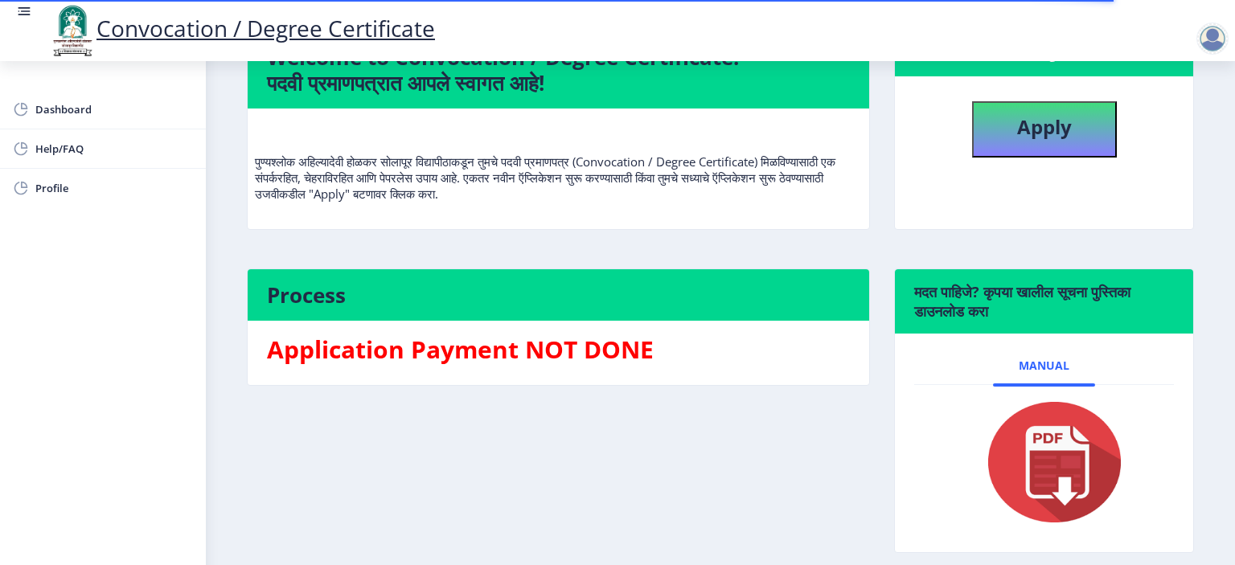
scroll to position [212, 0]
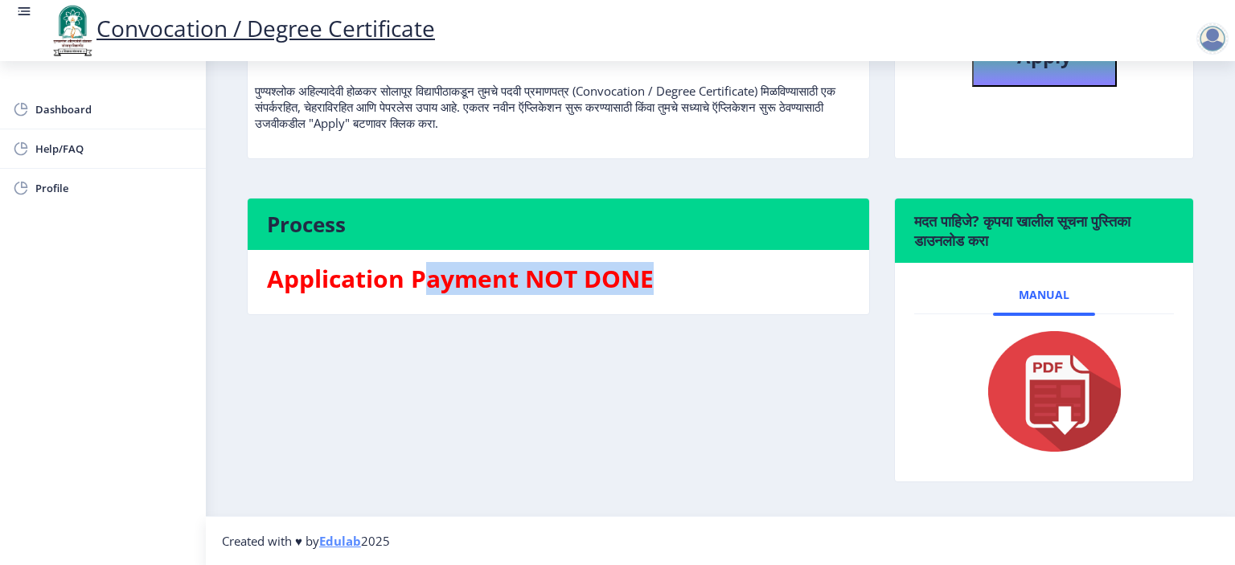
drag, startPoint x: 424, startPoint y: 280, endPoint x: 656, endPoint y: 306, distance: 233.9
click at [686, 274] on h3 "Application Payment NOT DONE" at bounding box center [558, 279] width 583 height 32
click at [496, 344] on div "Process Application Payment NOT DONE" at bounding box center [558, 352] width 647 height 309
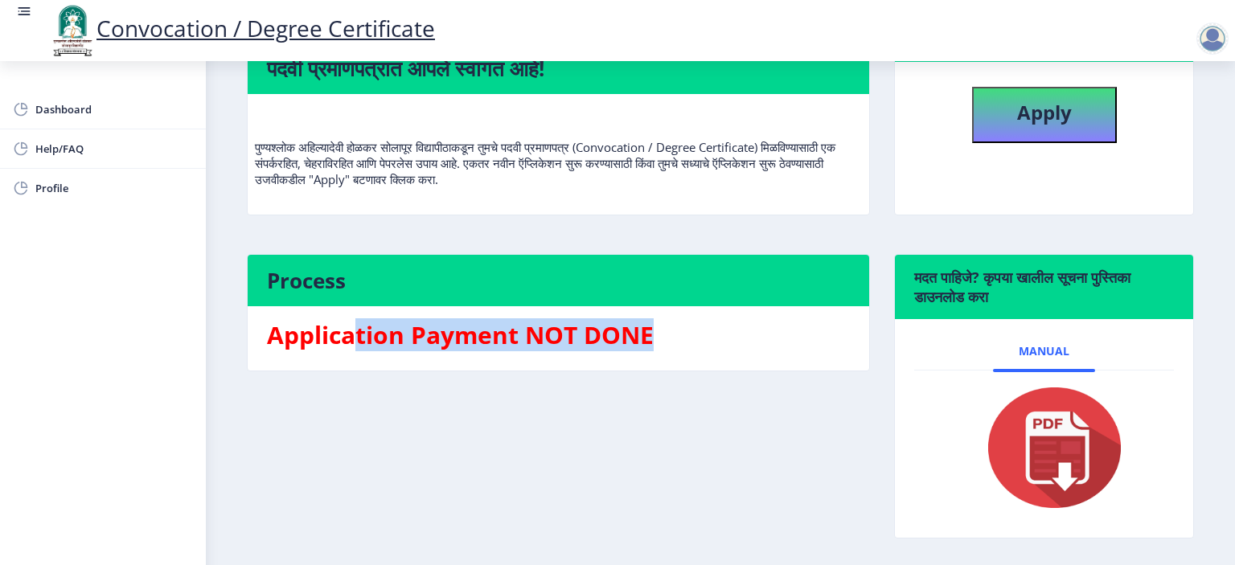
drag, startPoint x: 380, startPoint y: 368, endPoint x: 680, endPoint y: 351, distance: 301.2
click at [674, 351] on h3 "Application Payment NOT DONE" at bounding box center [558, 335] width 583 height 32
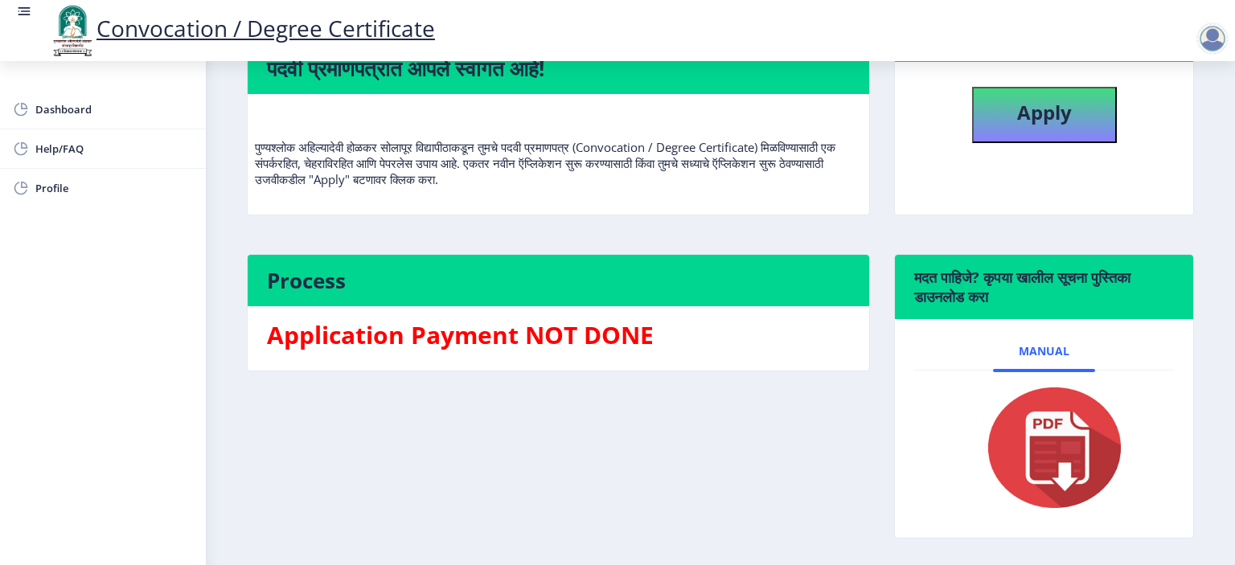
click at [983, 306] on h6 "मदत पाहिजे? कृपया खालील सूचना पुस्तिका डाउनलोड करा" at bounding box center [1044, 287] width 260 height 39
click at [984, 306] on h6 "मदत पाहिजे? कृपया खालील सूचना पुस्तिका डाउनलोड करा" at bounding box center [1044, 287] width 260 height 39
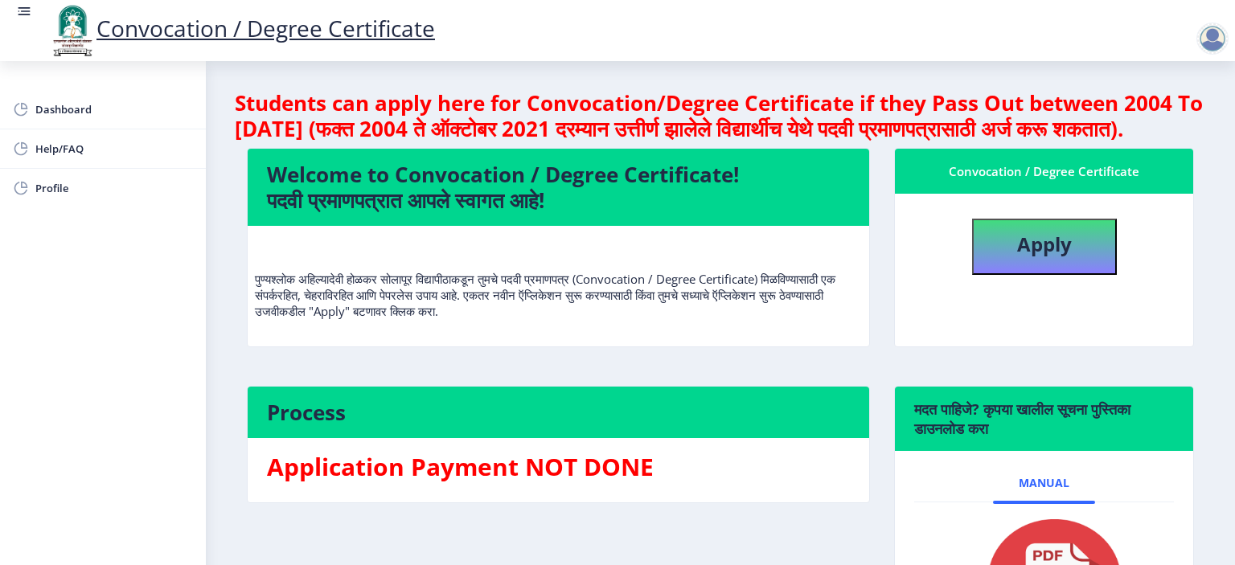
click at [982, 181] on div "Convocation / Degree Certificate" at bounding box center [1044, 171] width 260 height 19
click at [983, 181] on div "Convocation / Degree Certificate" at bounding box center [1044, 171] width 260 height 19
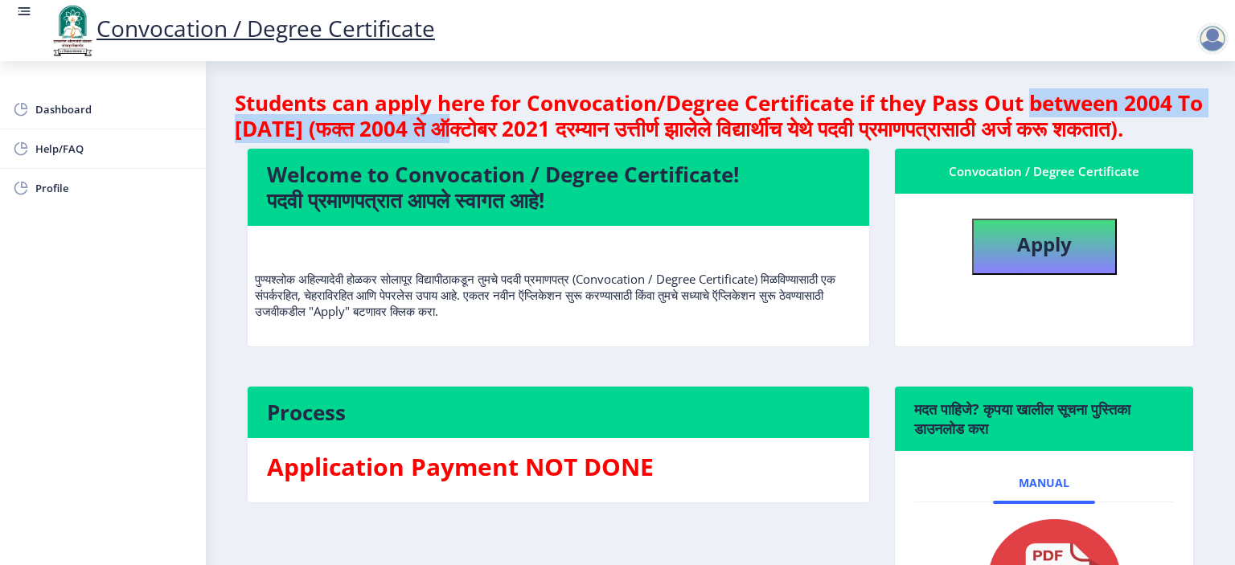
drag, startPoint x: 499, startPoint y: 121, endPoint x: 1032, endPoint y: 108, distance: 533.3
click at [1032, 108] on h4 "Students can apply here for Convocation/Degree Certificate if they Pass Out bet…" at bounding box center [720, 115] width 971 height 51
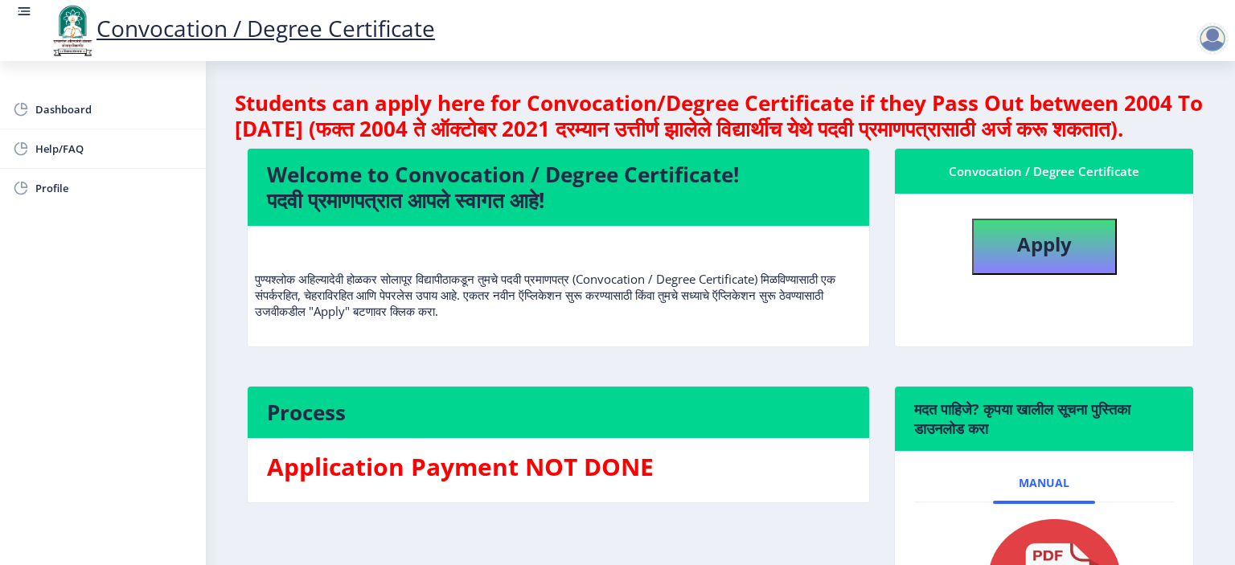
click at [913, 138] on h4 "Students can apply here for Convocation/Degree Certificate if they Pass Out bet…" at bounding box center [720, 115] width 971 height 51
click at [1040, 257] on b "Apply" at bounding box center [1044, 244] width 55 height 27
select select
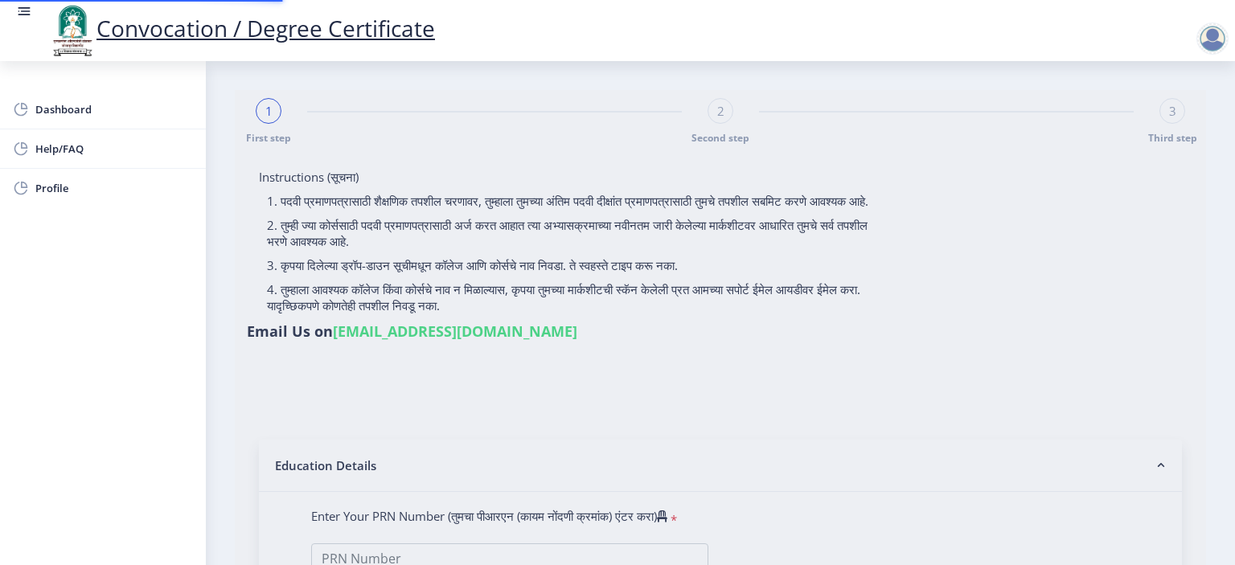
type input "Rupai [PERSON_NAME]"
type input "[PERSON_NAME]"
type input "2016032500299344"
select select "Regular"
select select "2018"
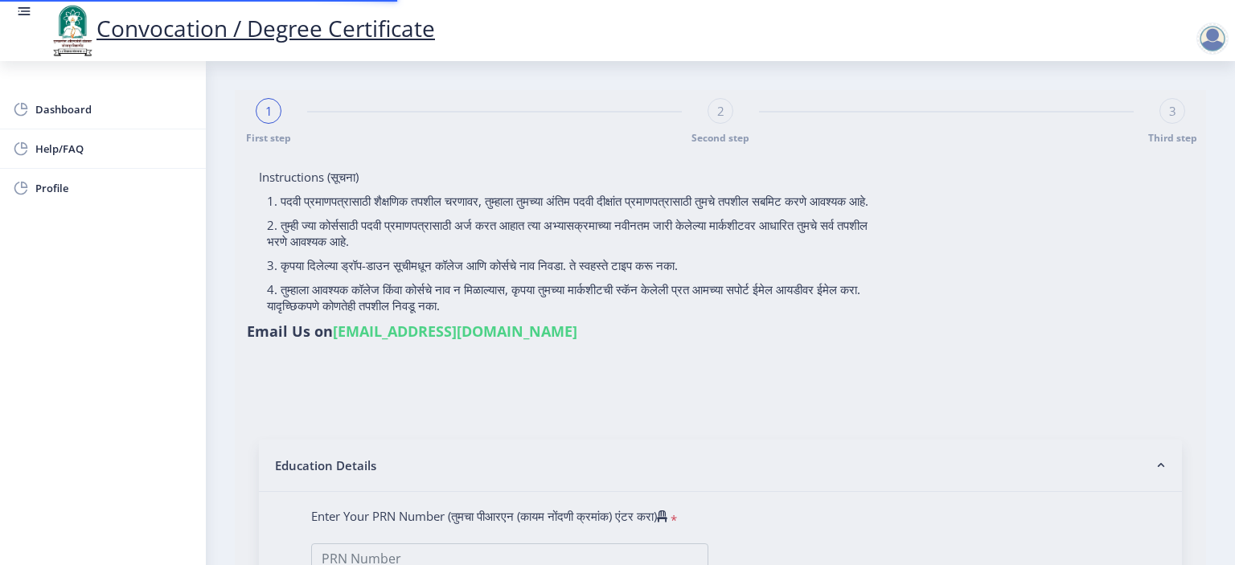
select select "October"
select select "Grade A+"
type input "601513"
type input "[PERSON_NAME] [PERSON_NAME]"
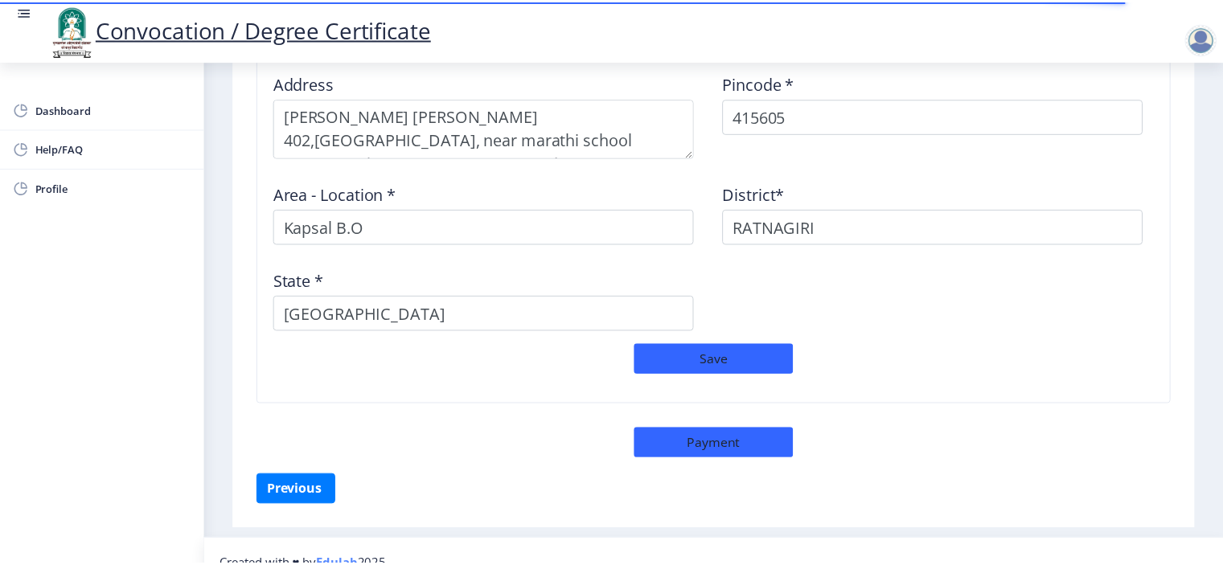
scroll to position [1381, 0]
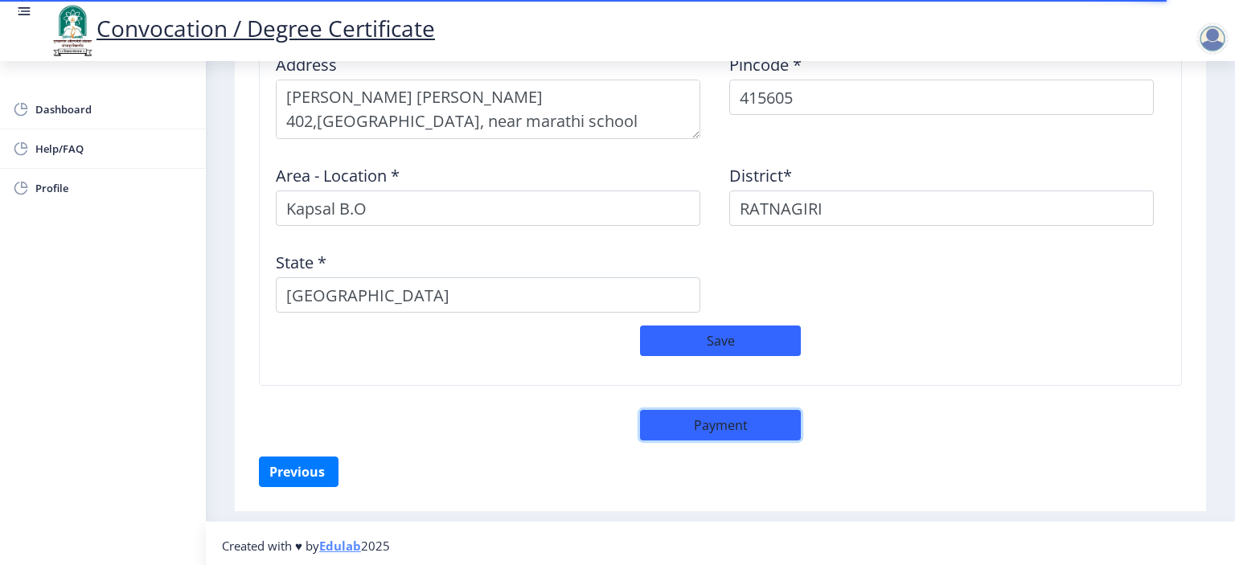
click at [695, 421] on button "Payment" at bounding box center [720, 425] width 161 height 31
select select "sealed"
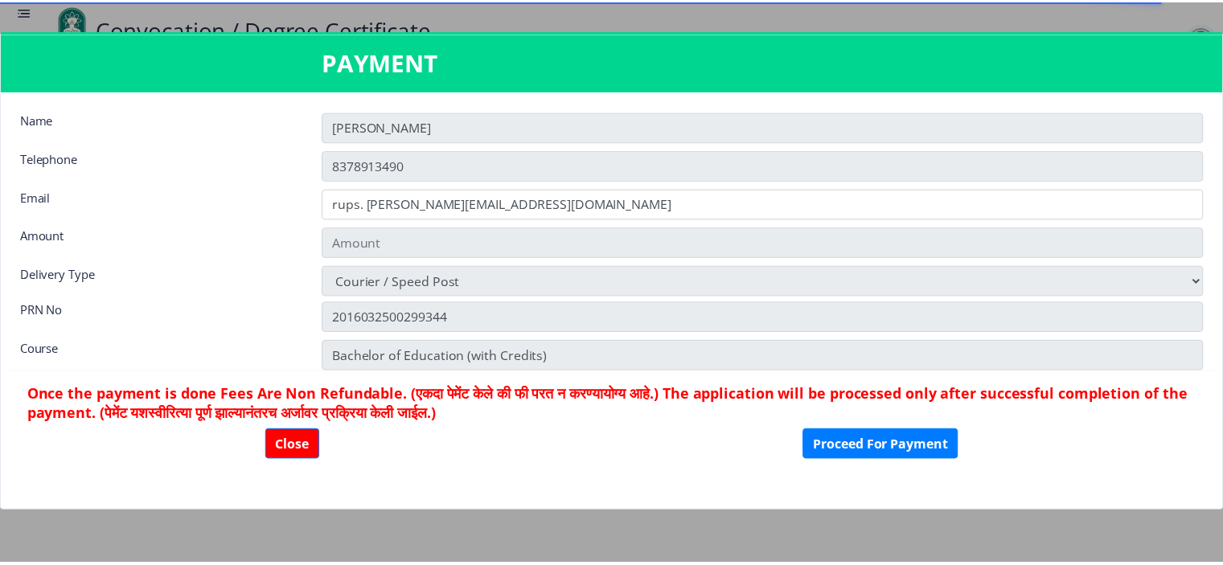
scroll to position [1380, 0]
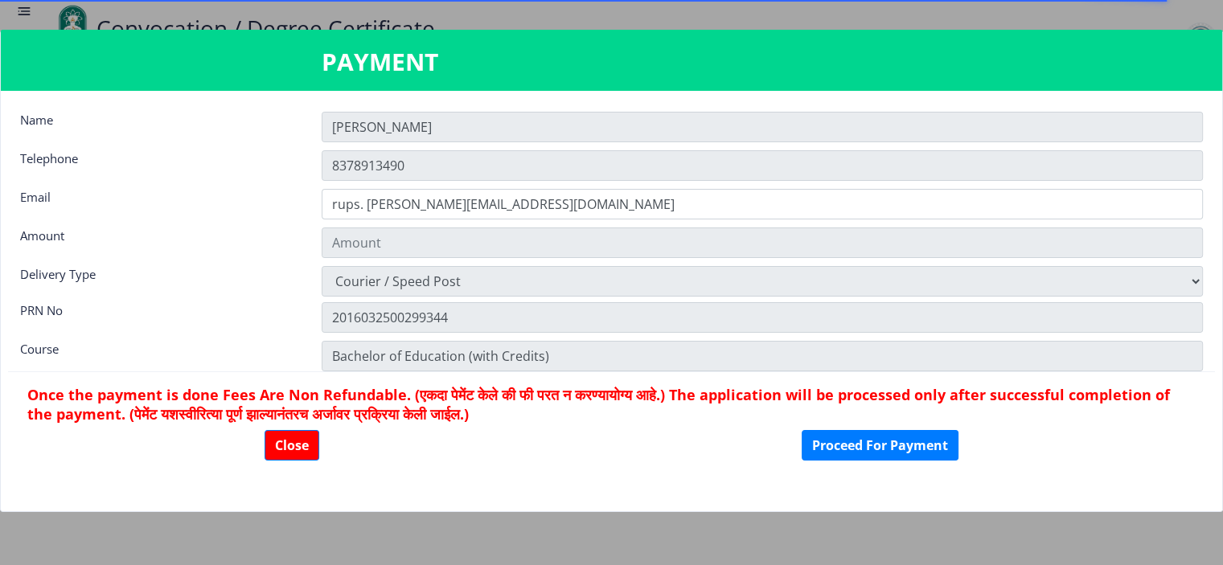
type input "2885"
click at [872, 442] on button "Proceed For Payment" at bounding box center [880, 445] width 157 height 31
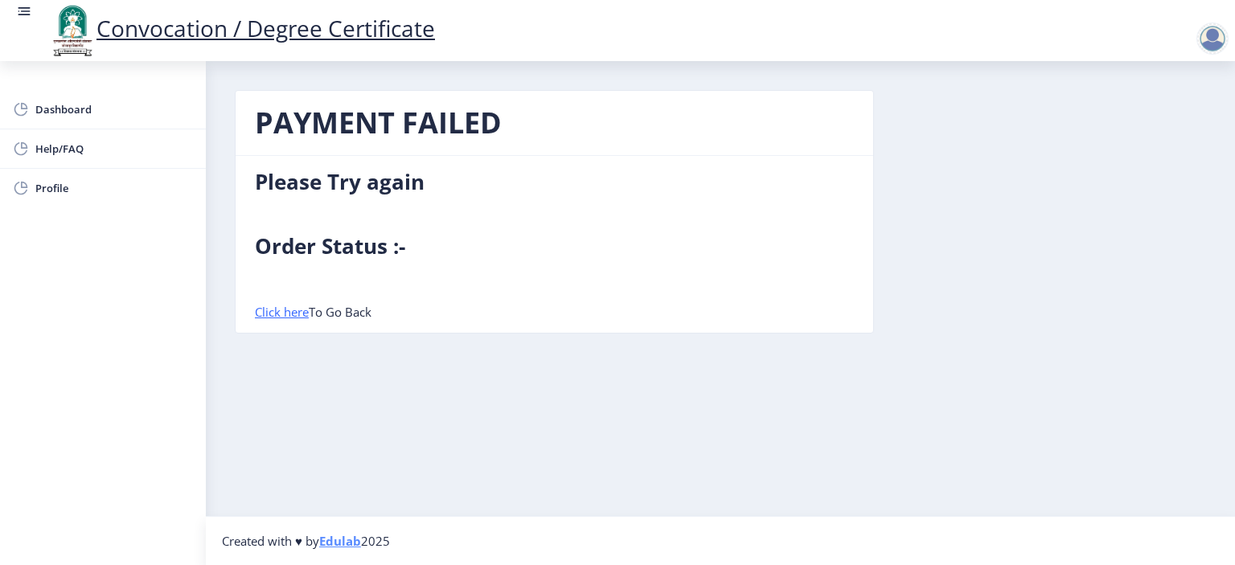
click at [1213, 35] on div at bounding box center [1213, 39] width 32 height 32
click at [1184, 123] on span "Log out" at bounding box center [1170, 125] width 103 height 19
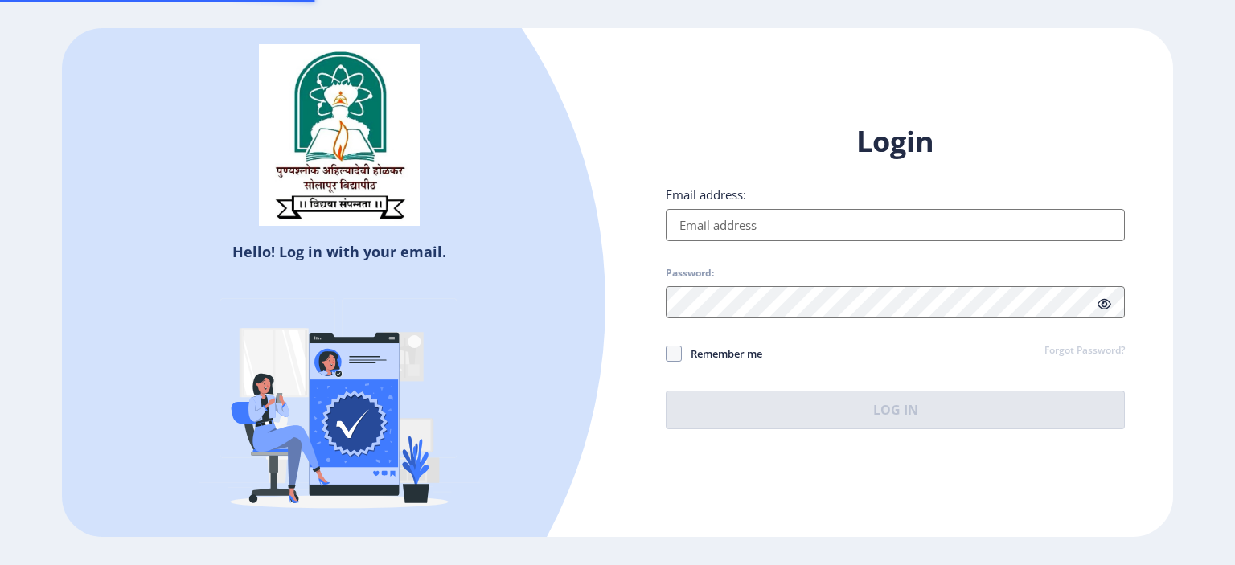
type input "rups. [PERSON_NAME][EMAIL_ADDRESS][DOMAIN_NAME]"
